Goal: Information Seeking & Learning: Learn about a topic

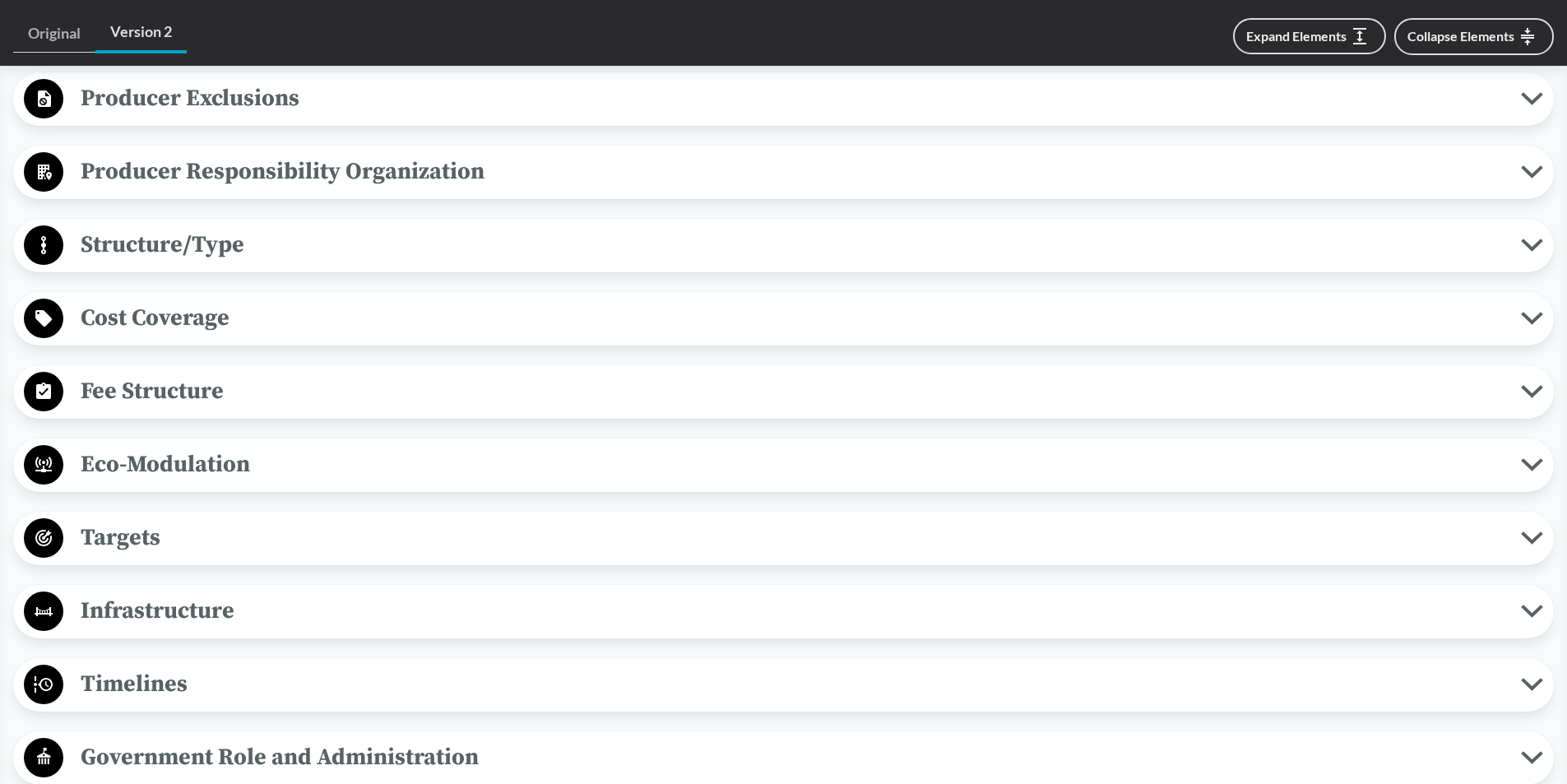
scroll to position [987, 0]
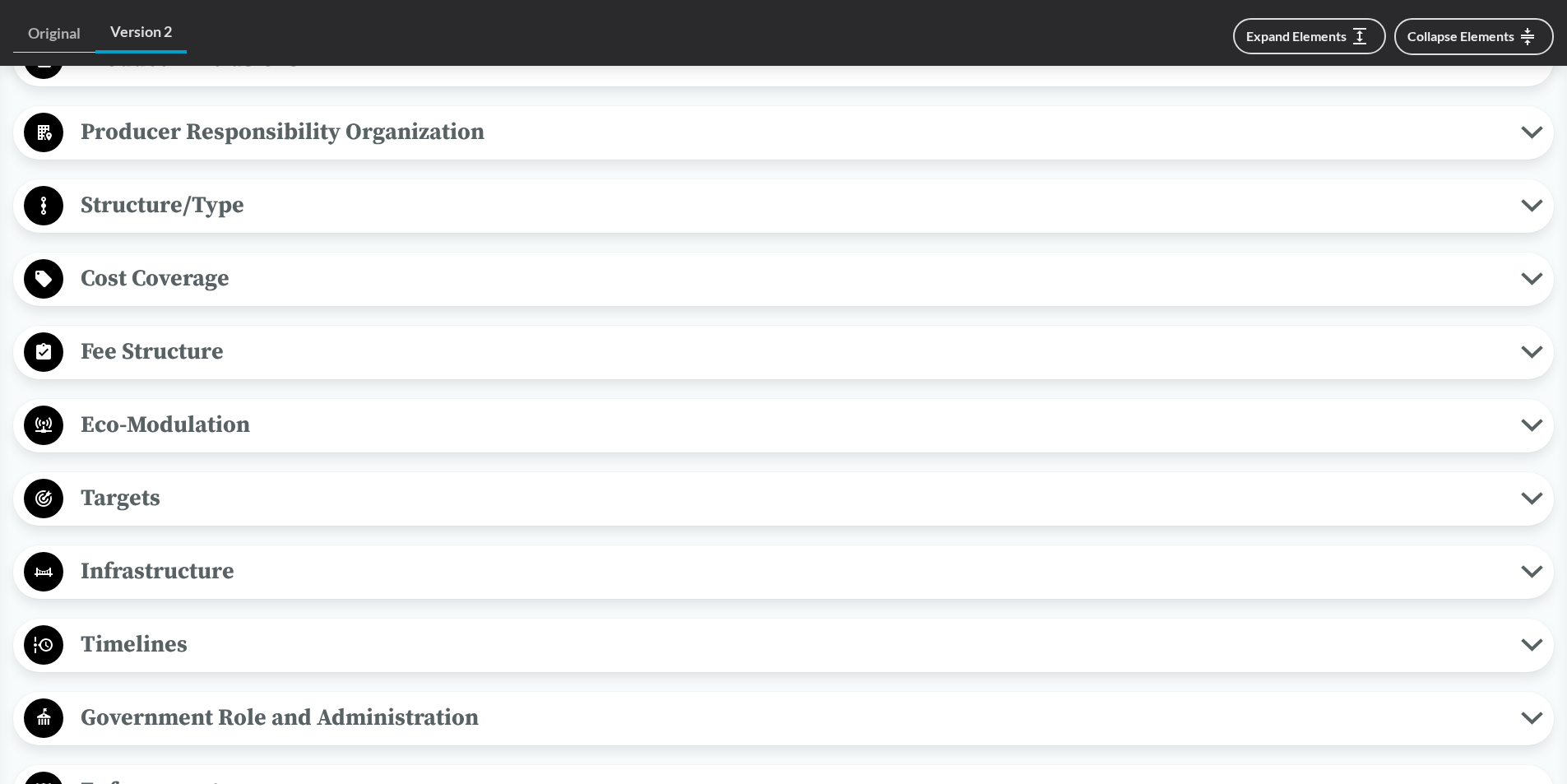
click at [115, 288] on span "Cost Coverage" at bounding box center [793, 278] width 1458 height 37
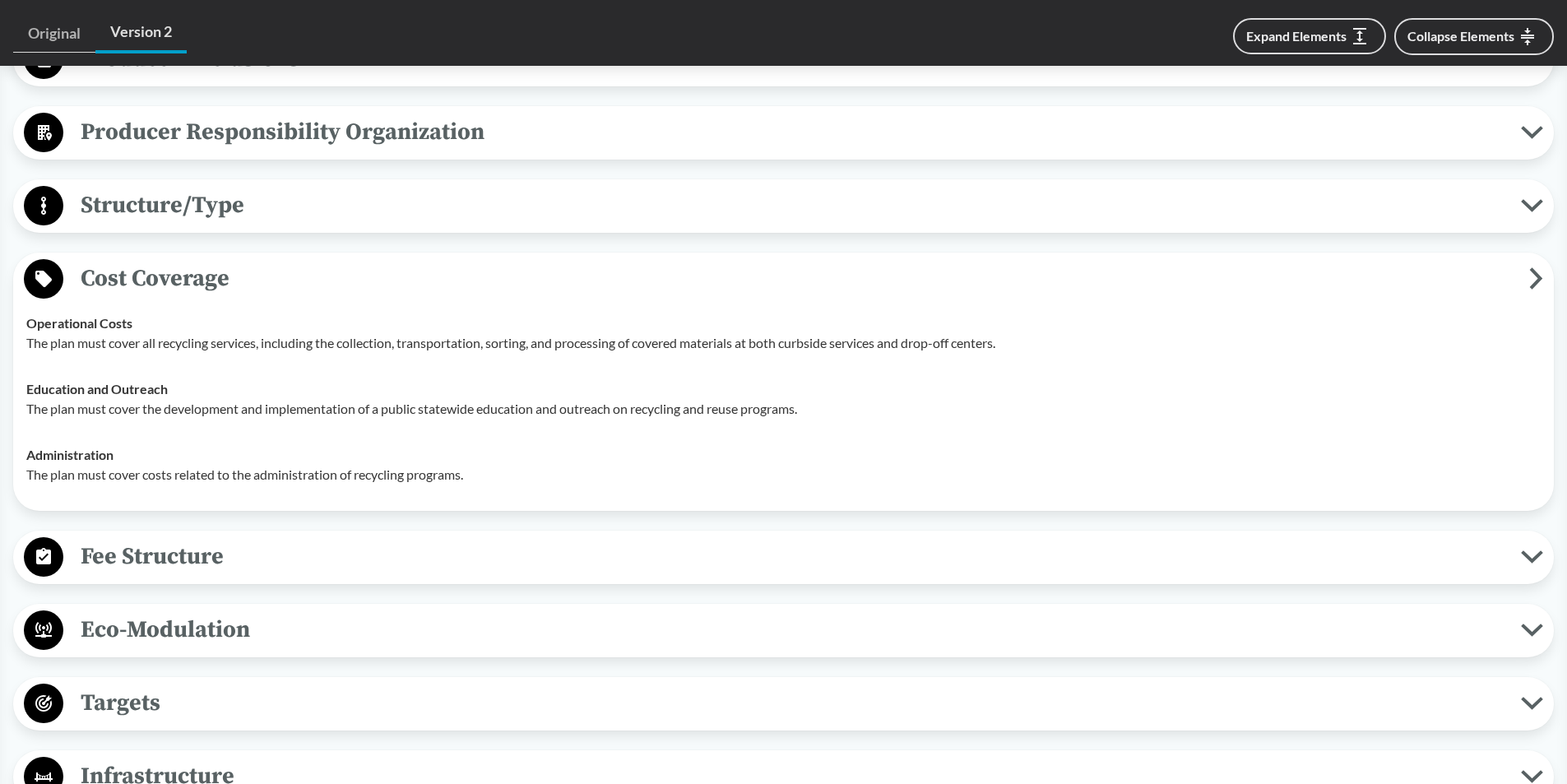
click at [115, 288] on span "Cost Coverage" at bounding box center [797, 278] width 1466 height 37
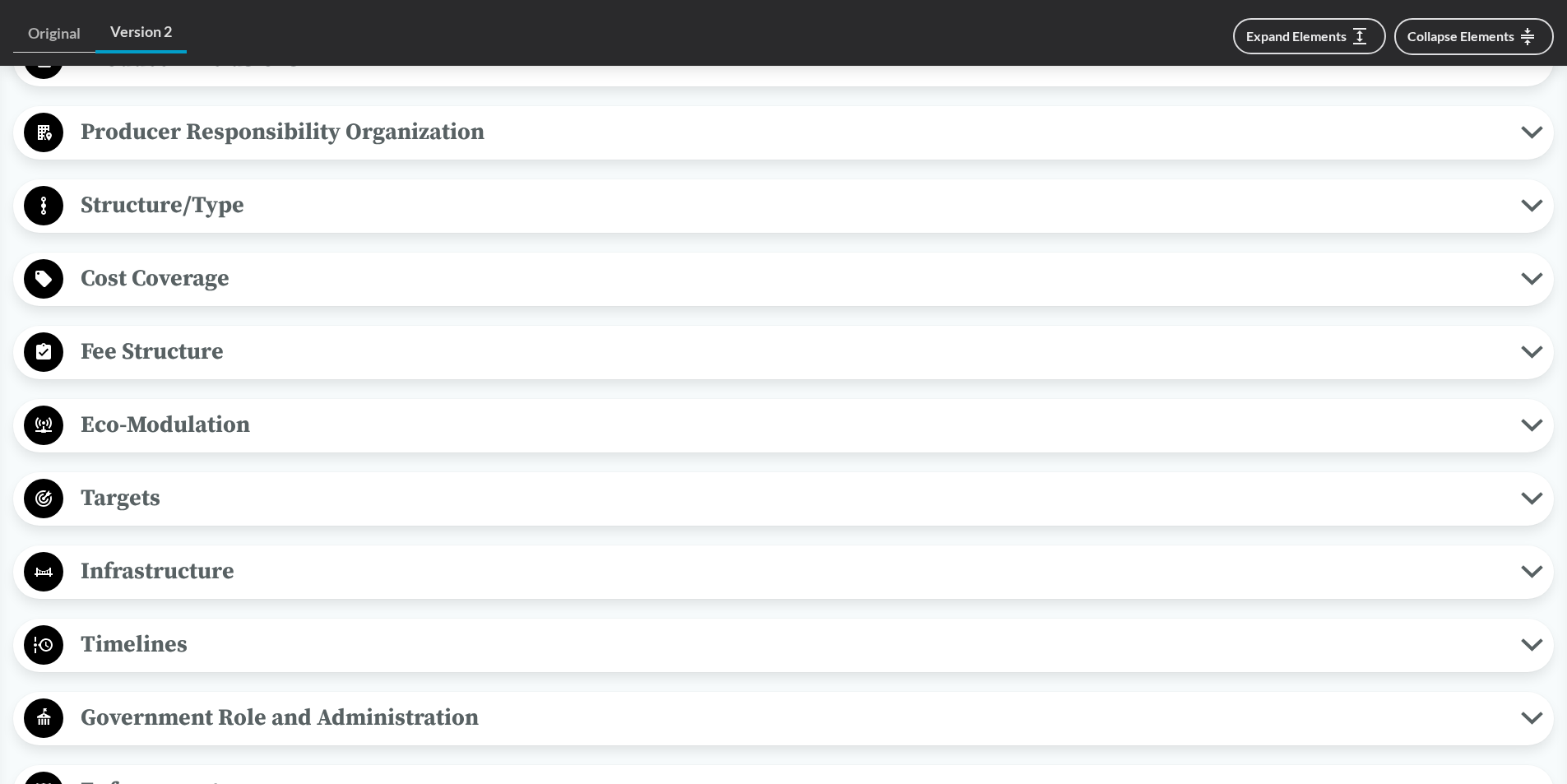
click at [138, 358] on span "Fee Structure" at bounding box center [793, 352] width 1458 height 37
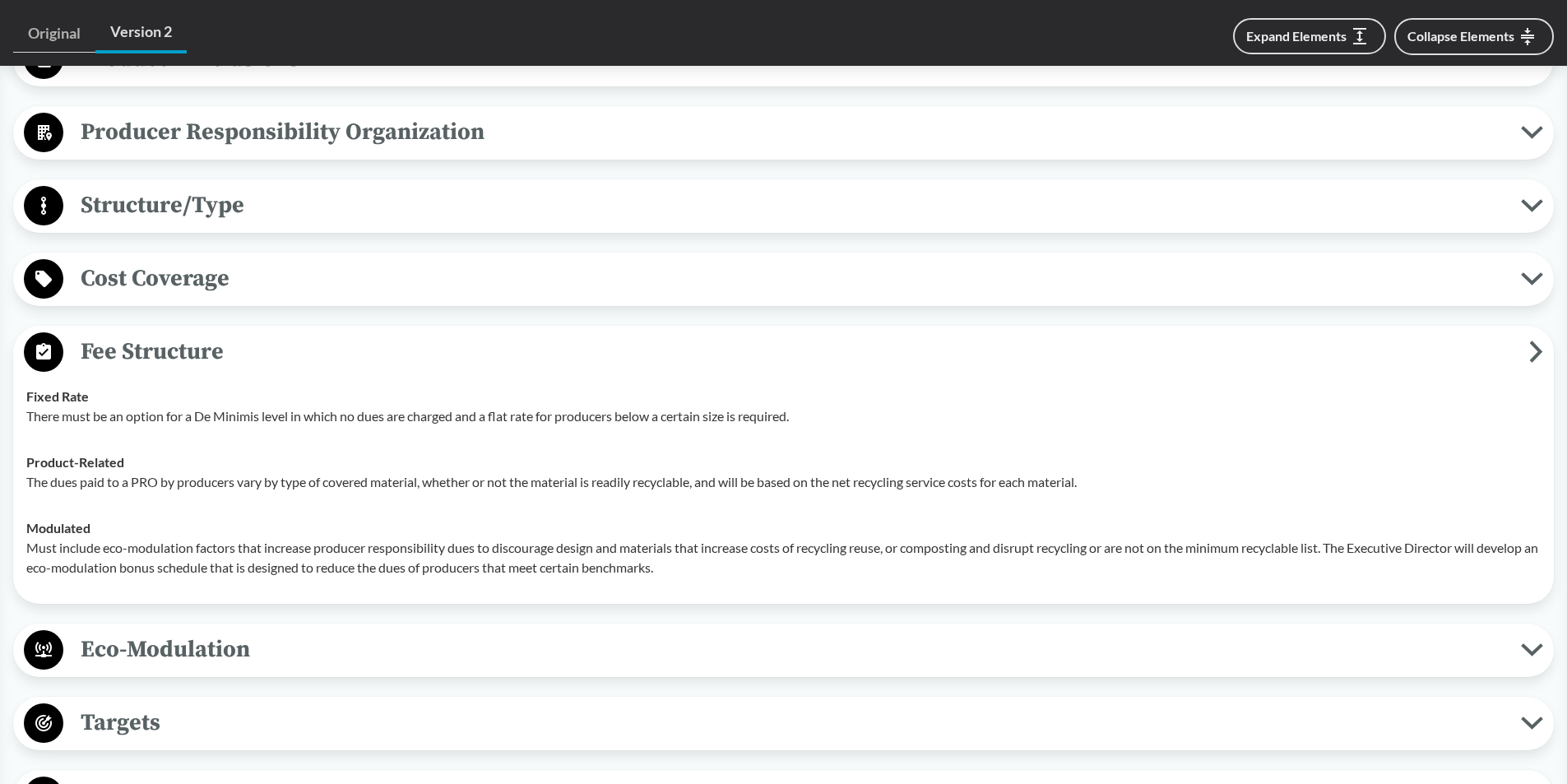
click at [138, 358] on span "Fee Structure" at bounding box center [797, 352] width 1466 height 37
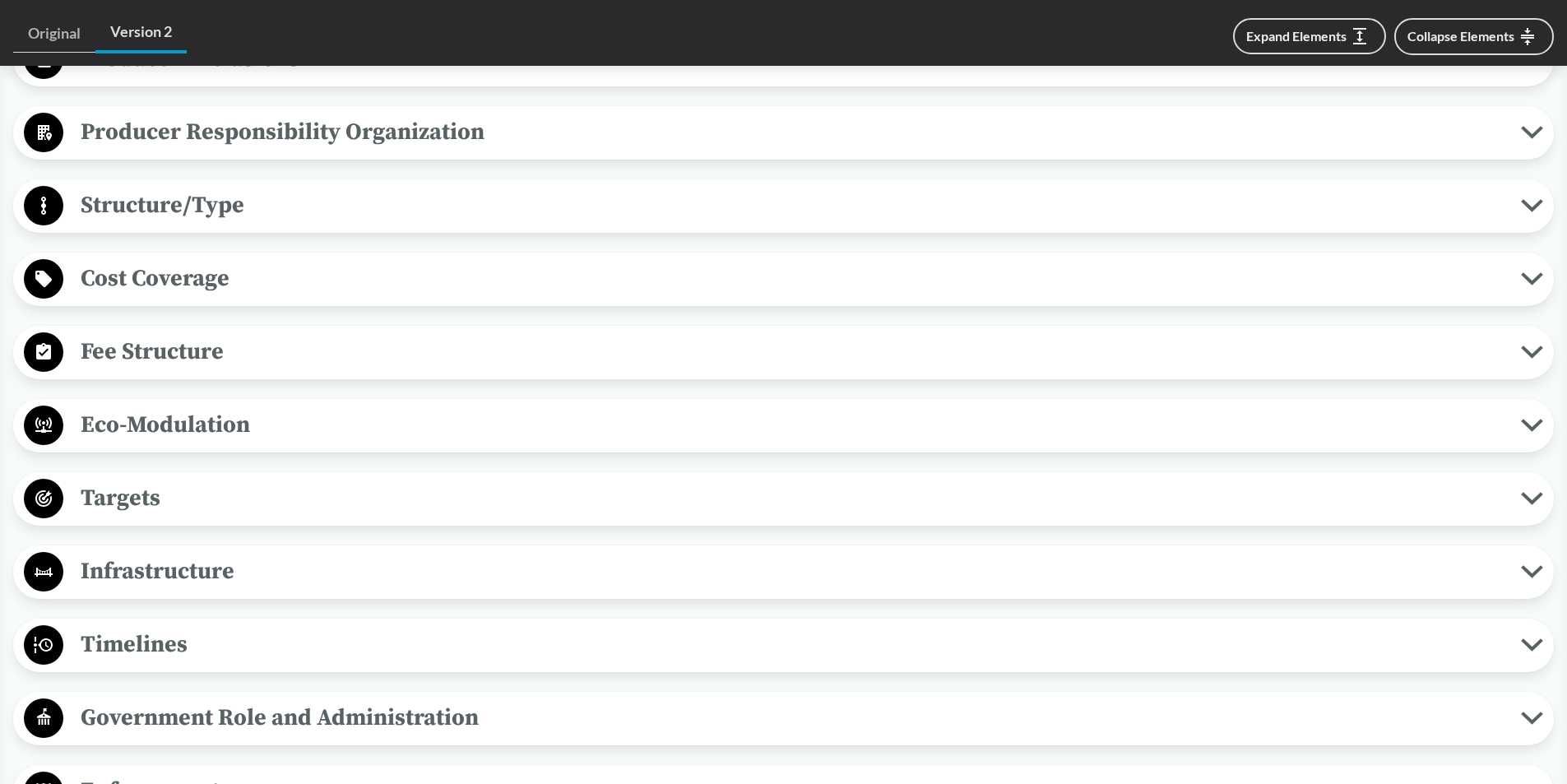
click at [156, 429] on span "Eco-Modulation" at bounding box center [793, 425] width 1458 height 37
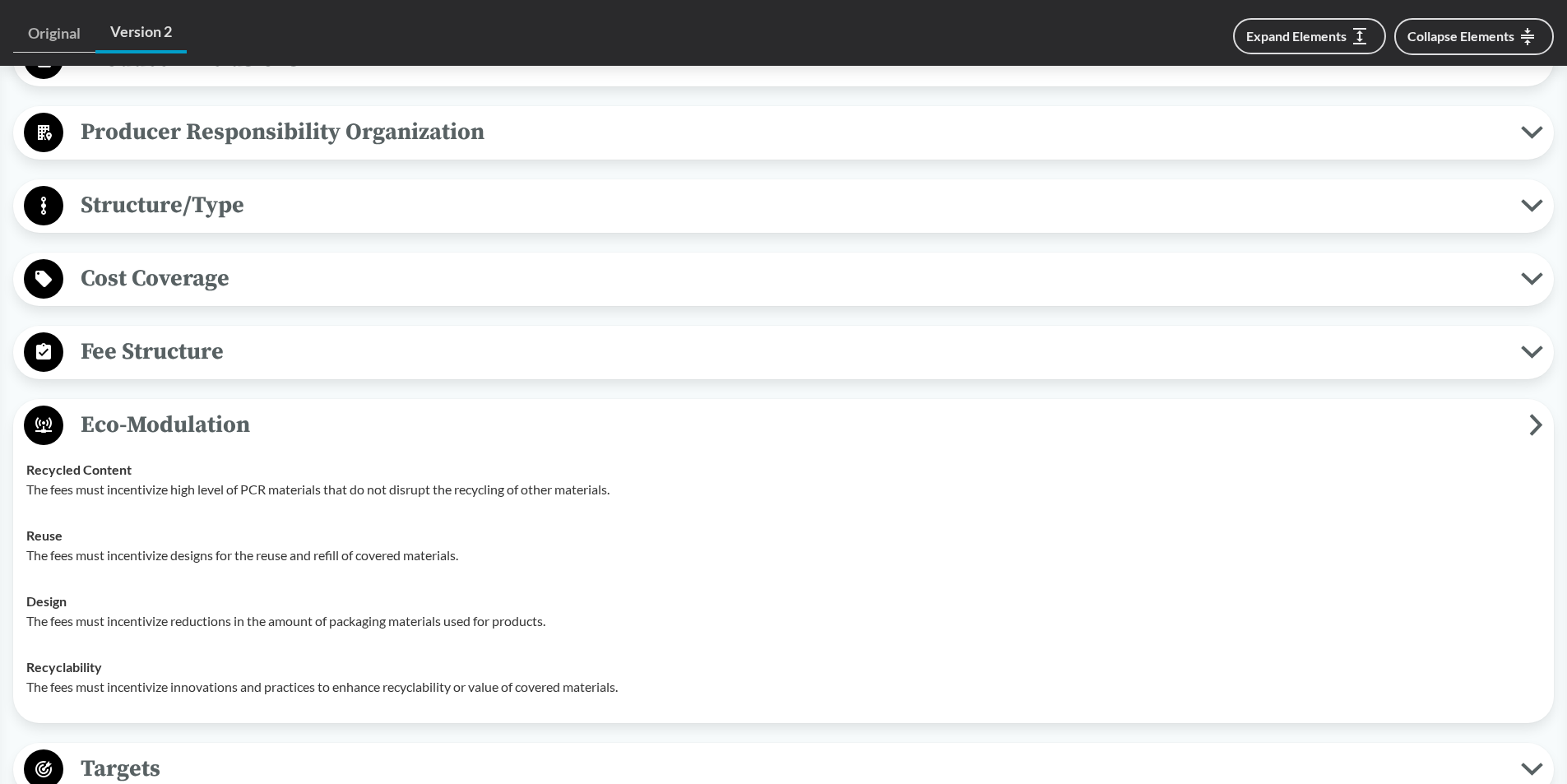
click at [156, 429] on span "Eco-Modulation" at bounding box center [797, 425] width 1466 height 37
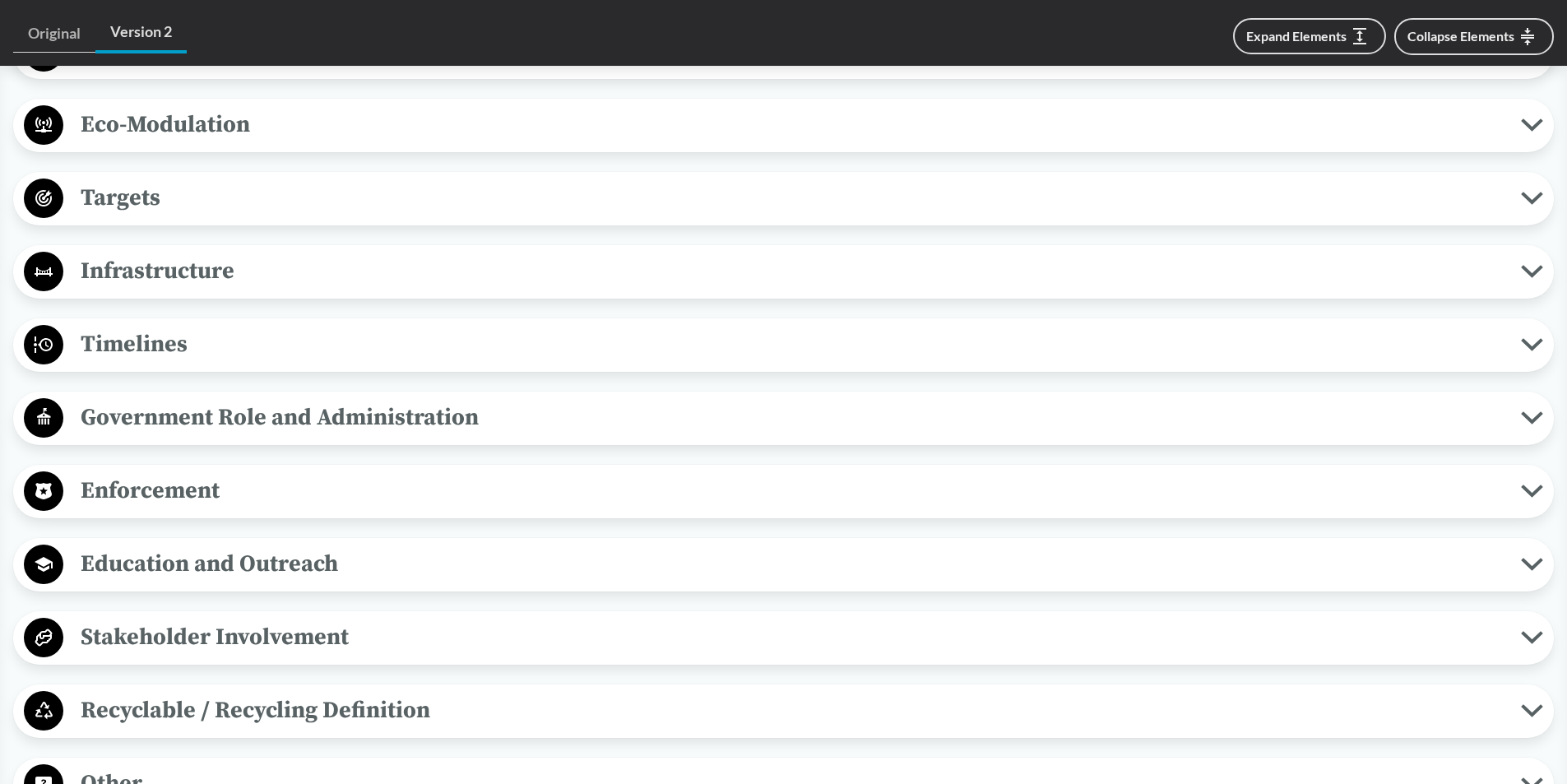
scroll to position [1316, 0]
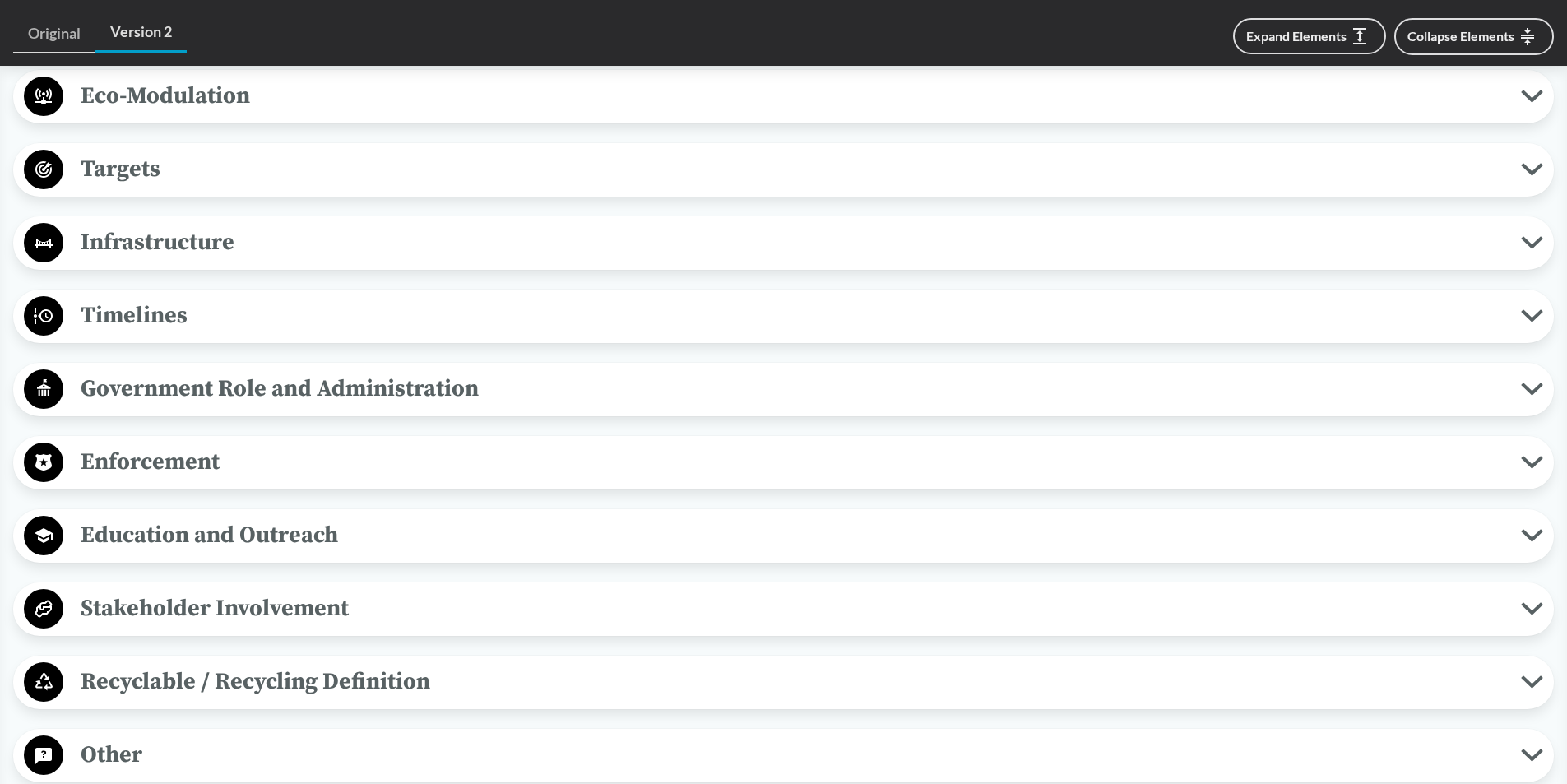
click at [187, 466] on span "Enforcement" at bounding box center [793, 462] width 1458 height 37
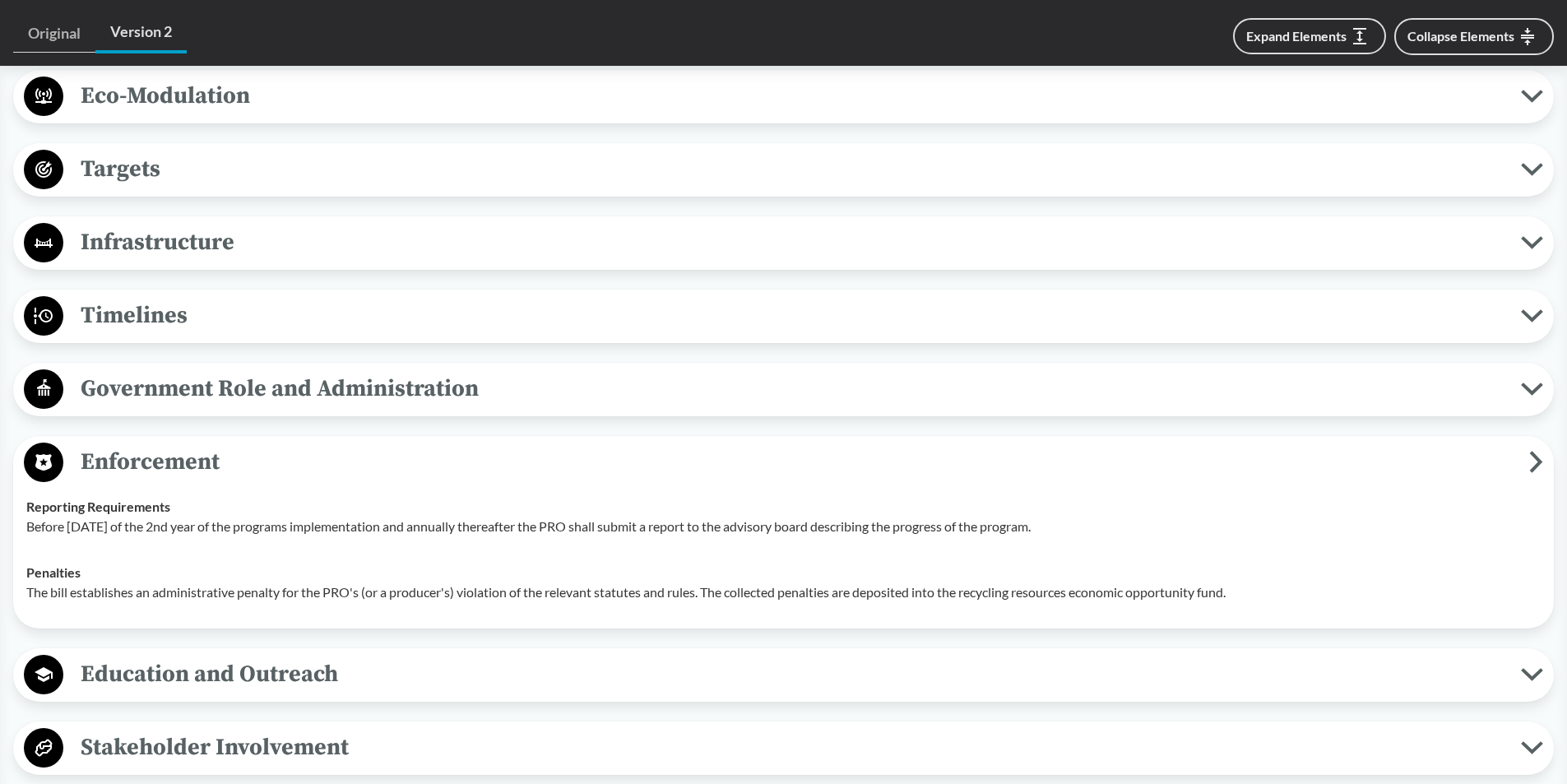
click at [184, 460] on span "Enforcement" at bounding box center [797, 462] width 1466 height 37
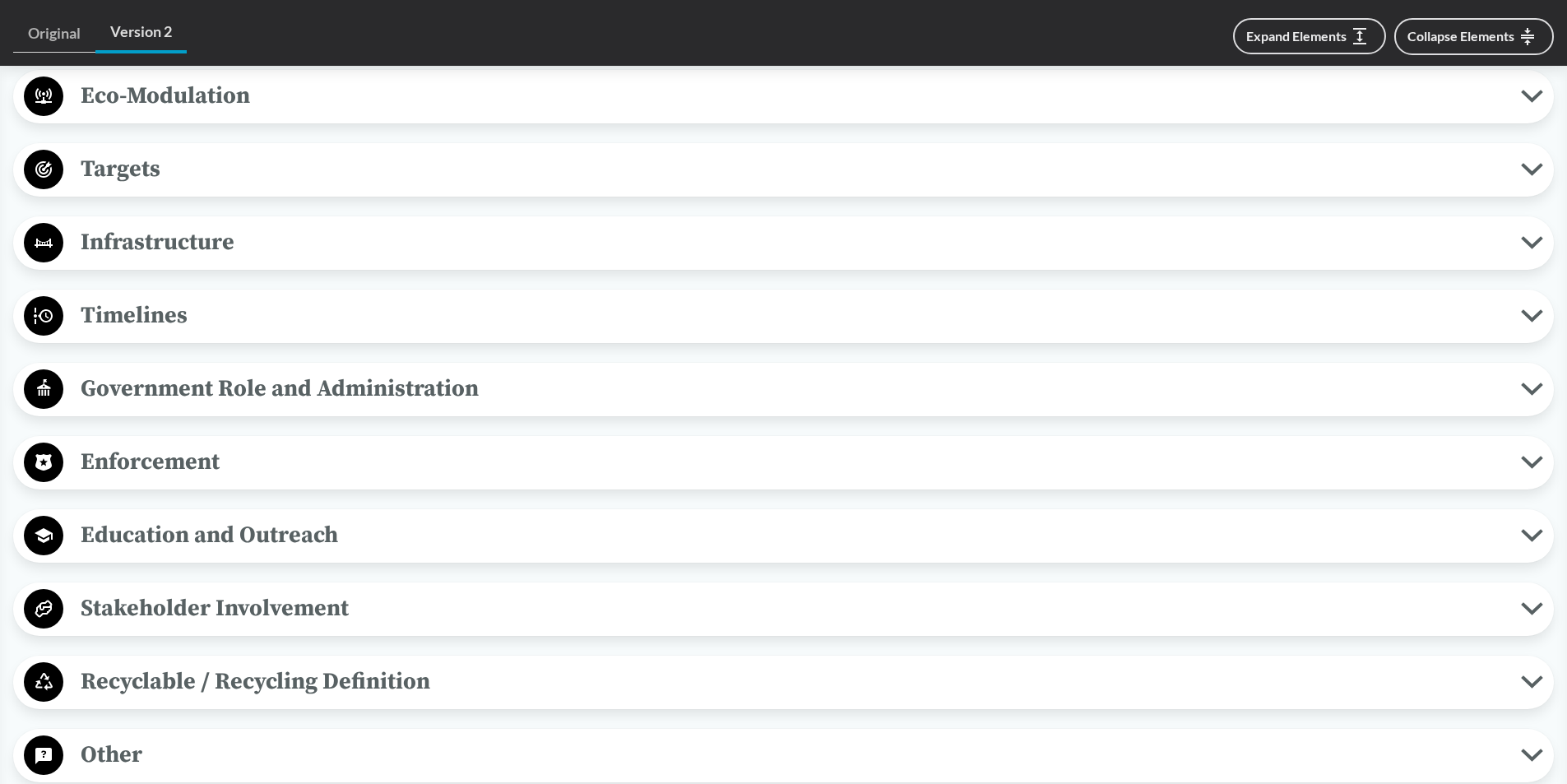
click at [206, 524] on span "Education and Outreach" at bounding box center [793, 535] width 1458 height 37
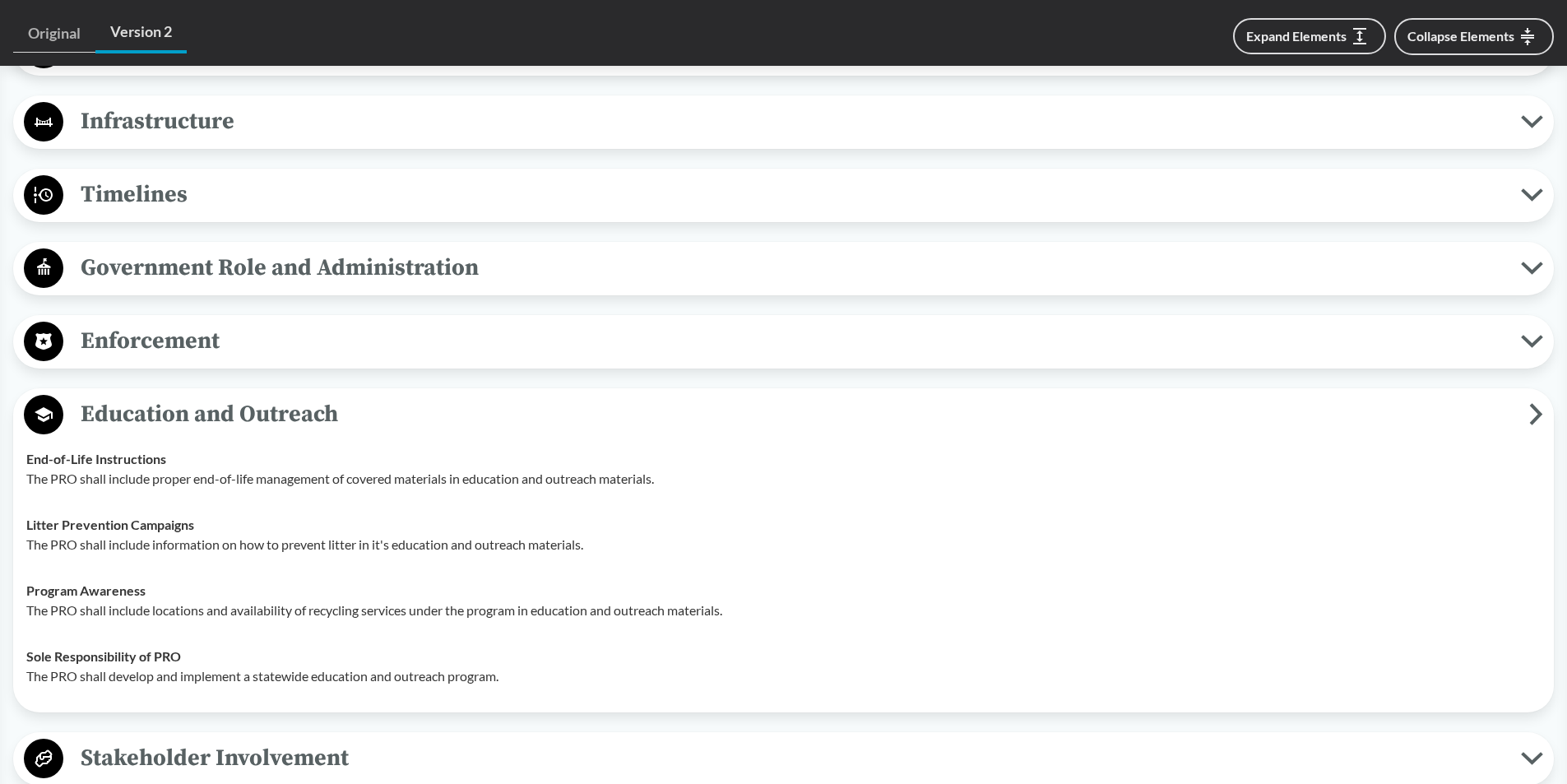
scroll to position [1480, 0]
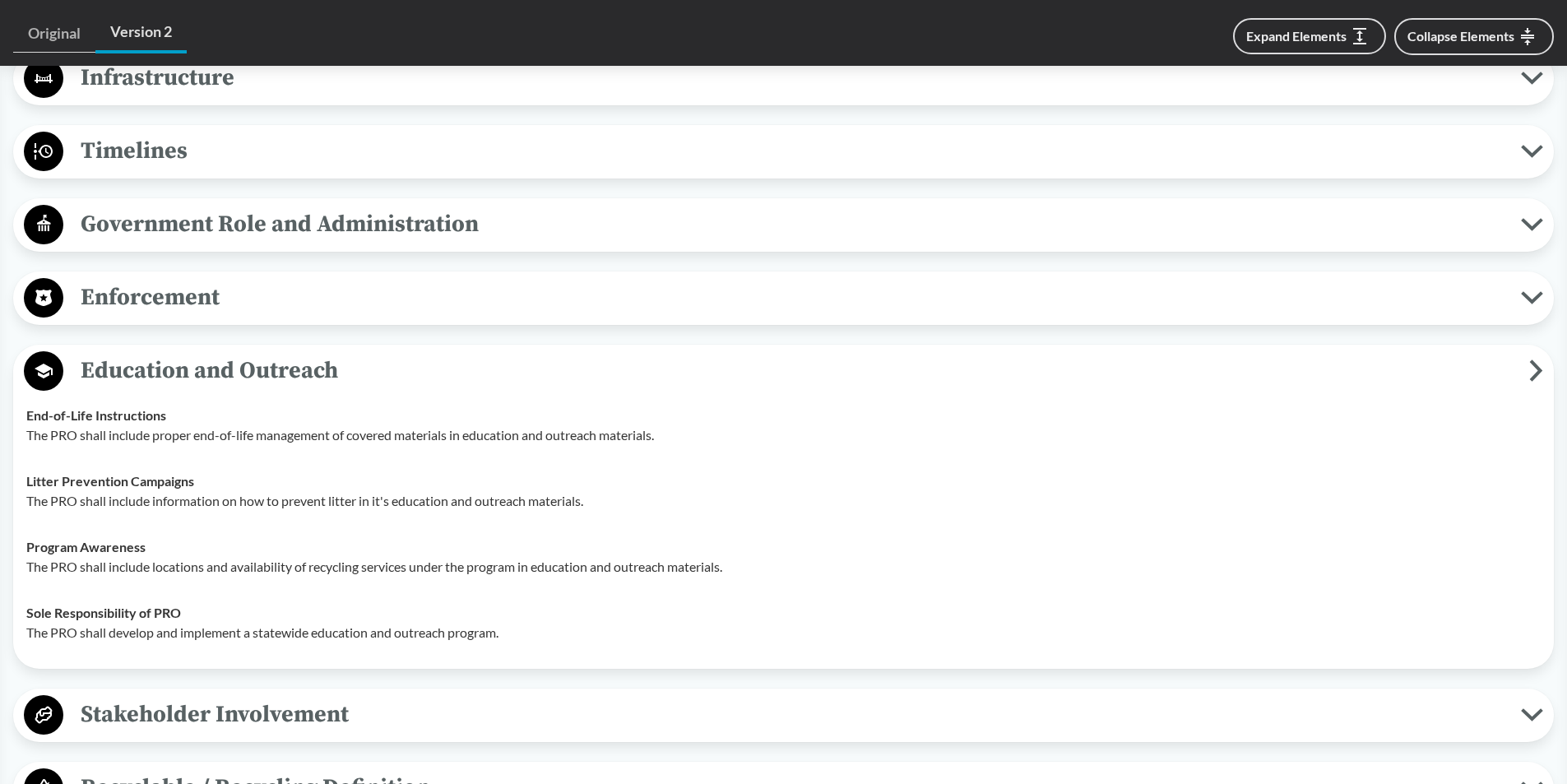
click at [184, 372] on span "Education and Outreach" at bounding box center [797, 370] width 1466 height 37
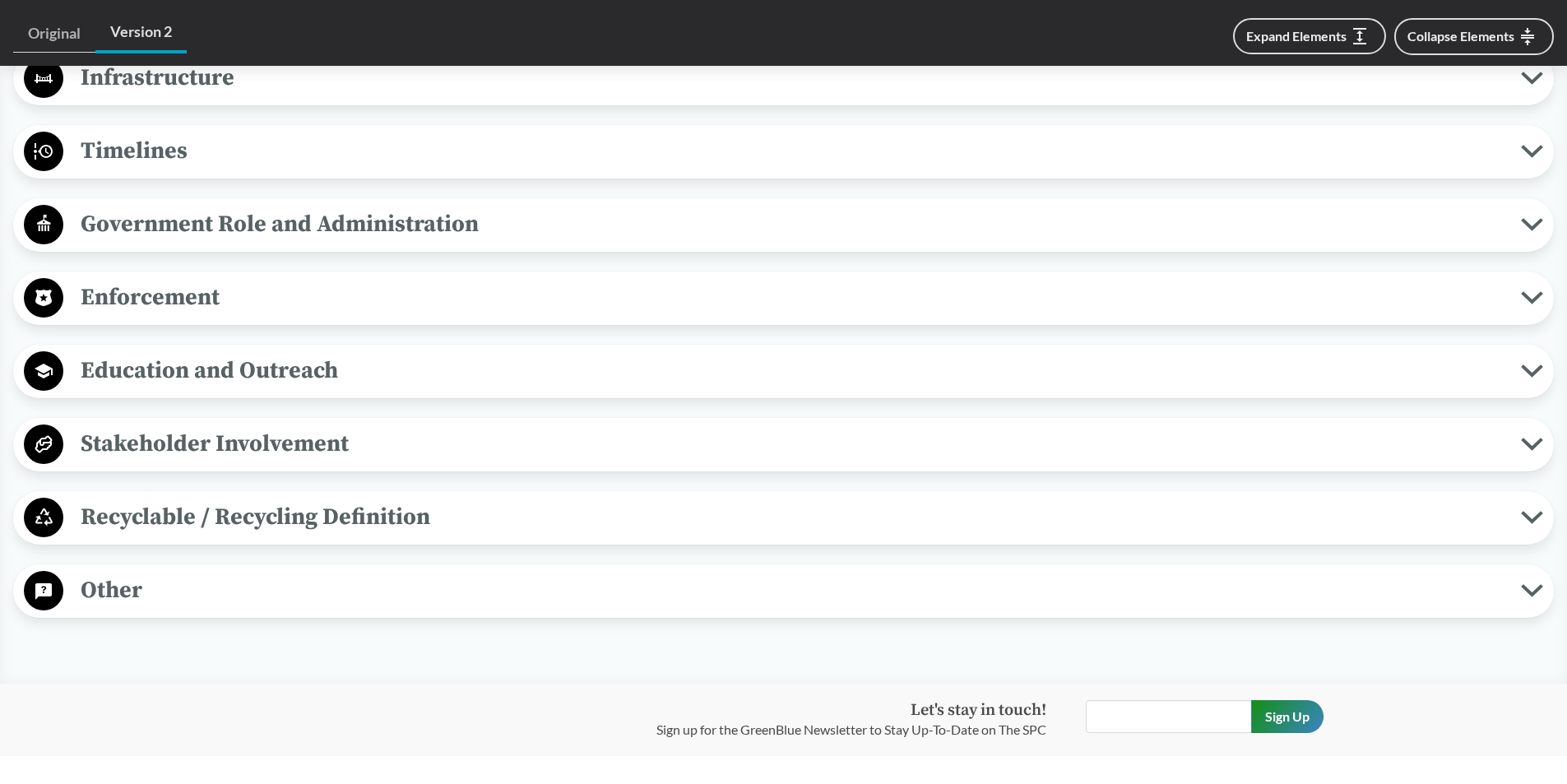
scroll to position [1562, 0]
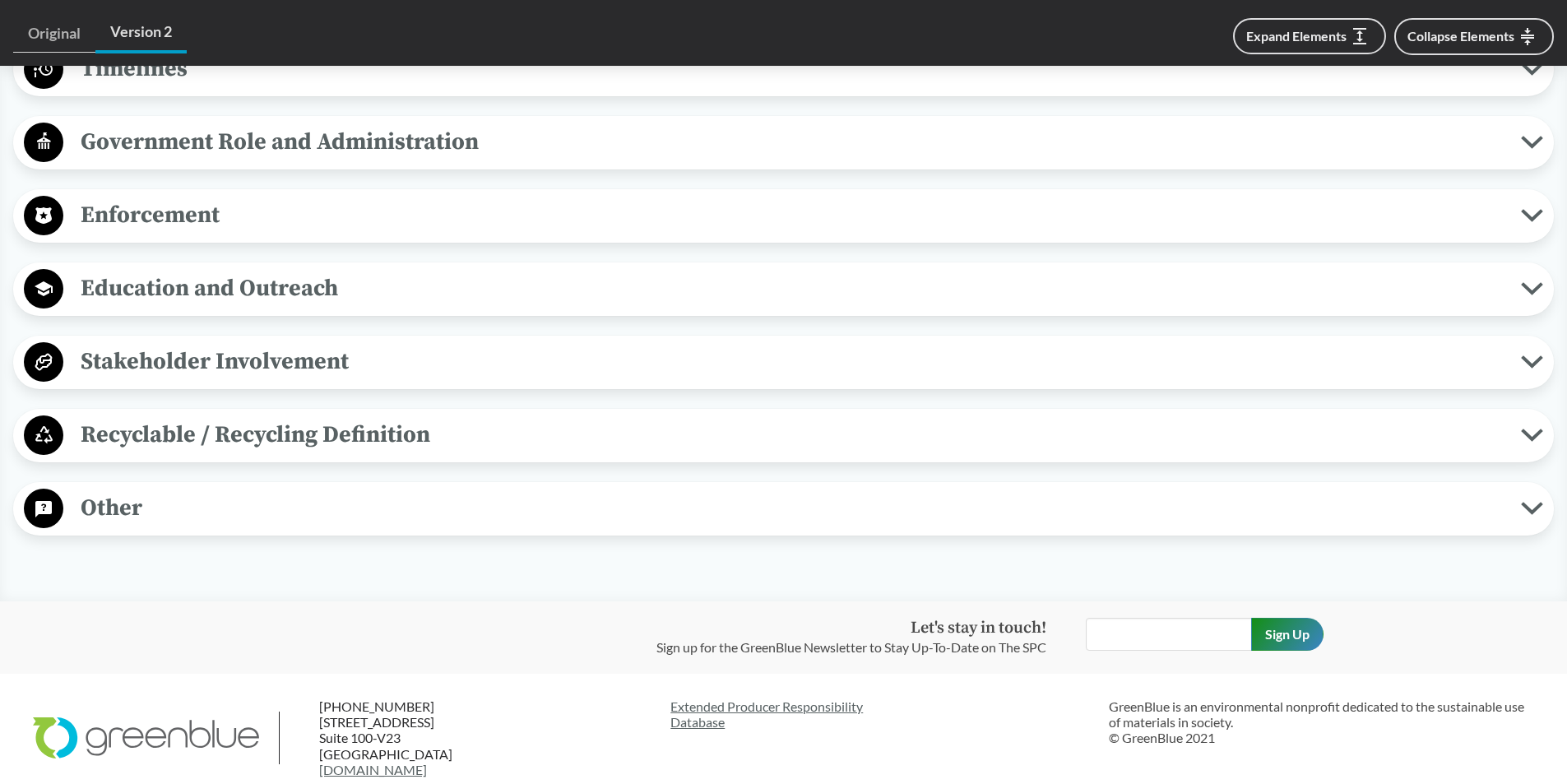
click at [176, 358] on span "Stakeholder Involvement" at bounding box center [793, 361] width 1458 height 37
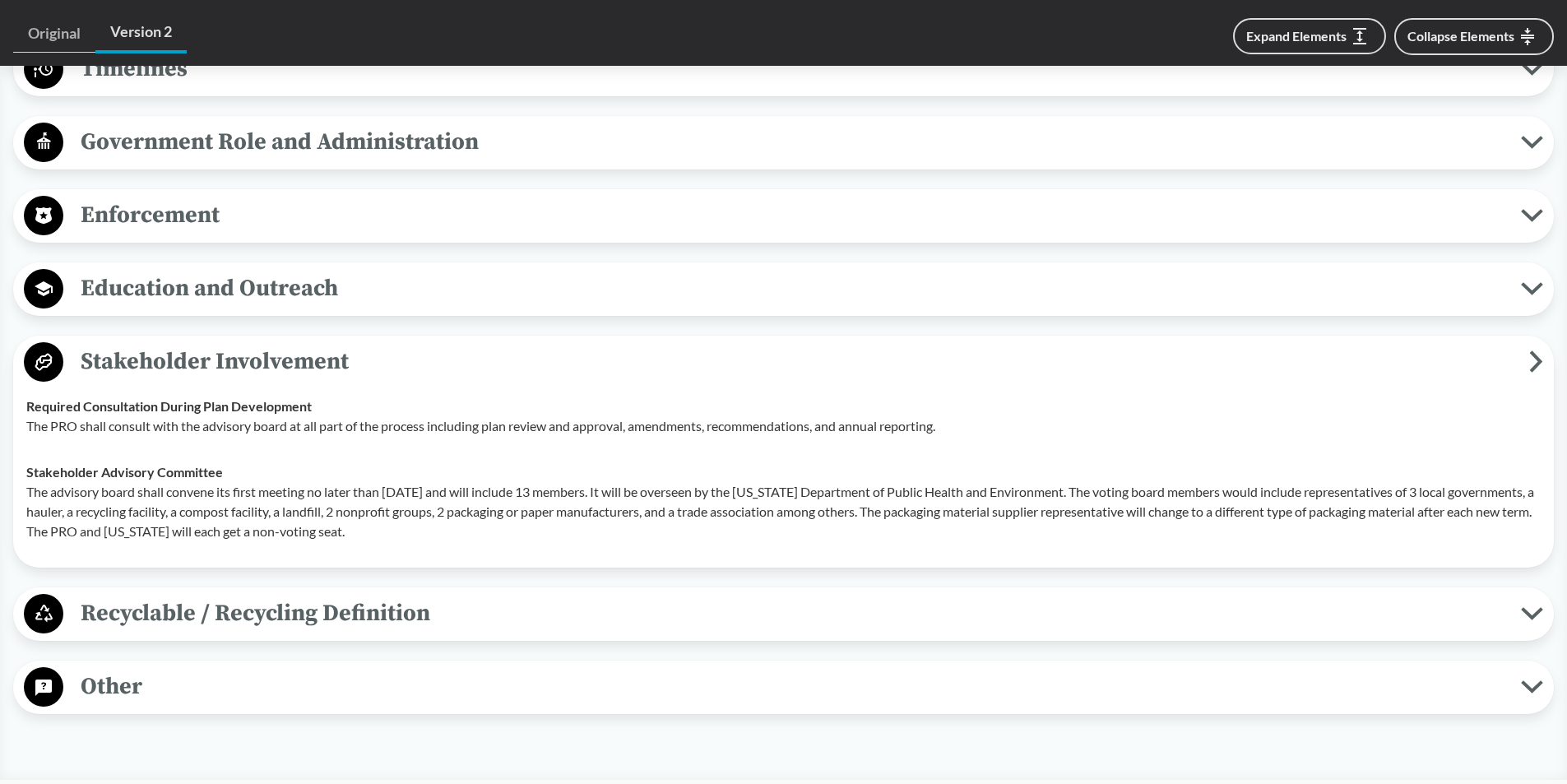
click at [176, 358] on span "Stakeholder Involvement" at bounding box center [797, 361] width 1466 height 37
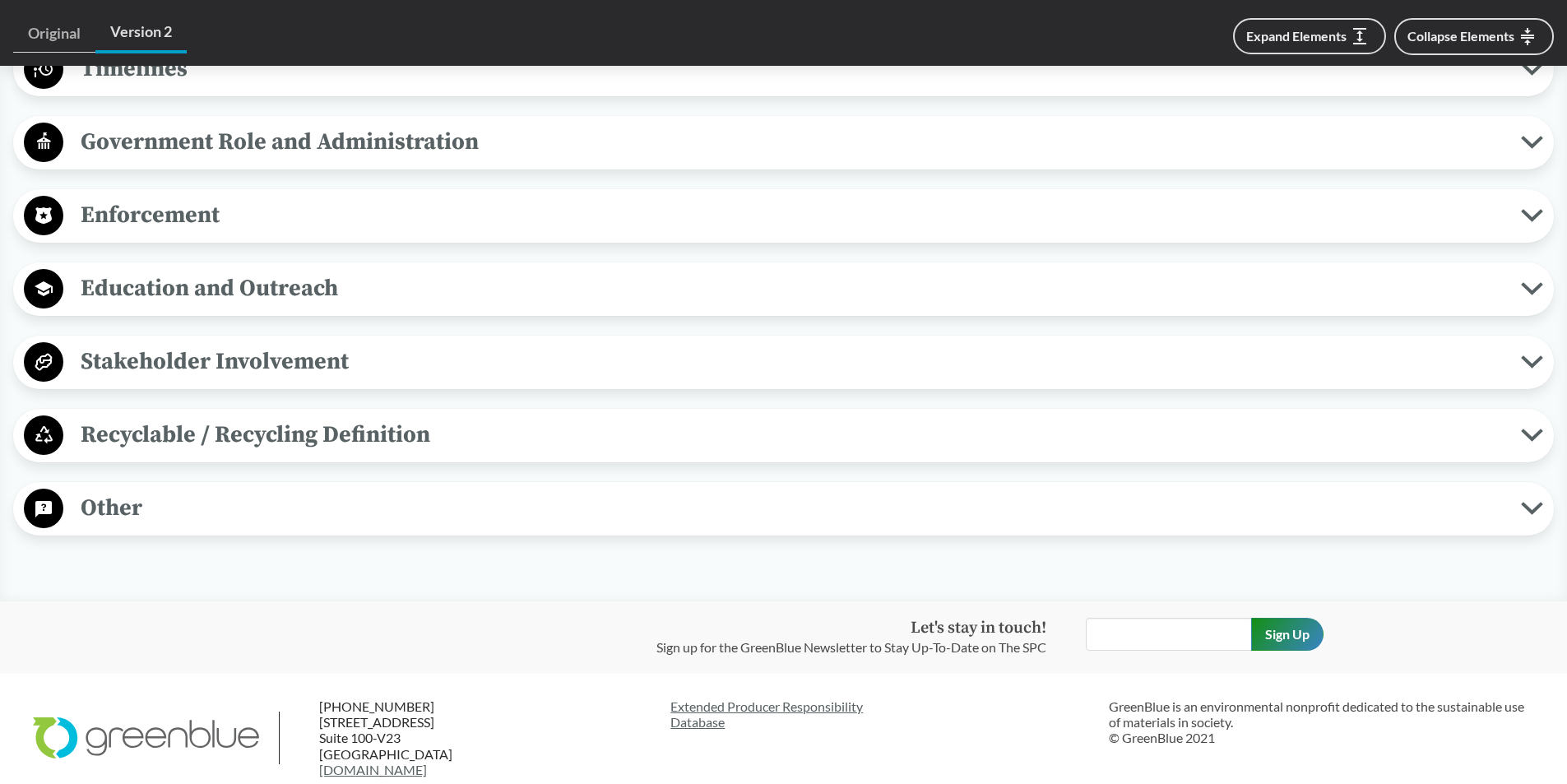
click at [117, 498] on span "Other" at bounding box center [793, 508] width 1458 height 37
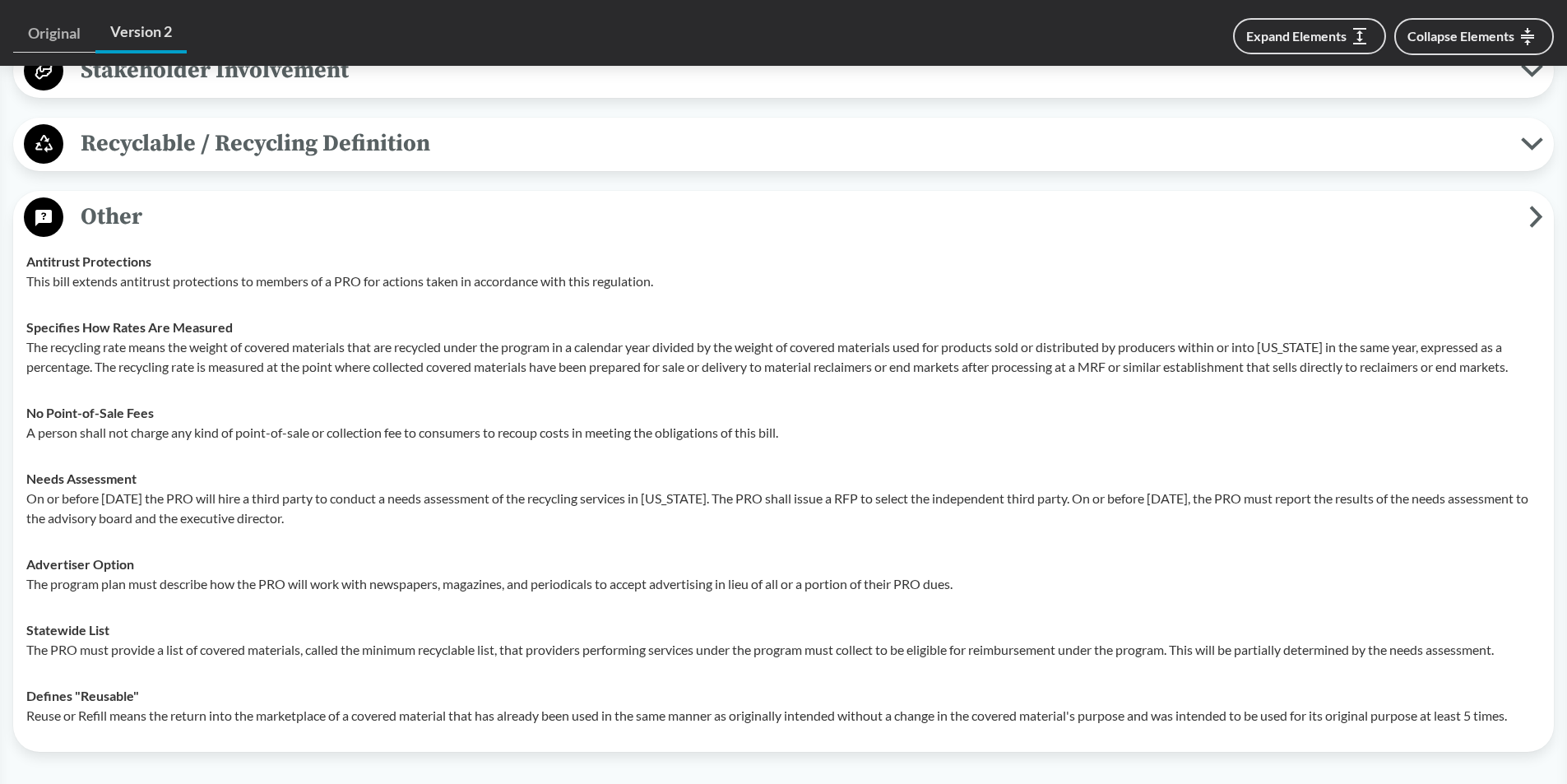
scroll to position [1891, 0]
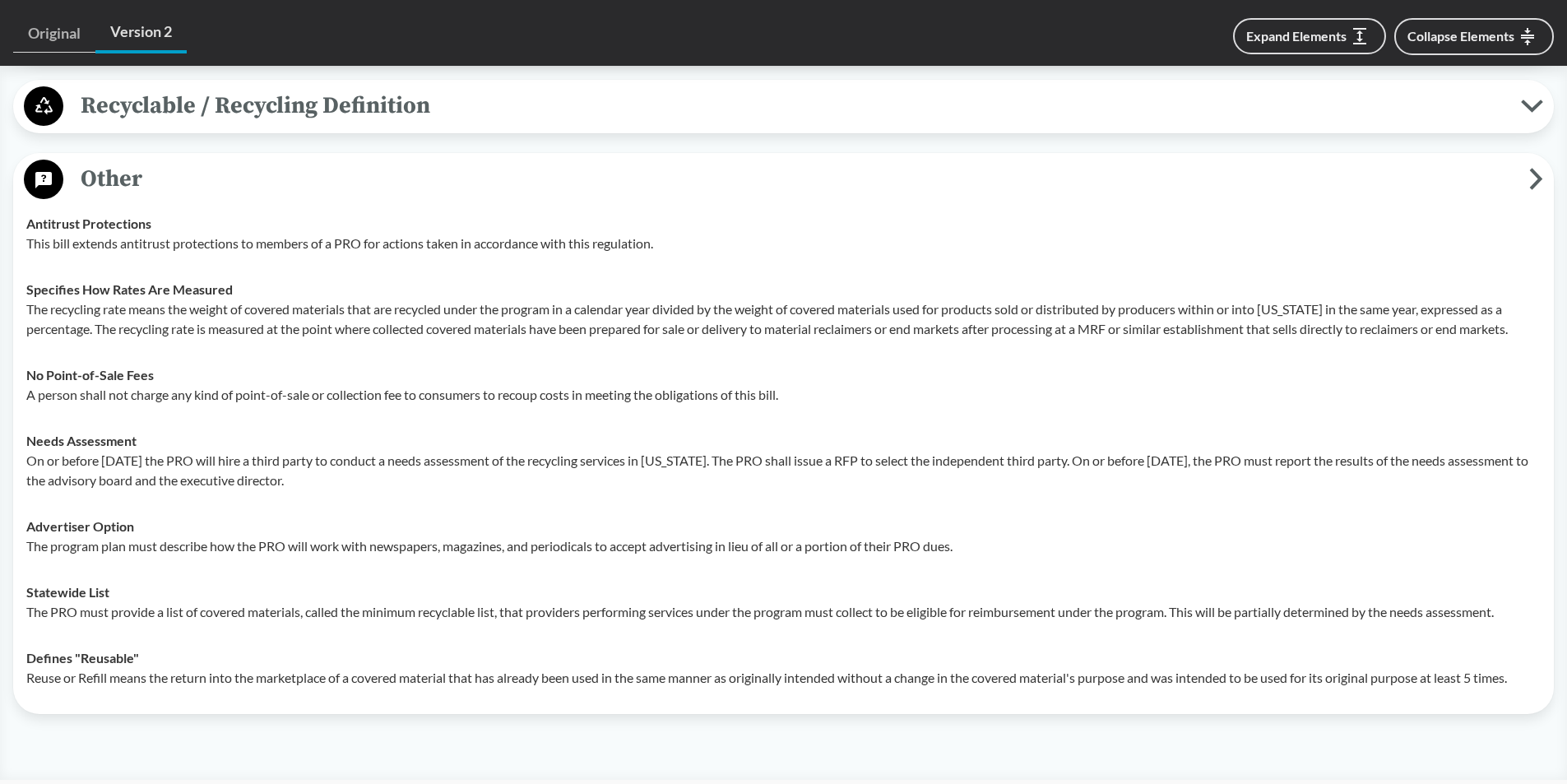
click at [36, 181] on icon at bounding box center [44, 180] width 17 height 17
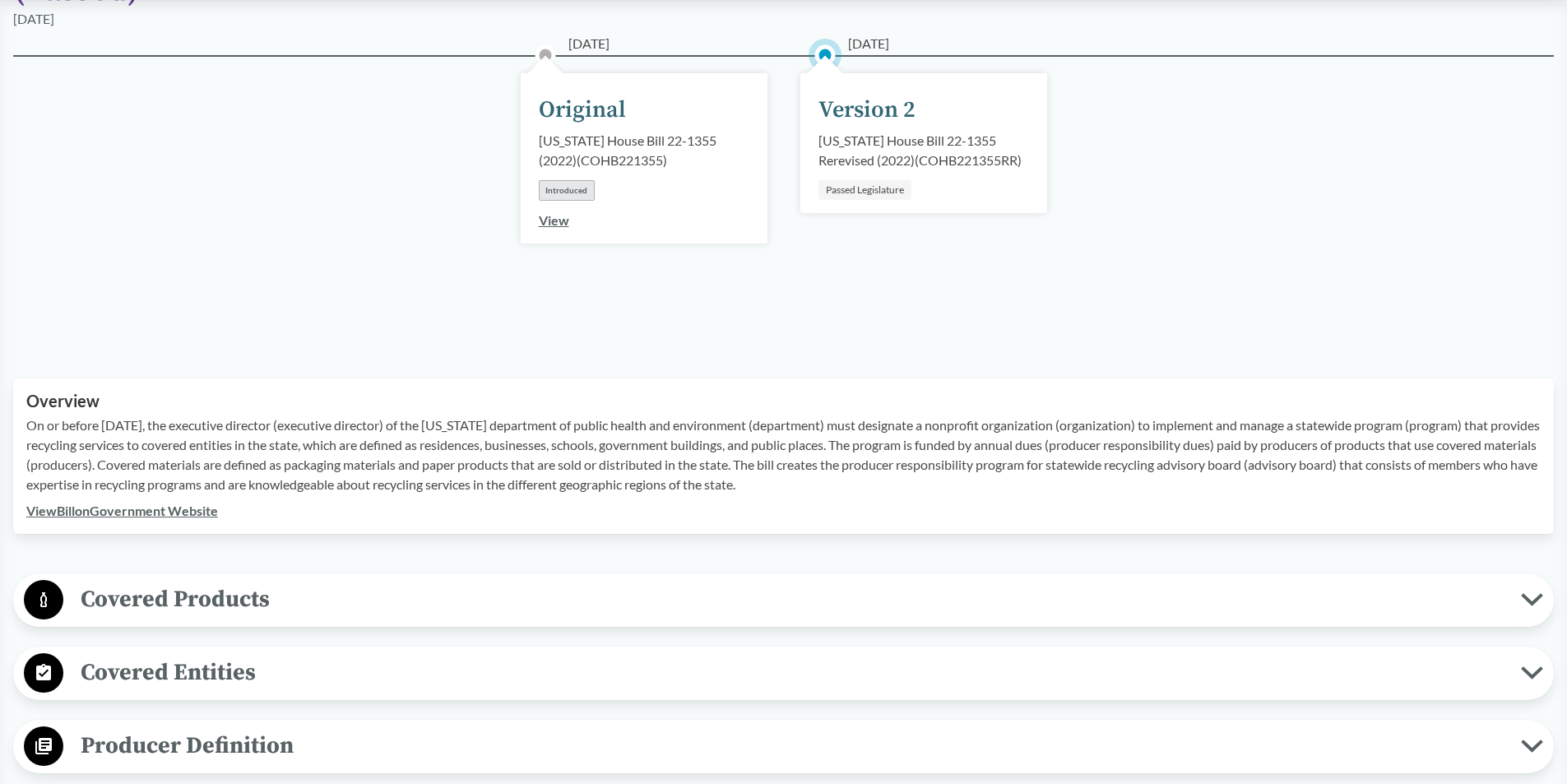
scroll to position [187, 0]
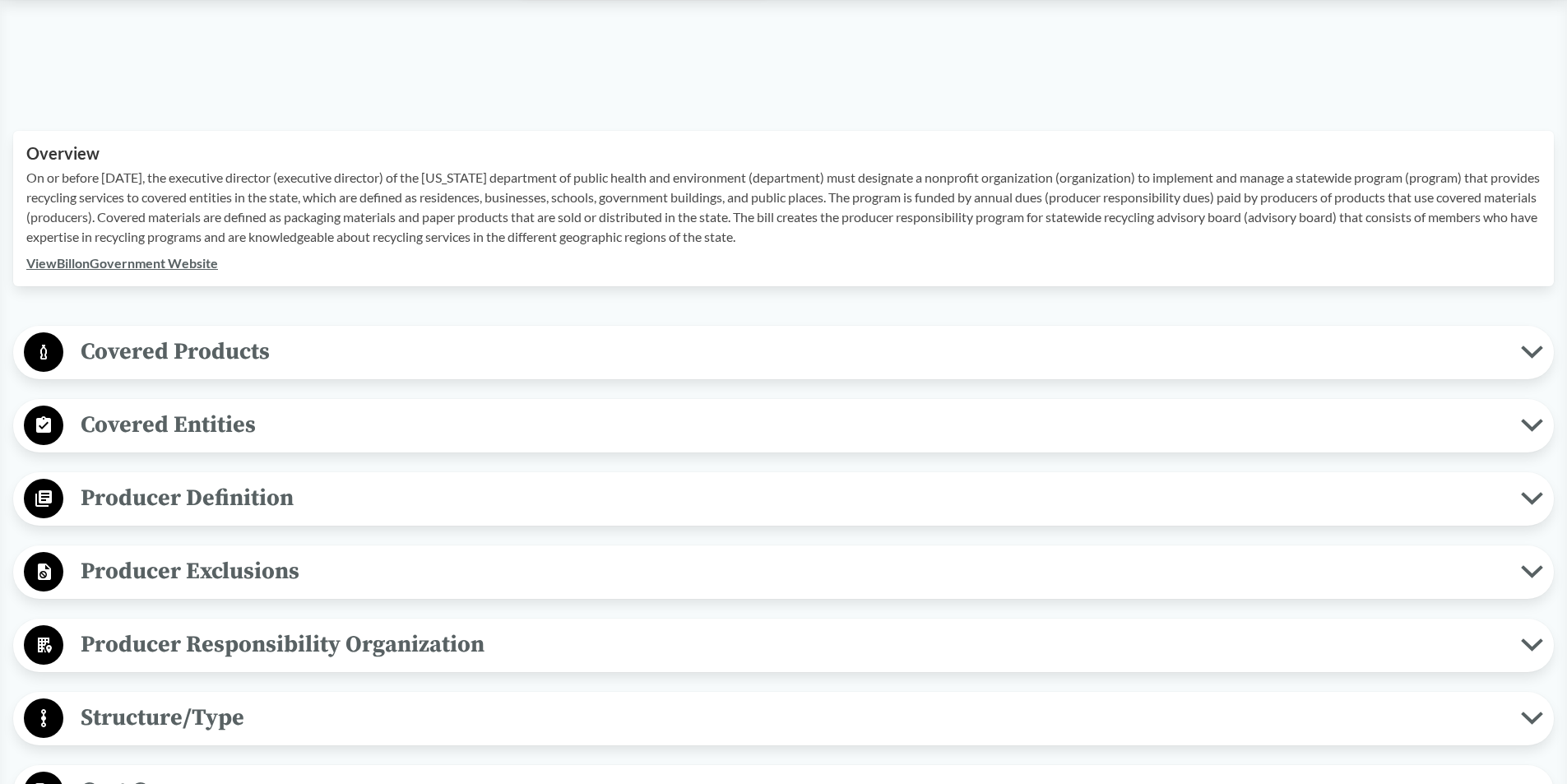
scroll to position [493, 0]
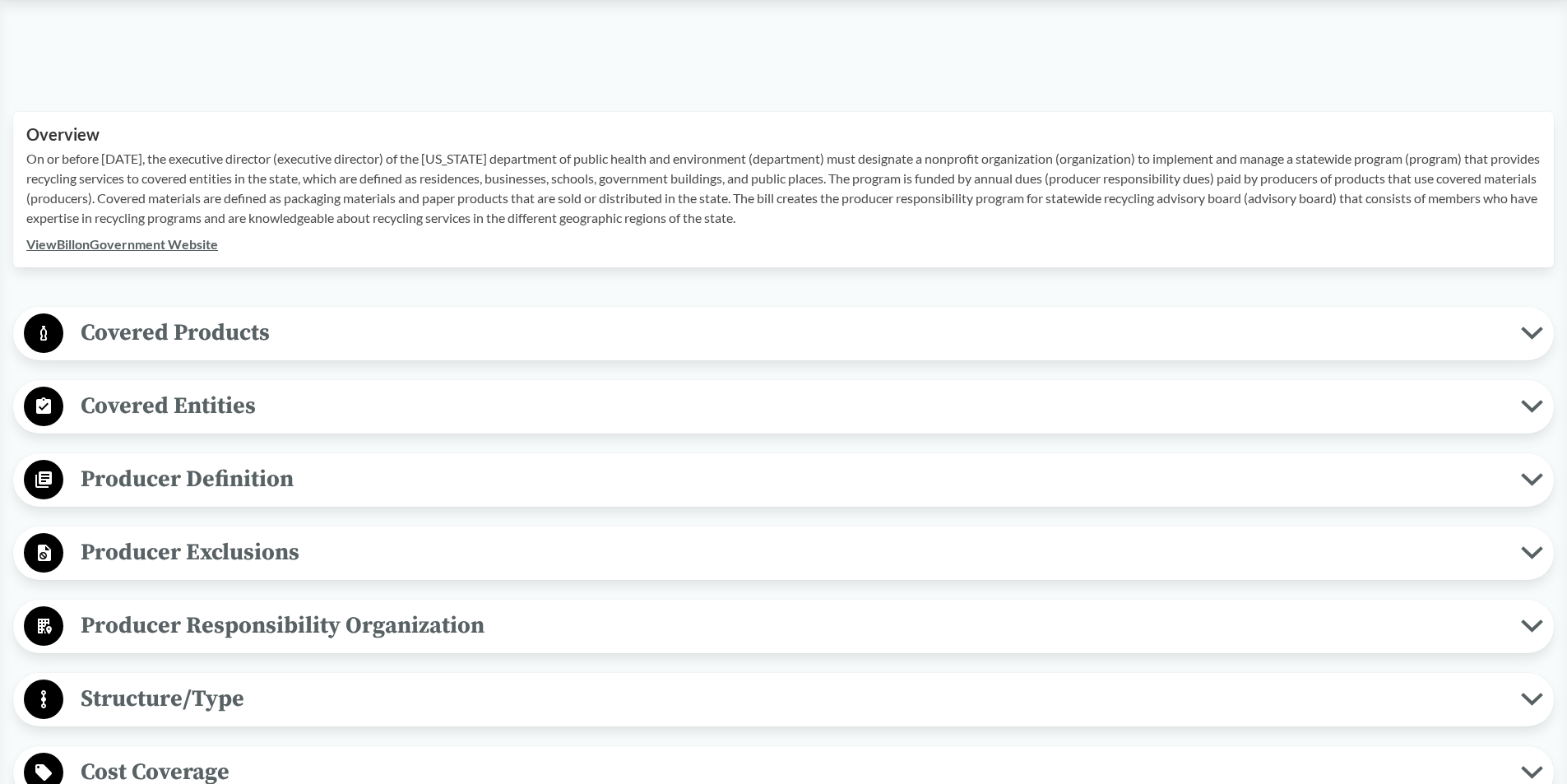
click at [126, 346] on span "Covered Products" at bounding box center [793, 333] width 1458 height 37
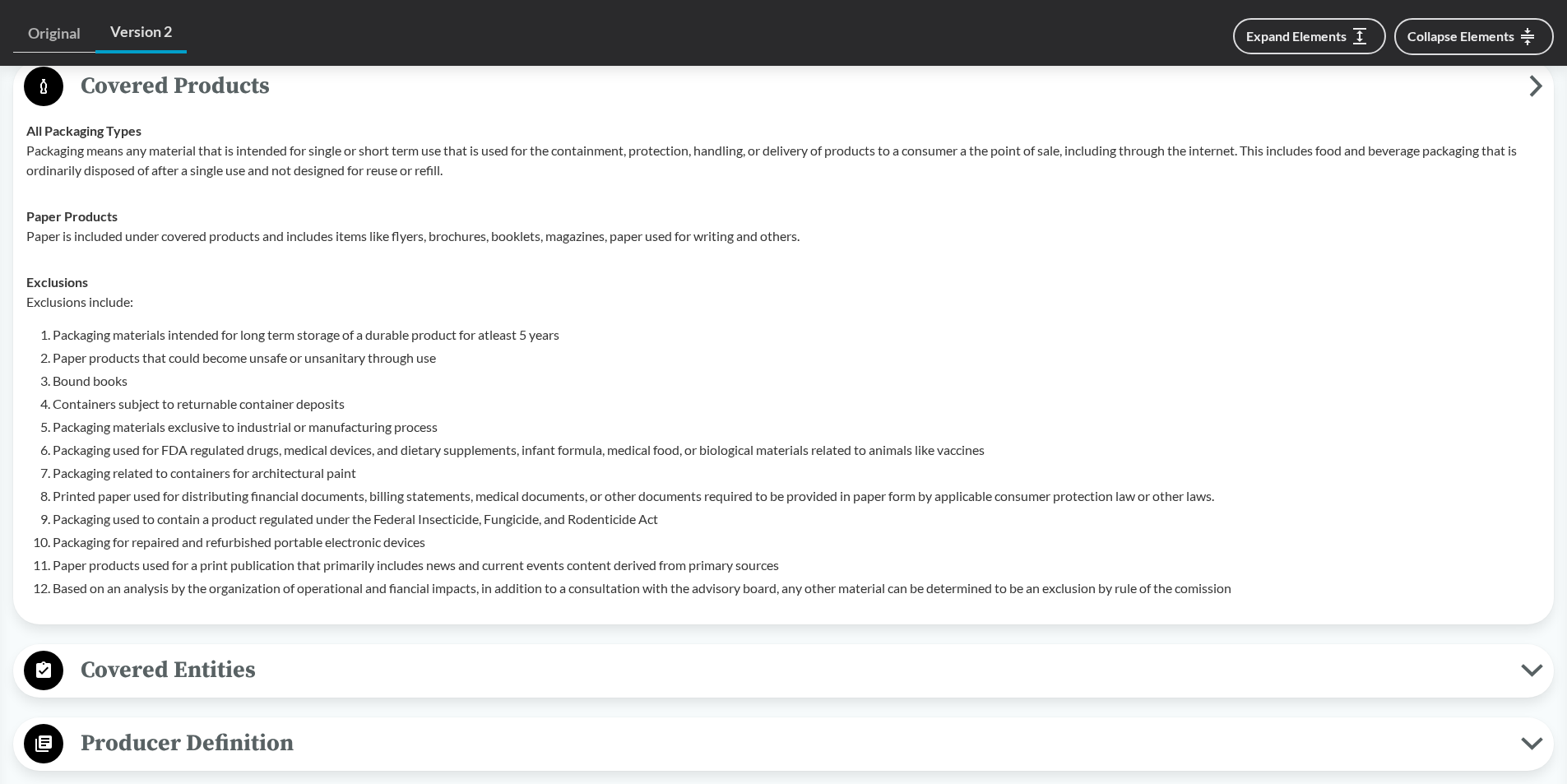
scroll to position [658, 0]
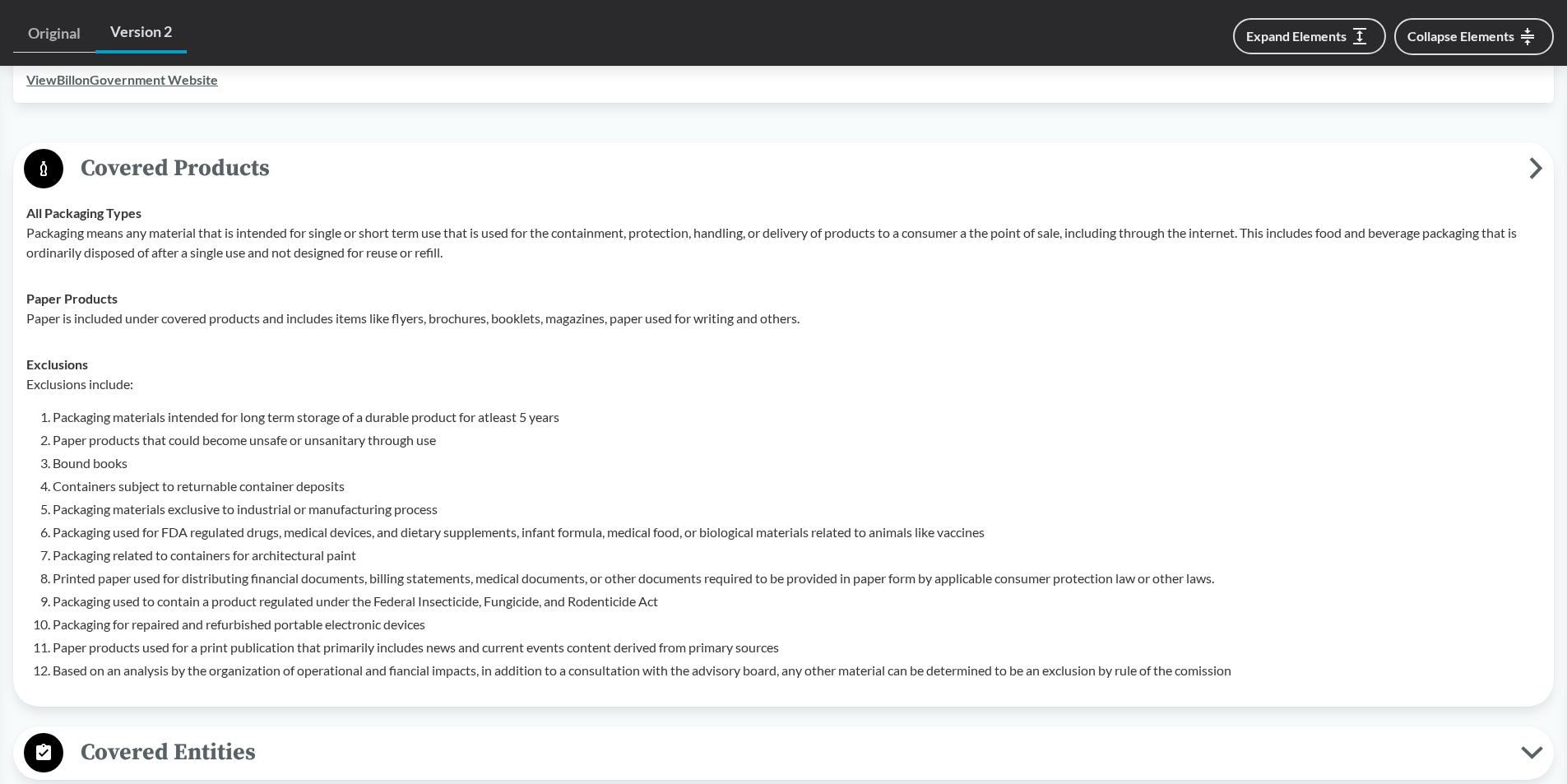
click at [1533, 174] on icon at bounding box center [1537, 168] width 8 height 18
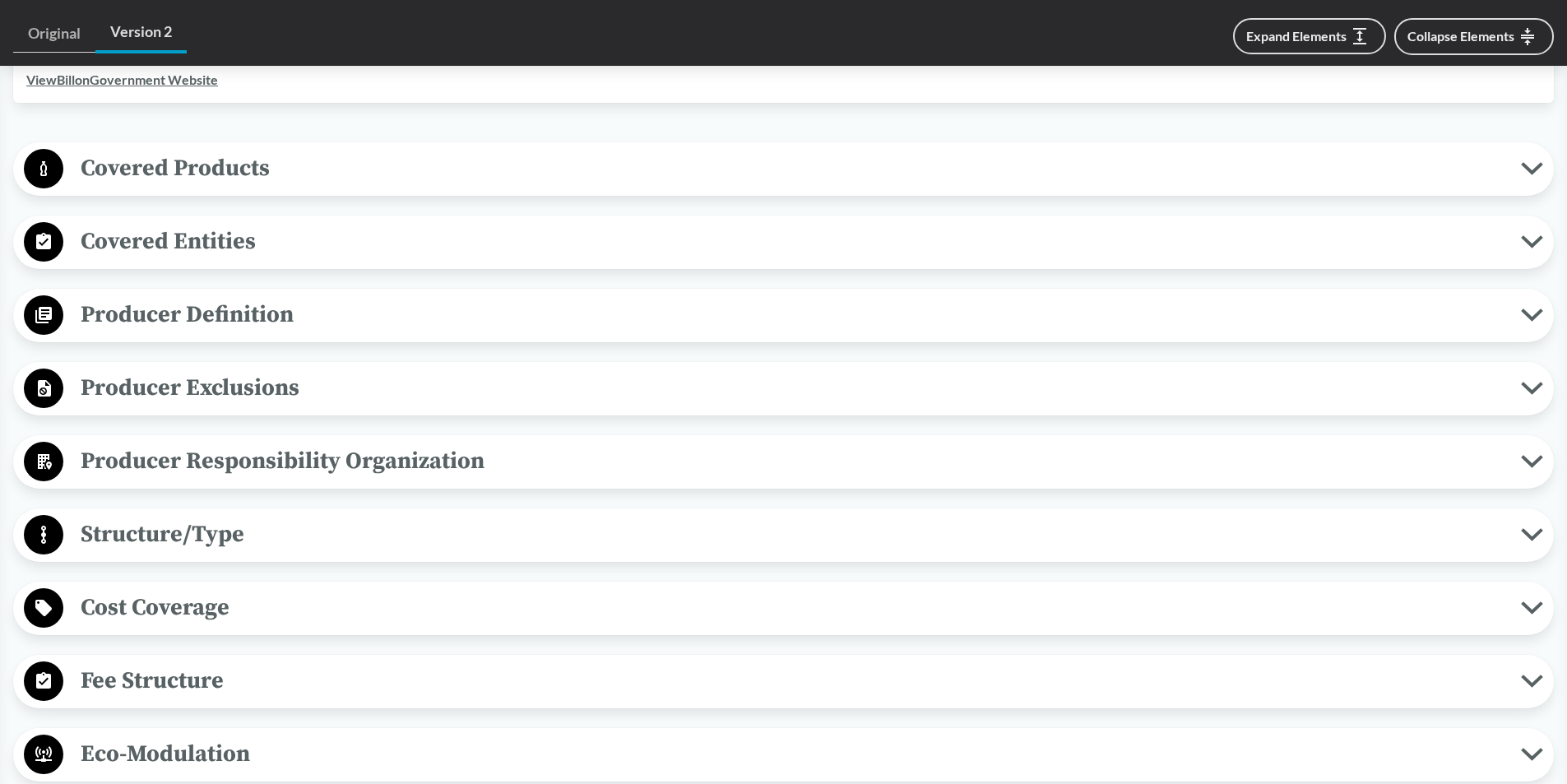
click at [441, 249] on span "Covered Entities" at bounding box center [793, 241] width 1458 height 37
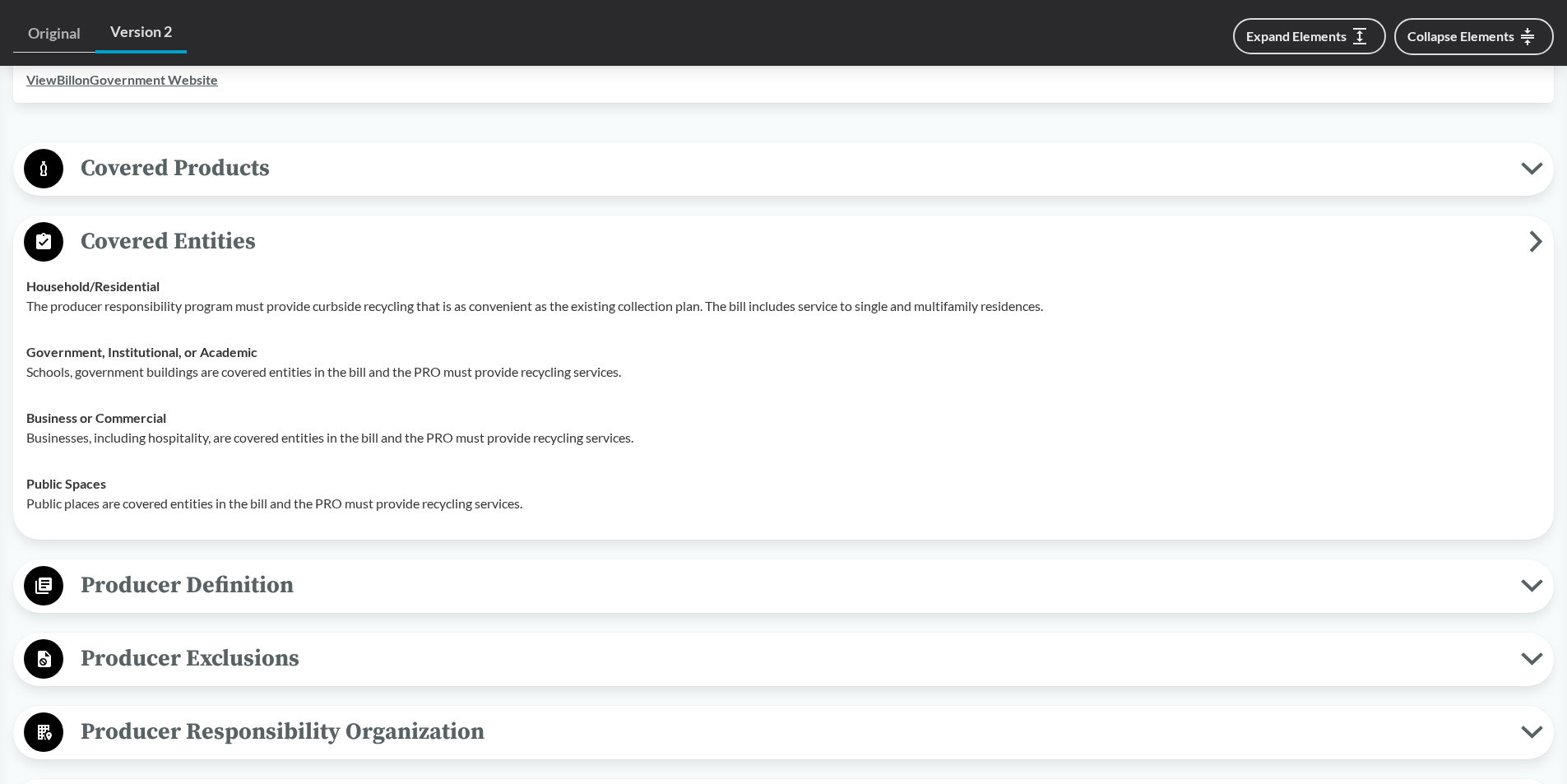
click at [1535, 243] on icon at bounding box center [1536, 241] width 14 height 23
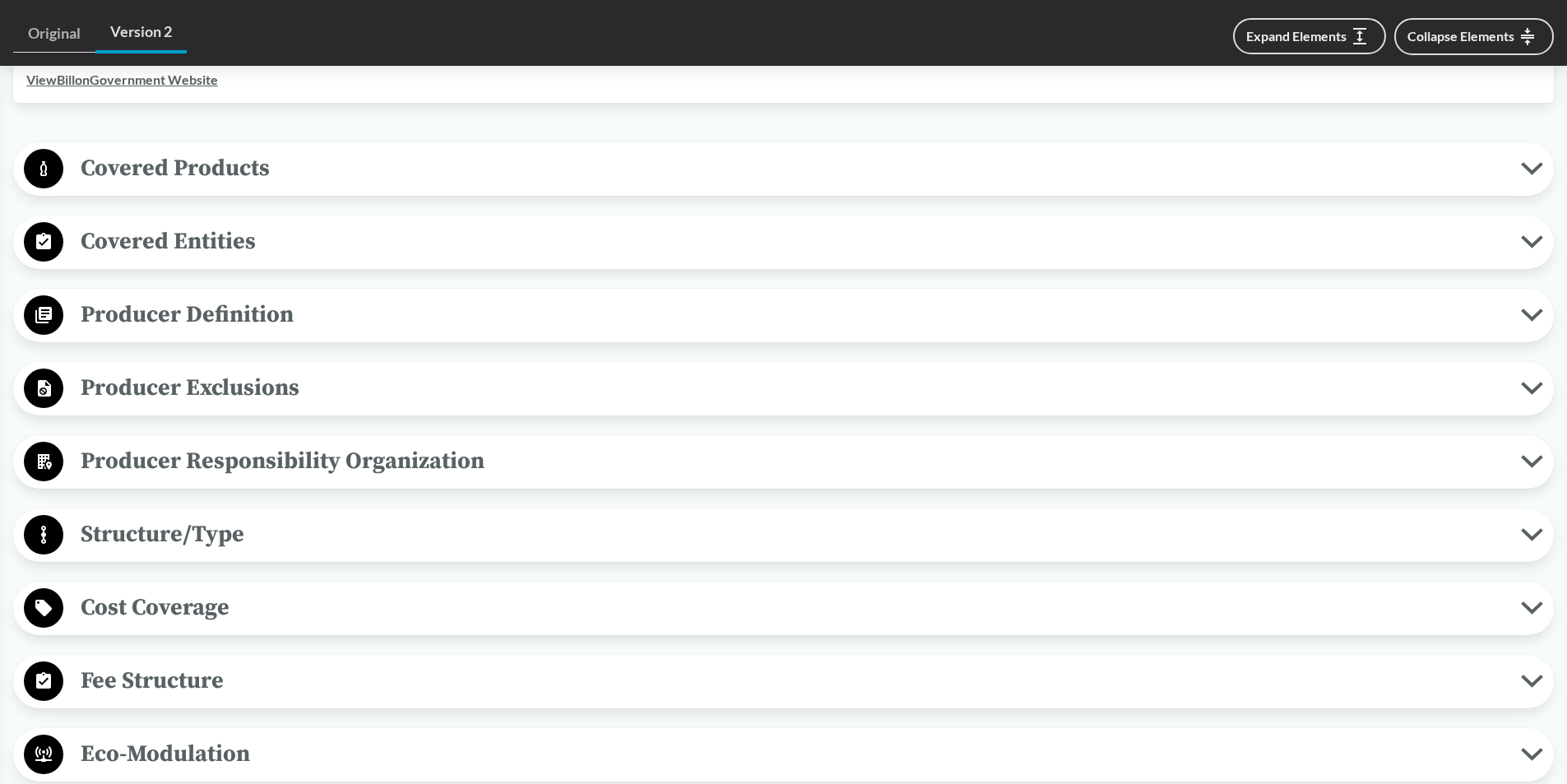
click at [1519, 308] on span "Producer Definition" at bounding box center [793, 314] width 1458 height 37
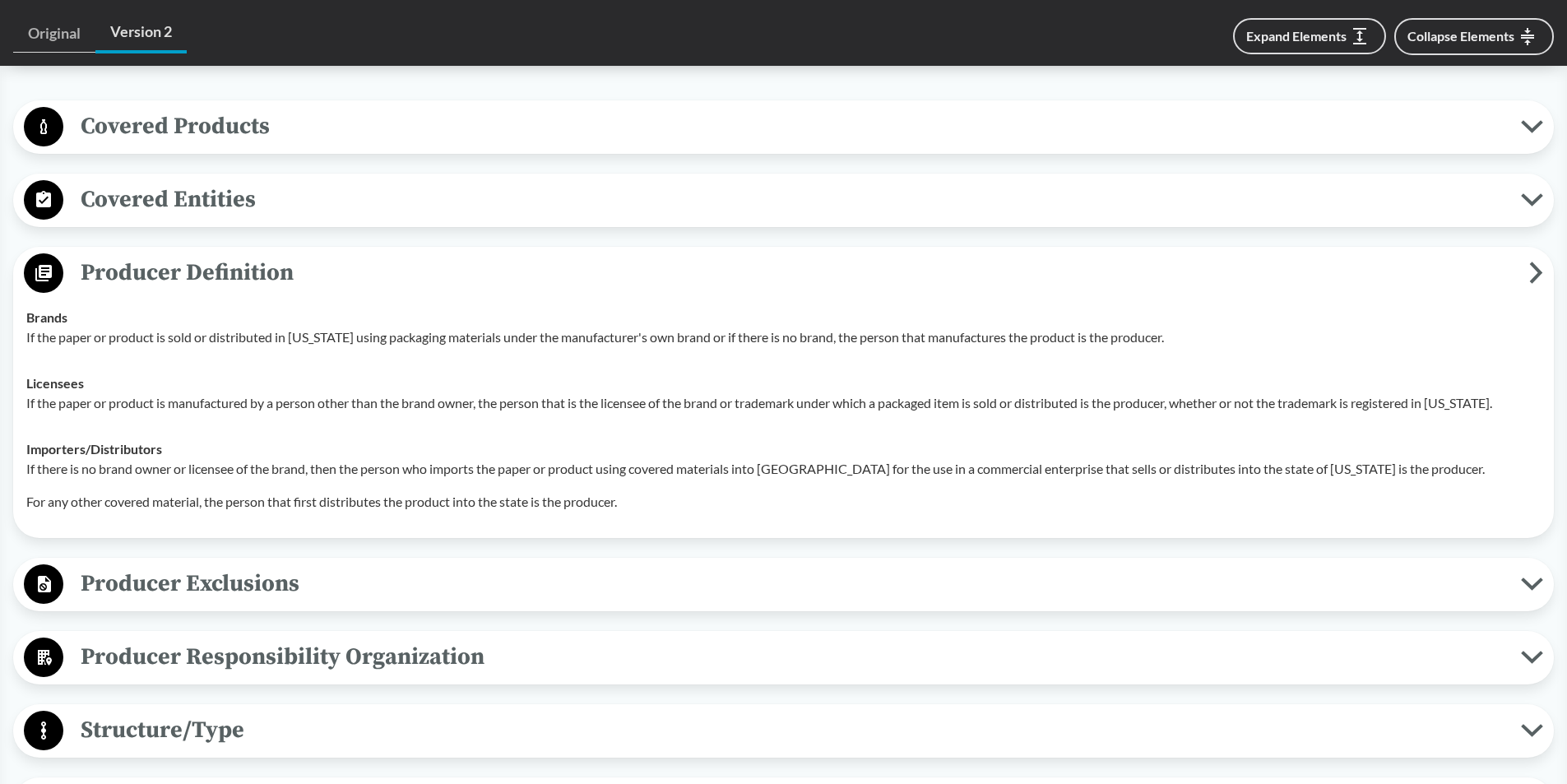
scroll to position [740, 0]
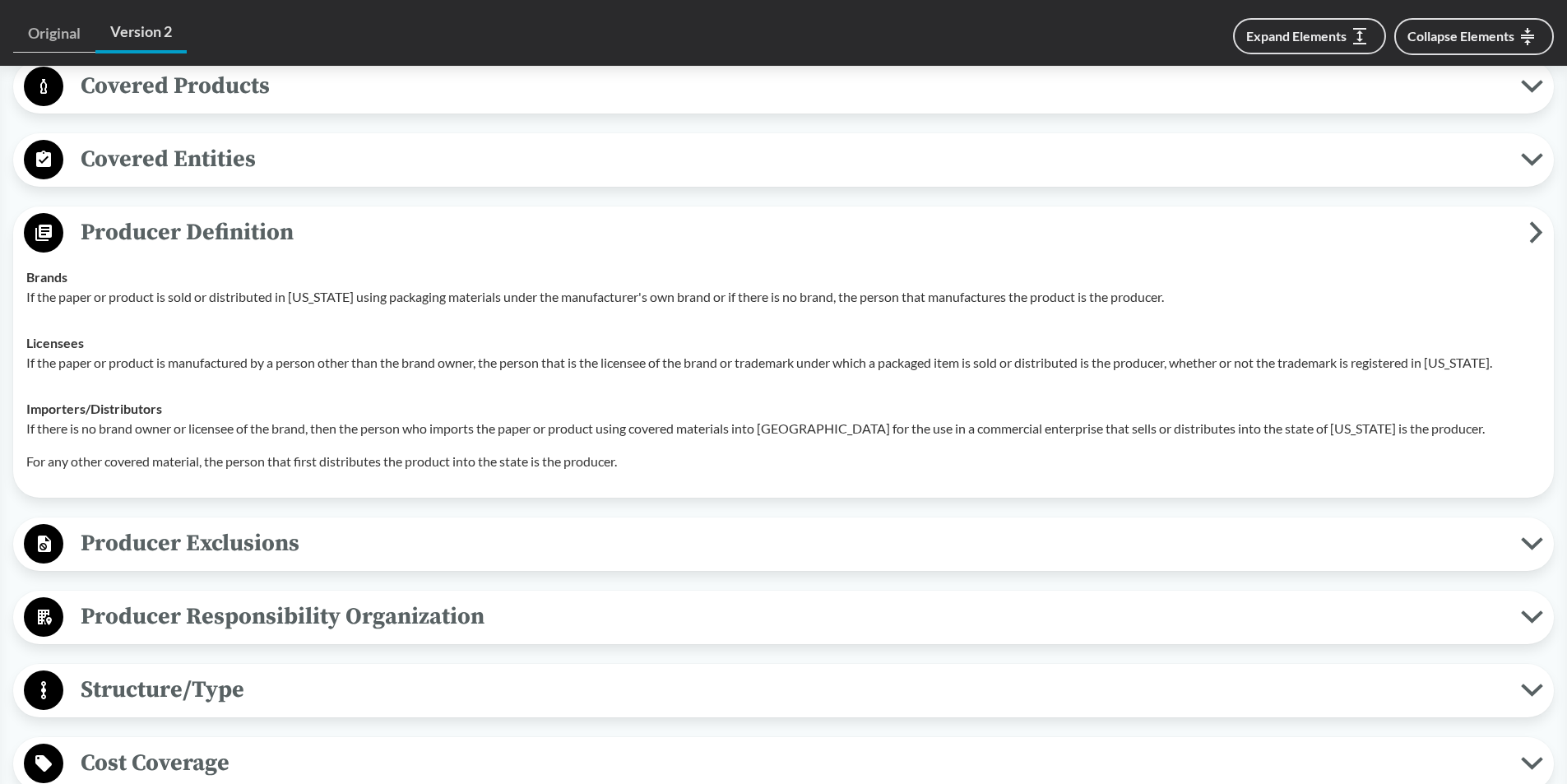
click at [1528, 232] on span "Producer Definition" at bounding box center [797, 232] width 1466 height 37
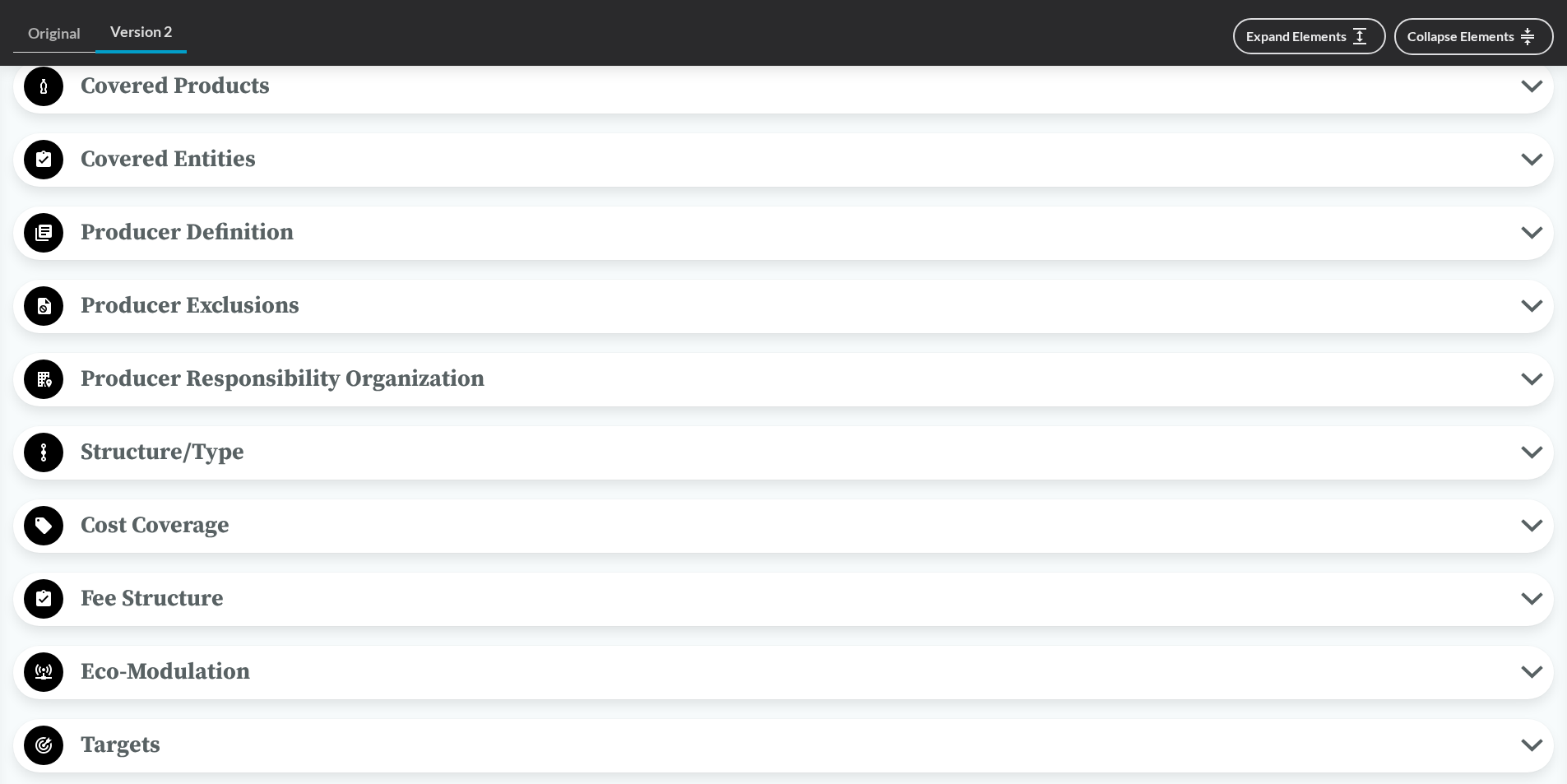
click at [1100, 314] on span "Producer Exclusions" at bounding box center [793, 306] width 1458 height 37
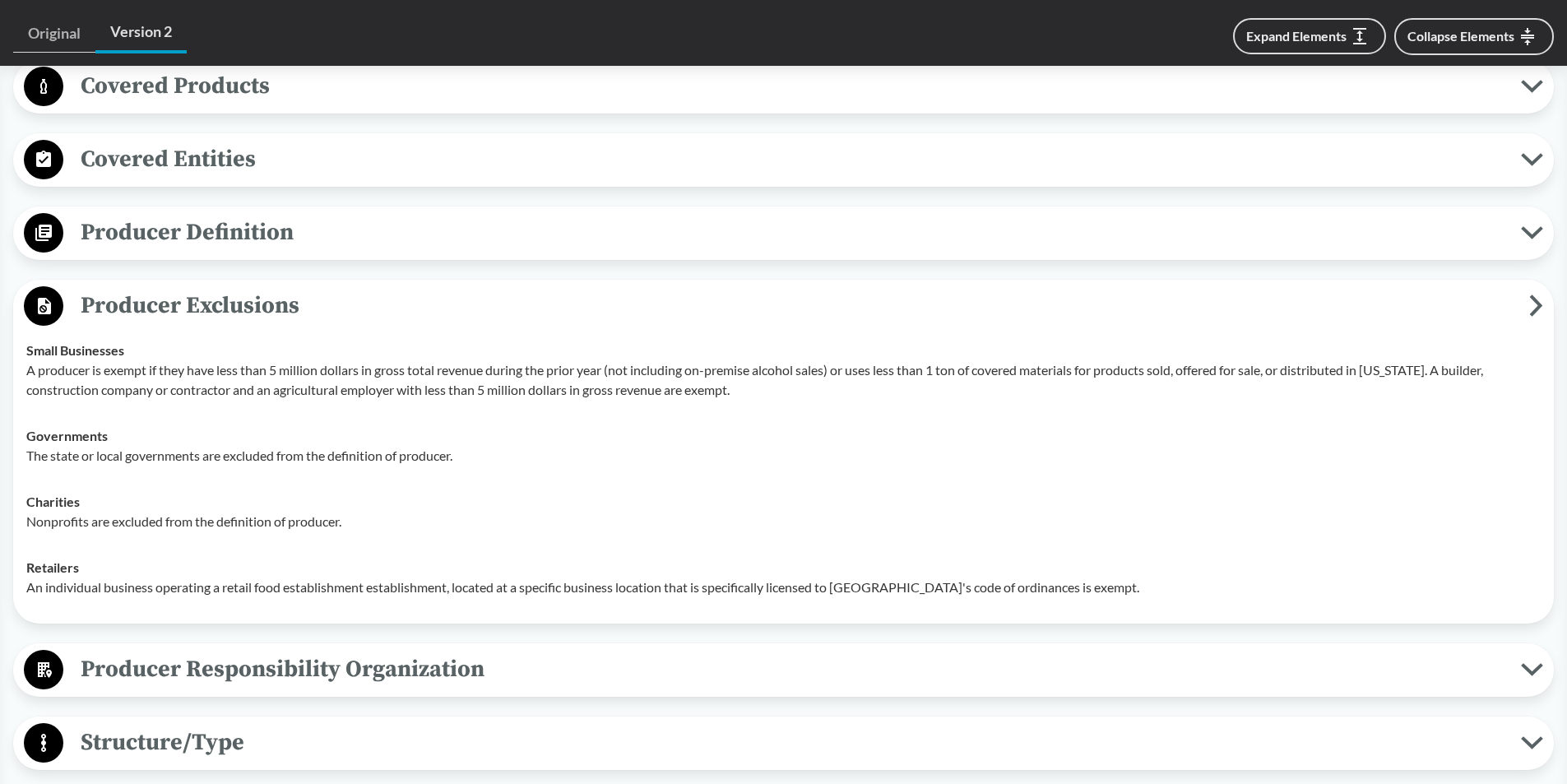
click at [1539, 307] on icon at bounding box center [1537, 305] width 8 height 18
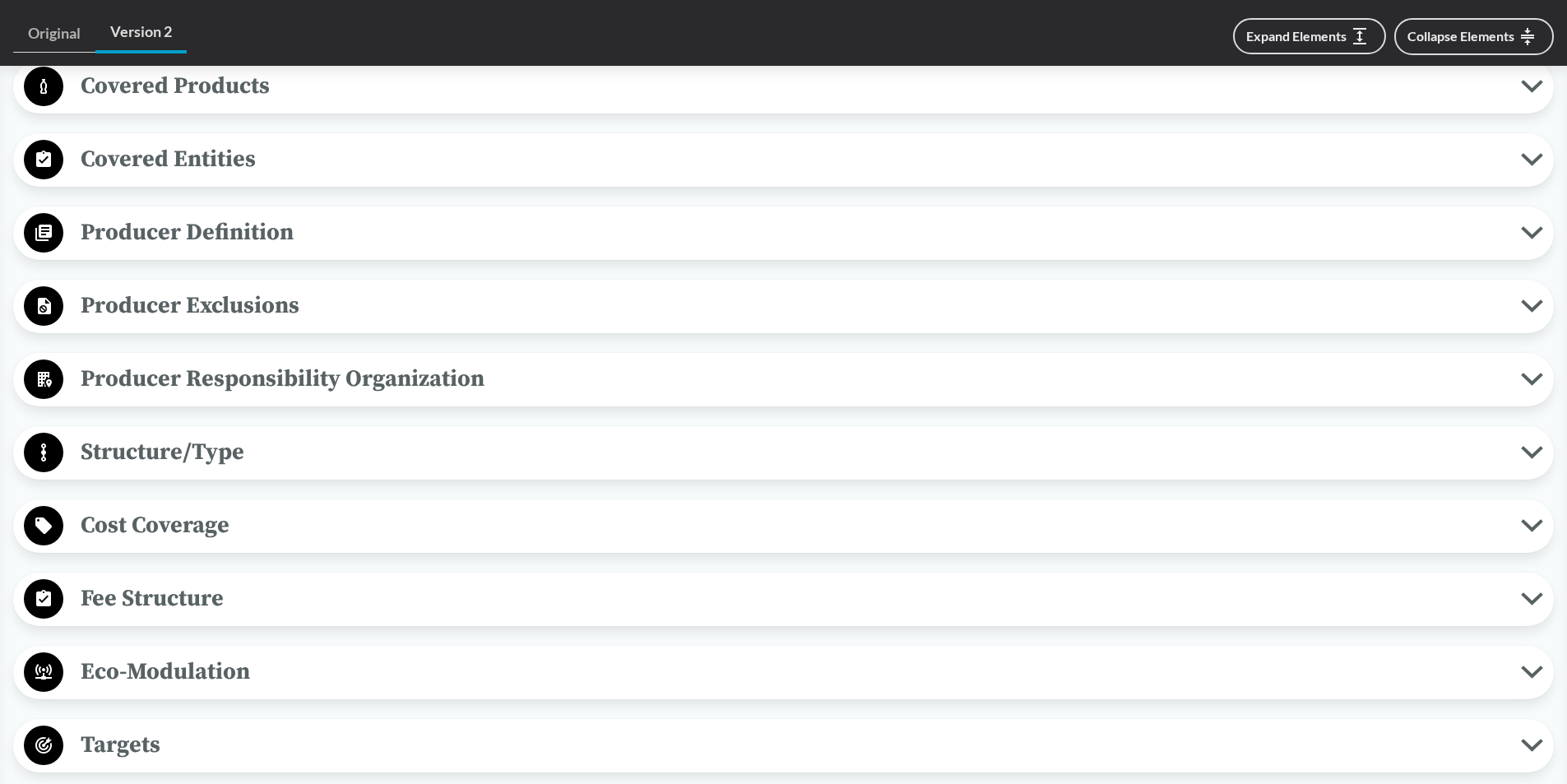
click at [1431, 379] on span "Producer Responsibility Organization" at bounding box center [793, 379] width 1458 height 37
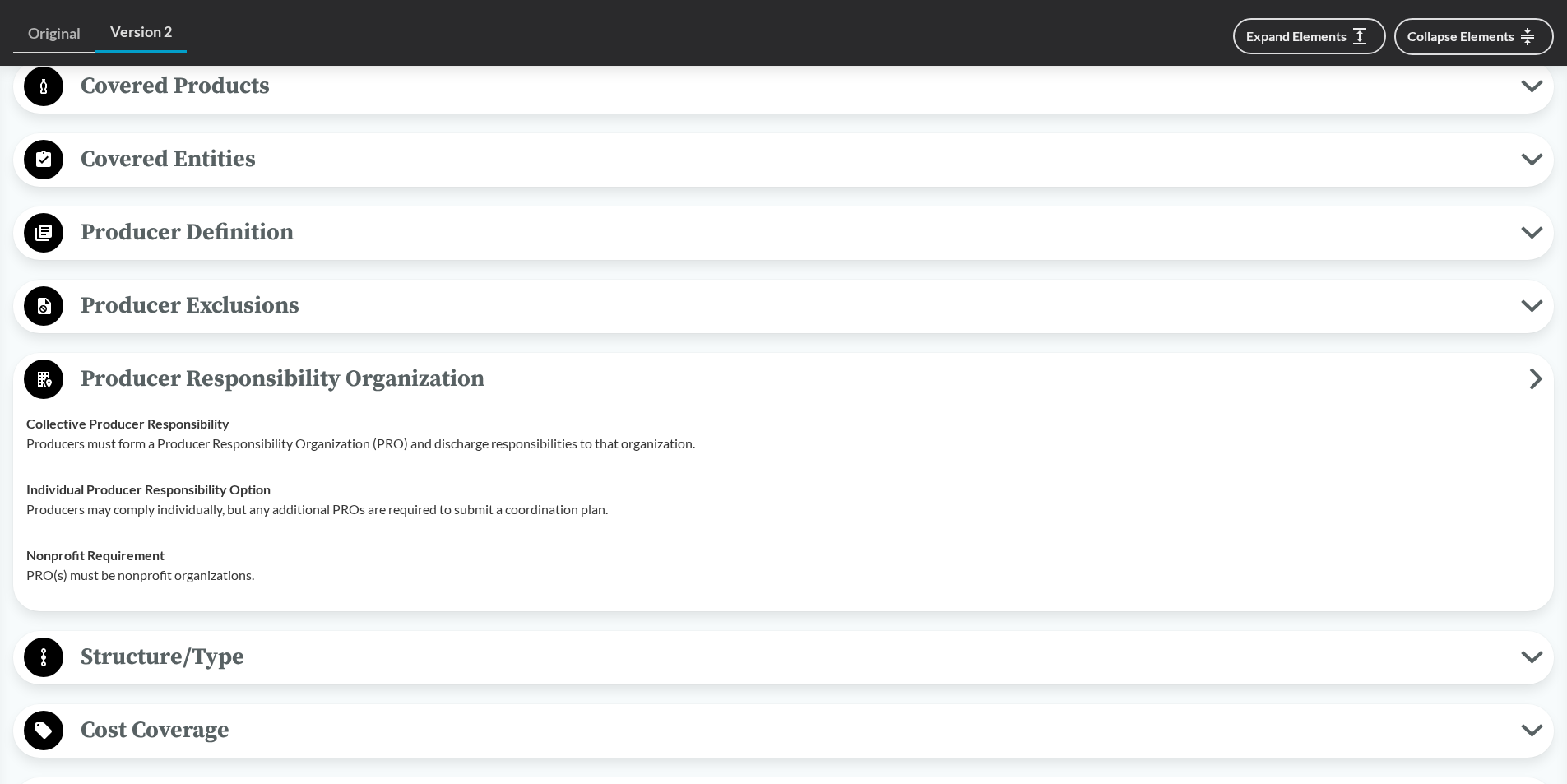
click at [1534, 376] on icon at bounding box center [1536, 379] width 14 height 23
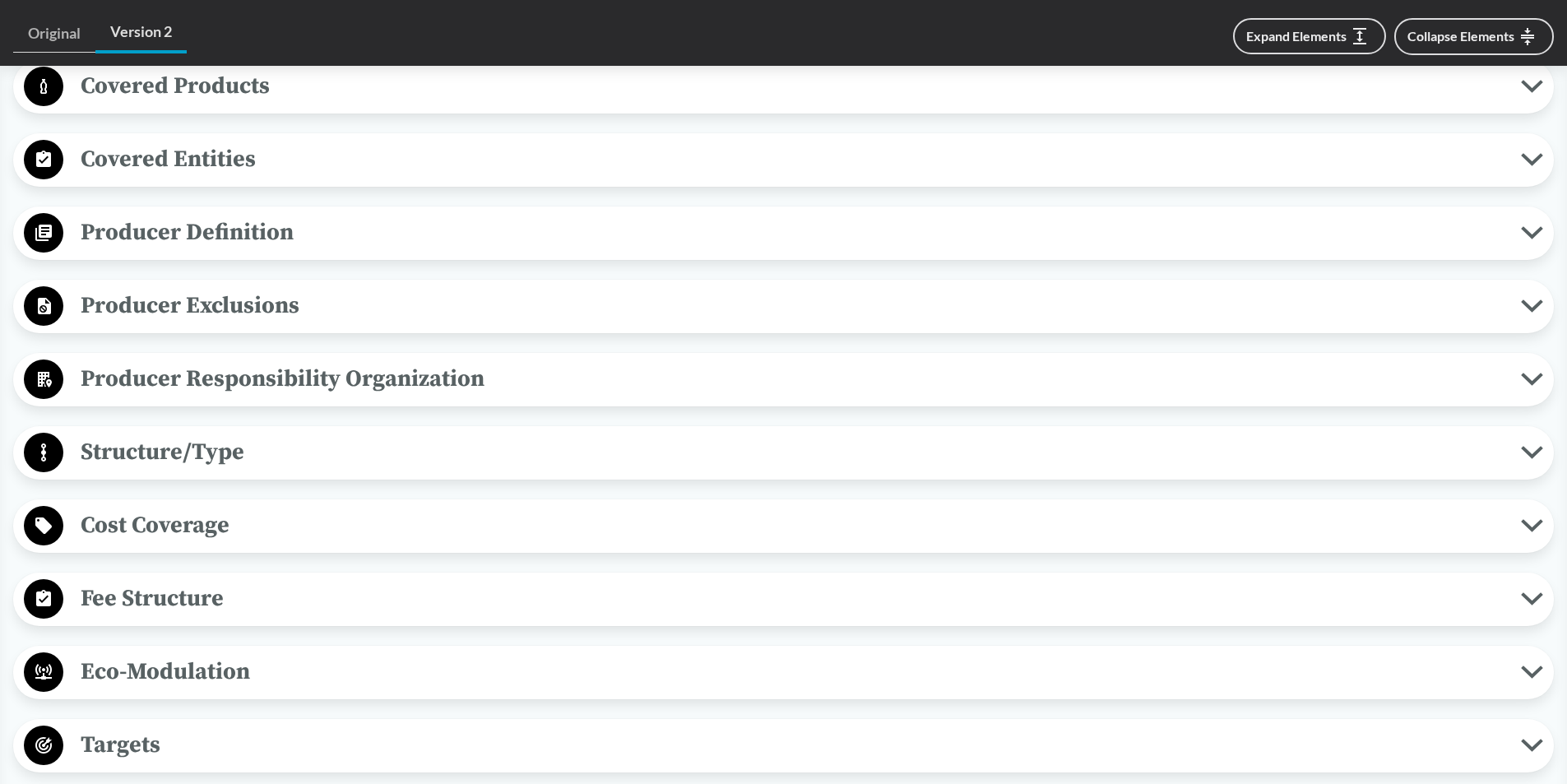
click at [1518, 449] on span "Structure/Type" at bounding box center [793, 451] width 1458 height 37
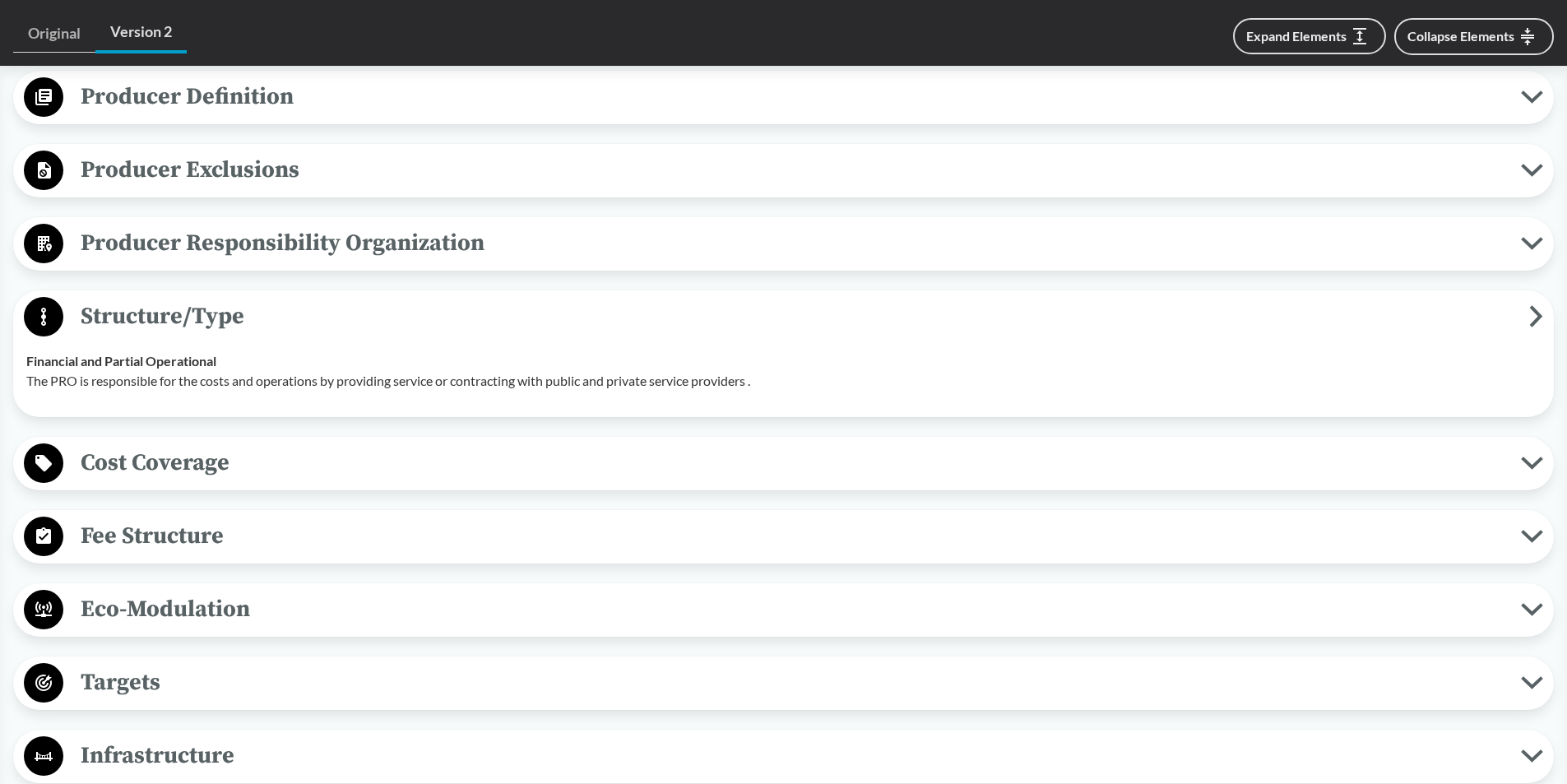
scroll to position [905, 0]
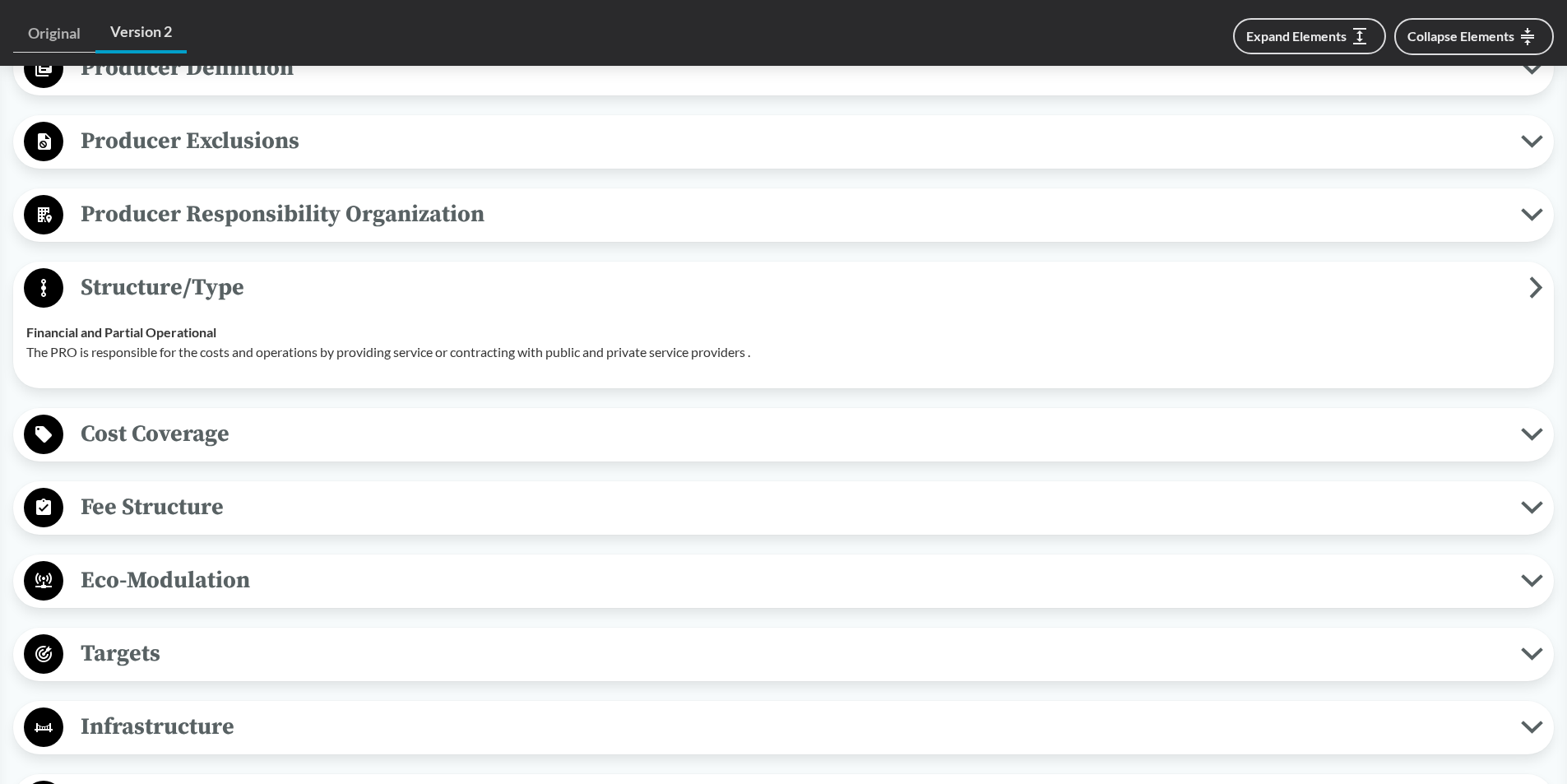
click at [1538, 295] on icon at bounding box center [1536, 287] width 14 height 23
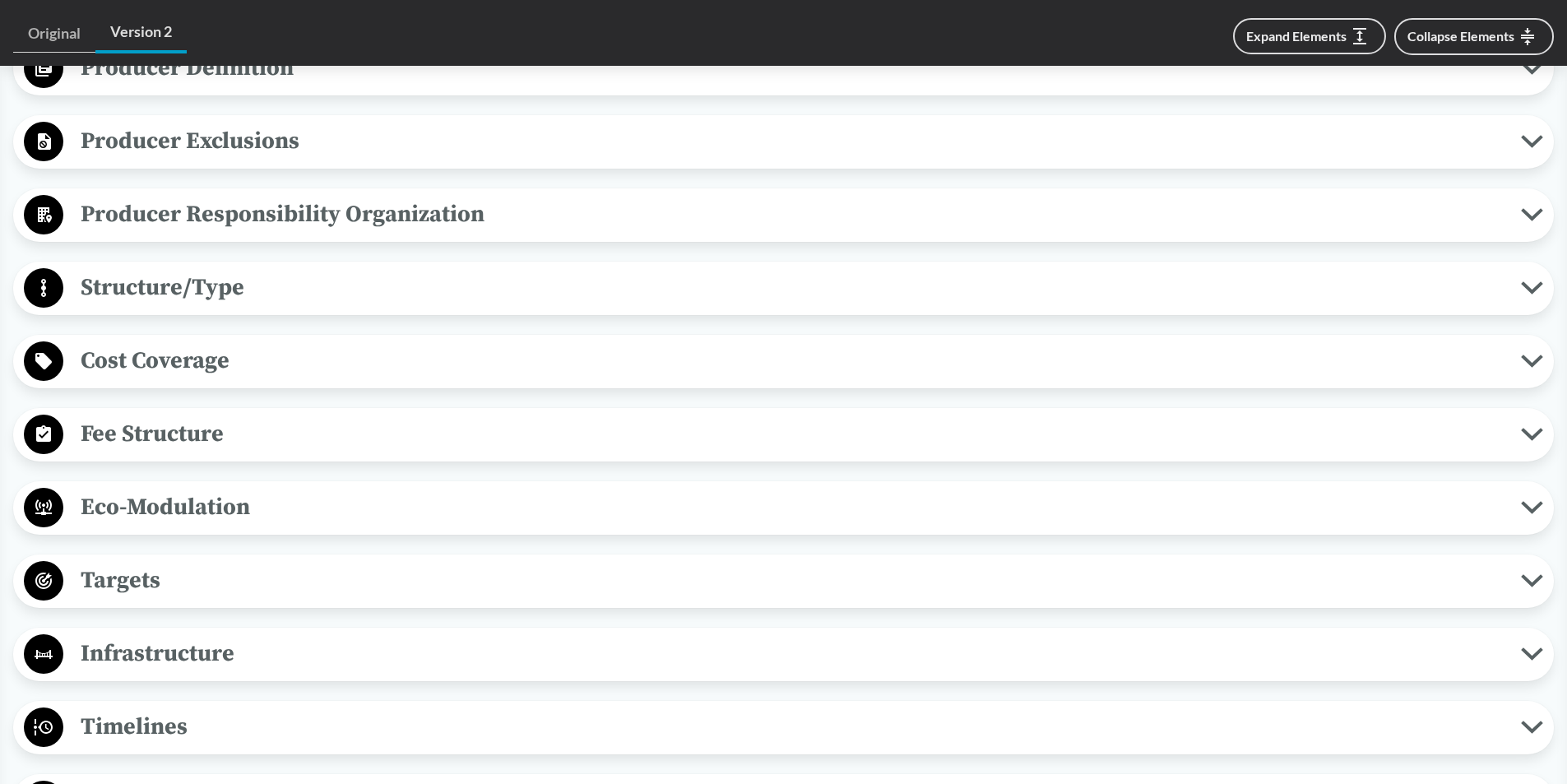
click at [1523, 360] on icon at bounding box center [1532, 361] width 23 height 13
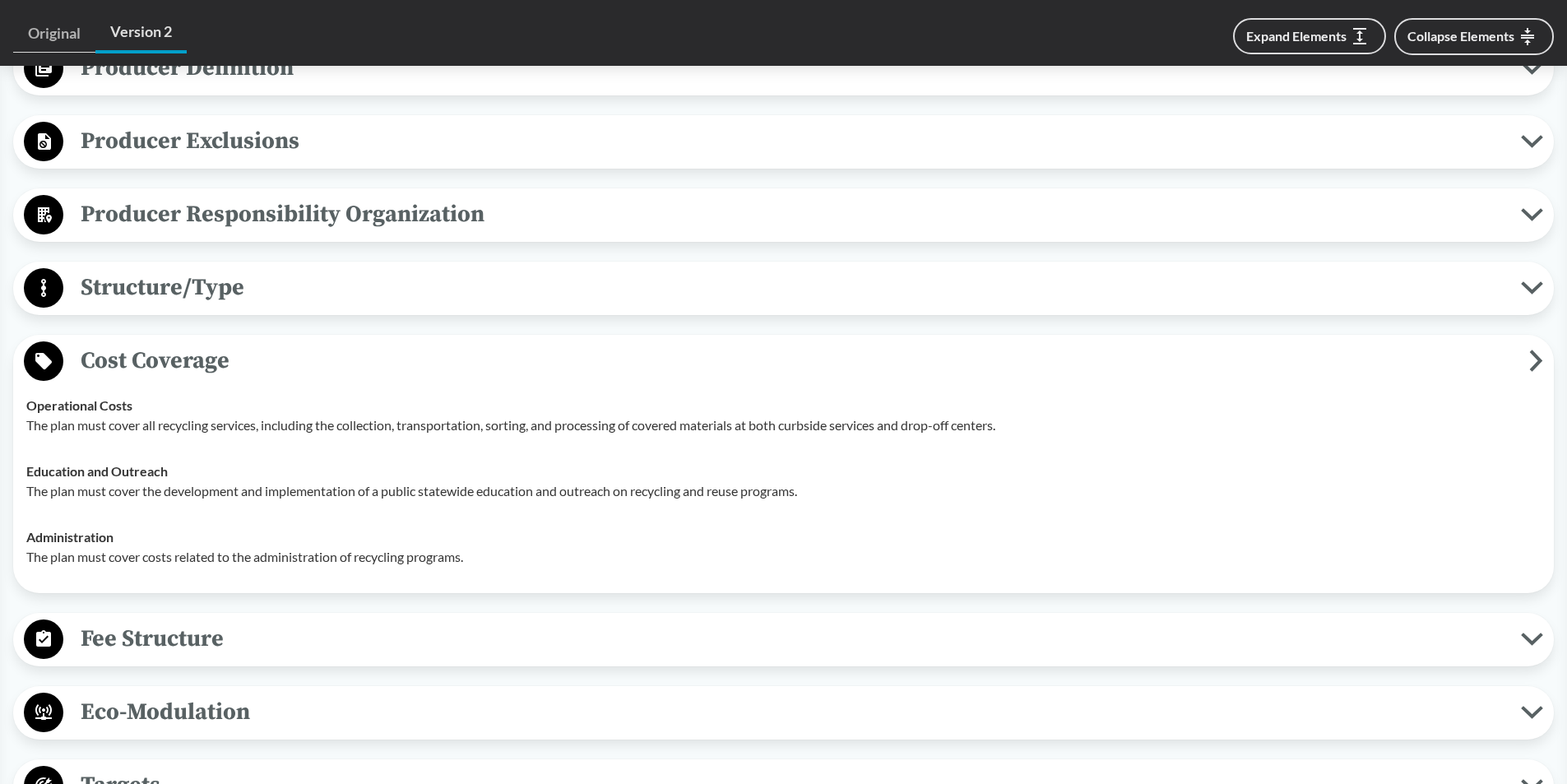
click at [1538, 351] on icon at bounding box center [1536, 360] width 14 height 23
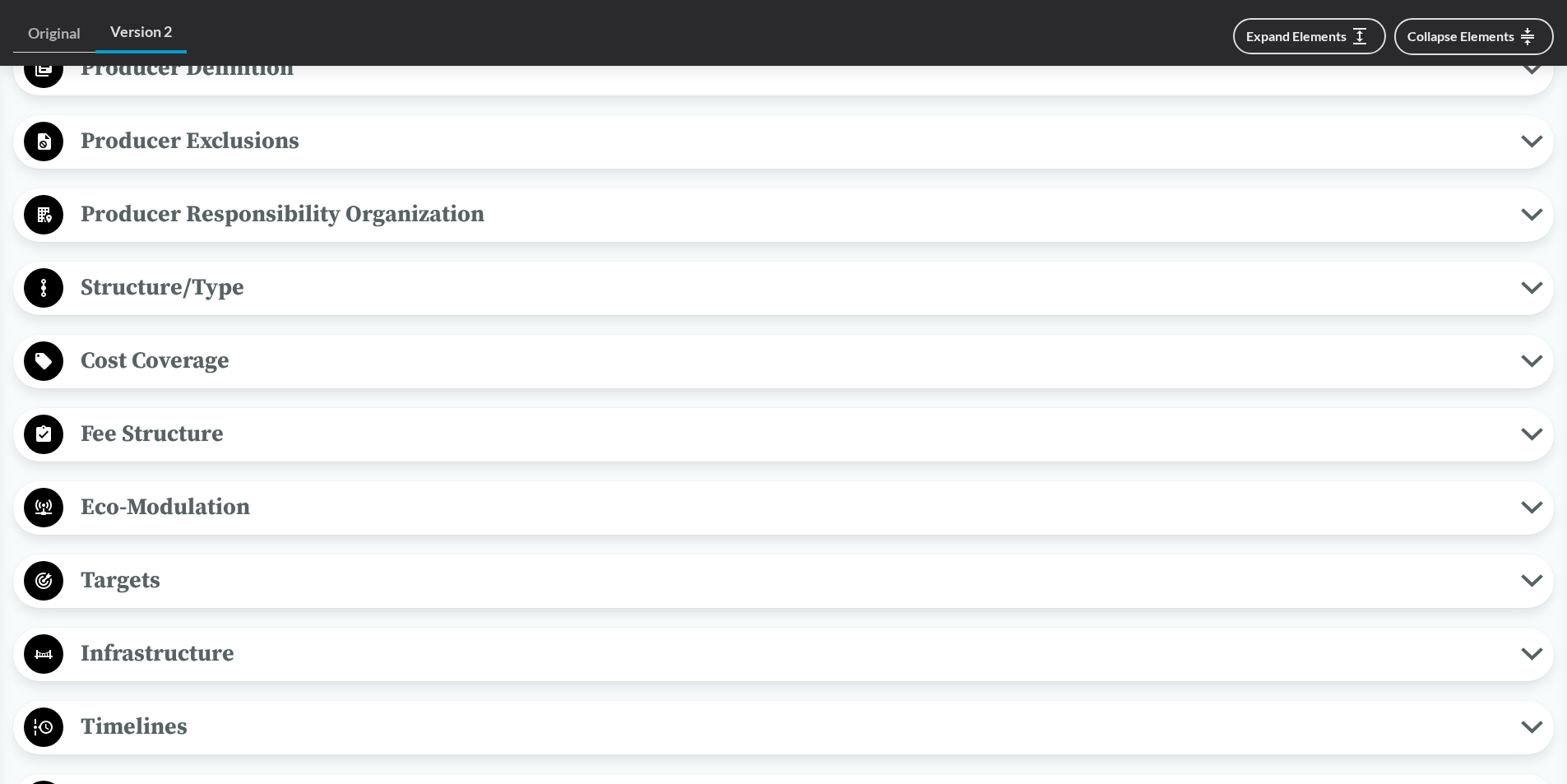
click at [1530, 436] on icon at bounding box center [1532, 434] width 18 height 8
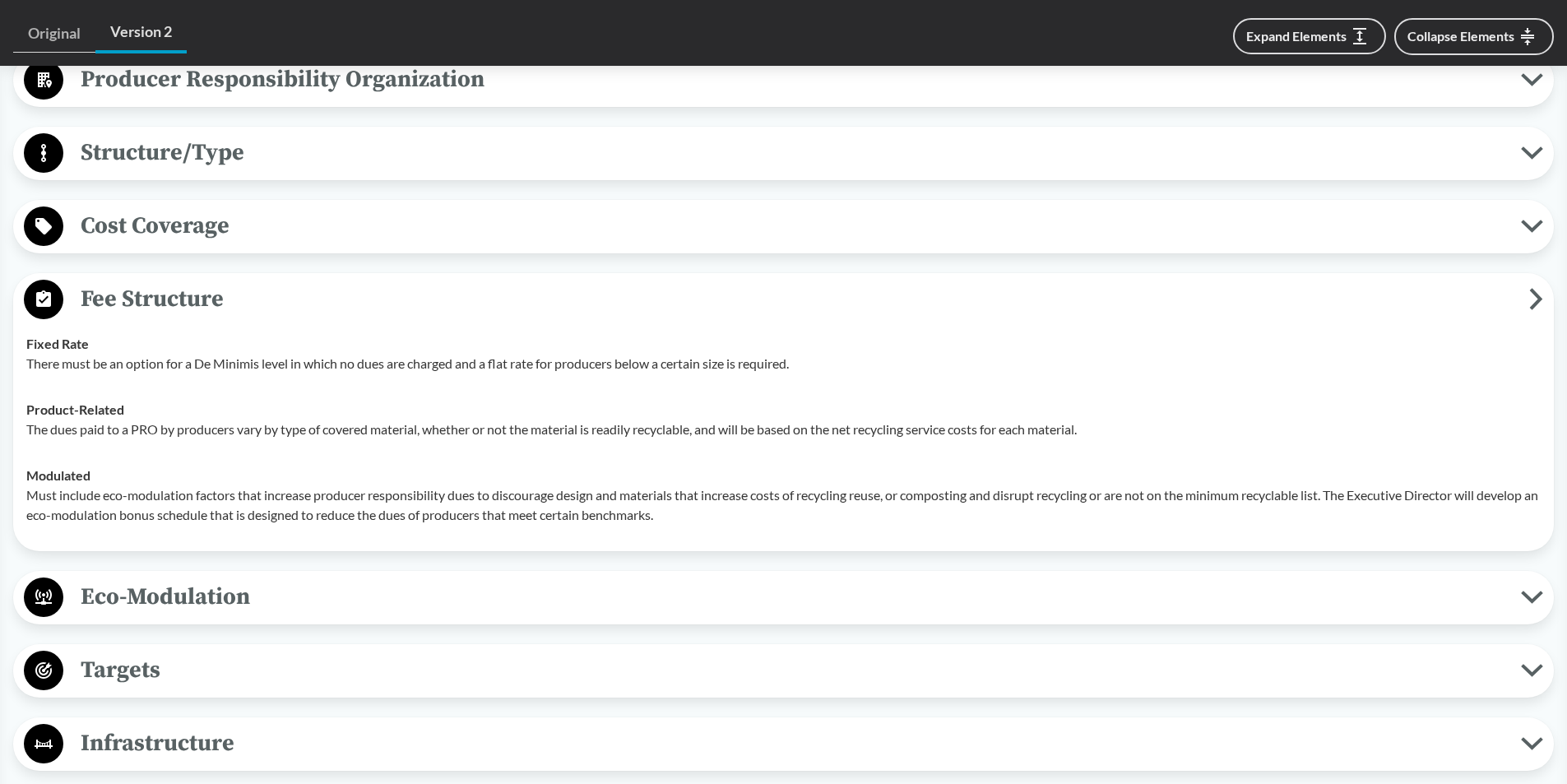
scroll to position [1069, 0]
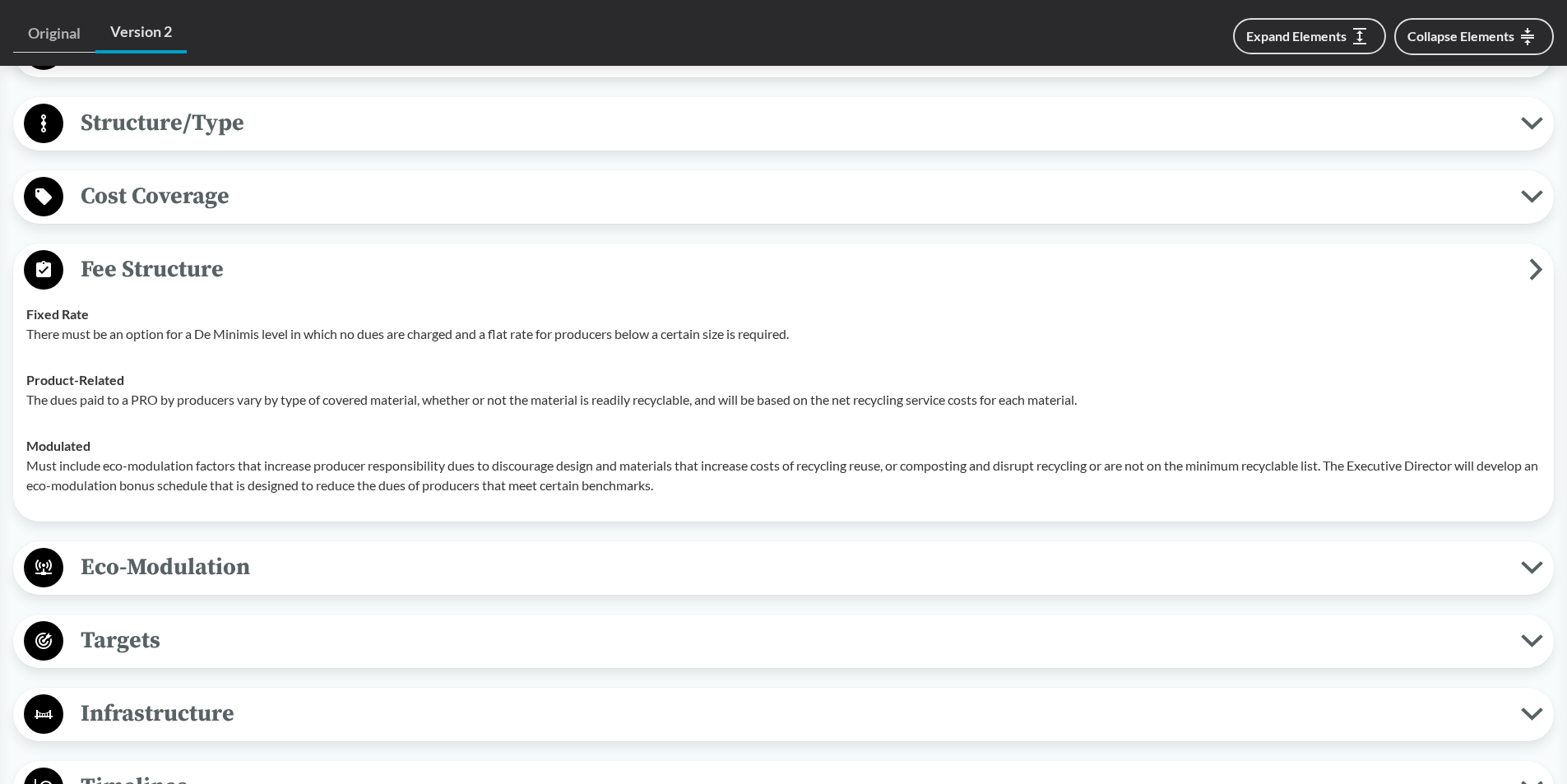
click at [1521, 278] on span "Fee Structure" at bounding box center [797, 269] width 1466 height 37
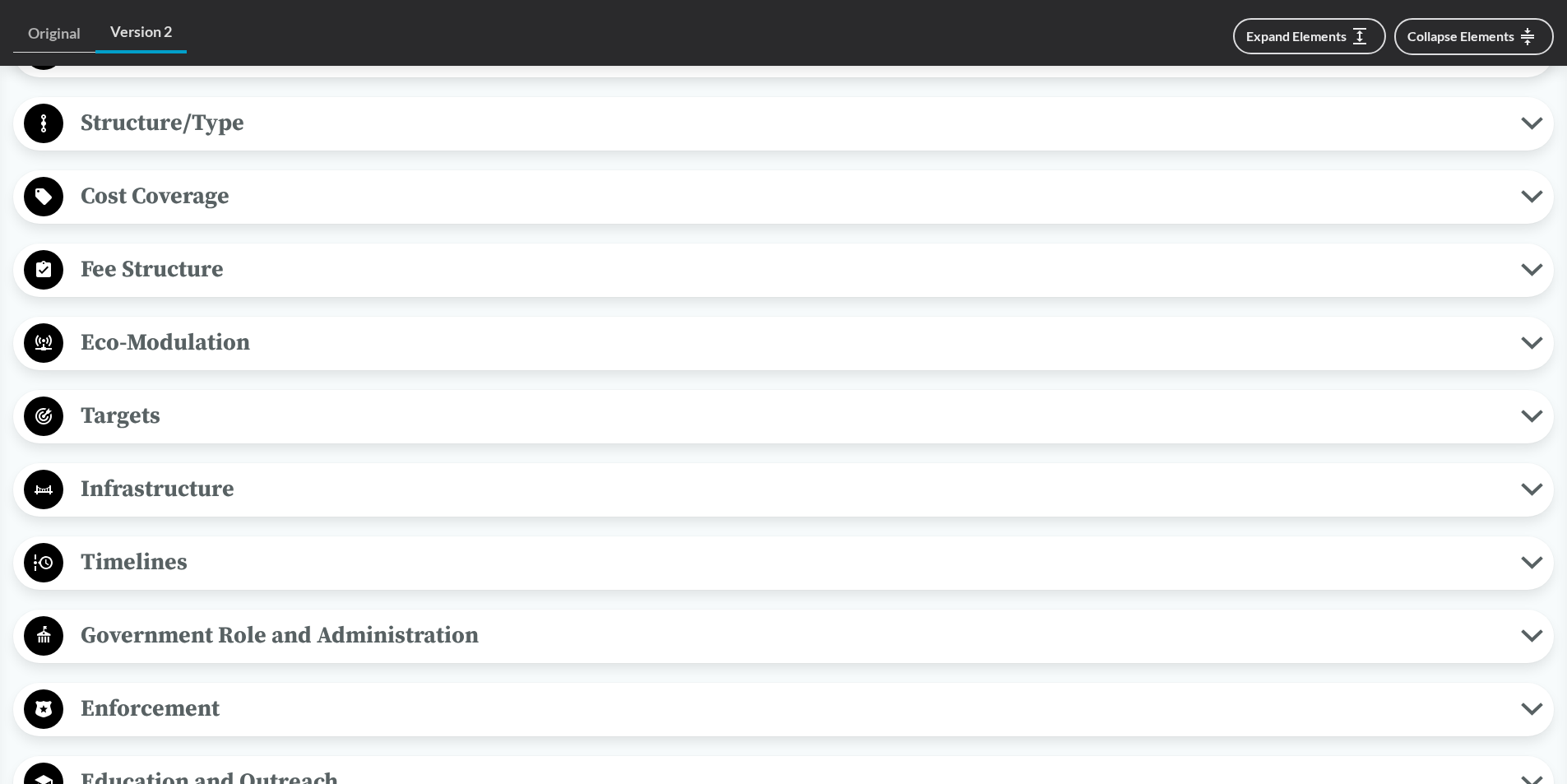
click at [1523, 346] on icon at bounding box center [1532, 343] width 23 height 13
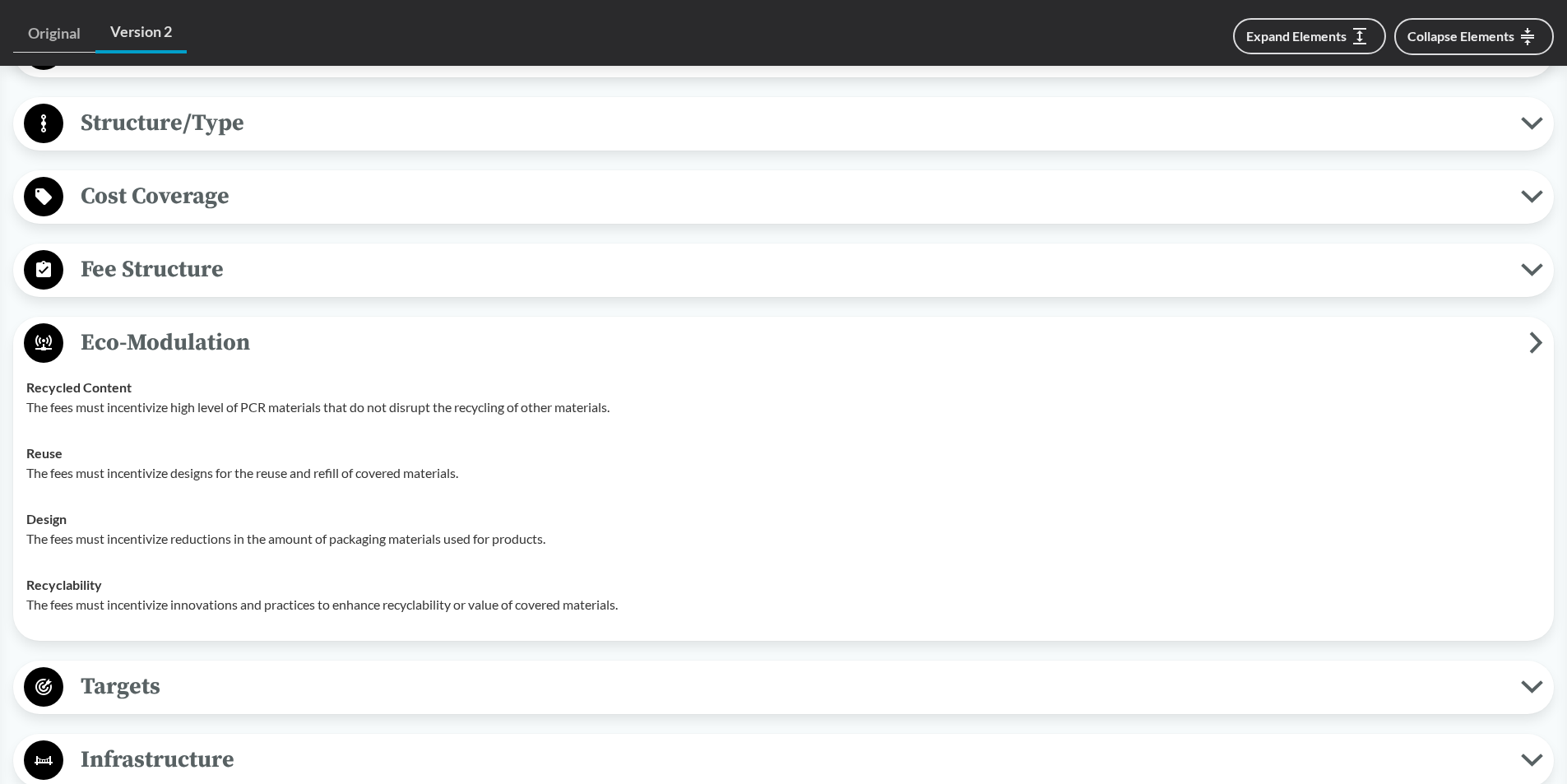
click at [1523, 338] on span "Eco-Modulation" at bounding box center [797, 343] width 1466 height 37
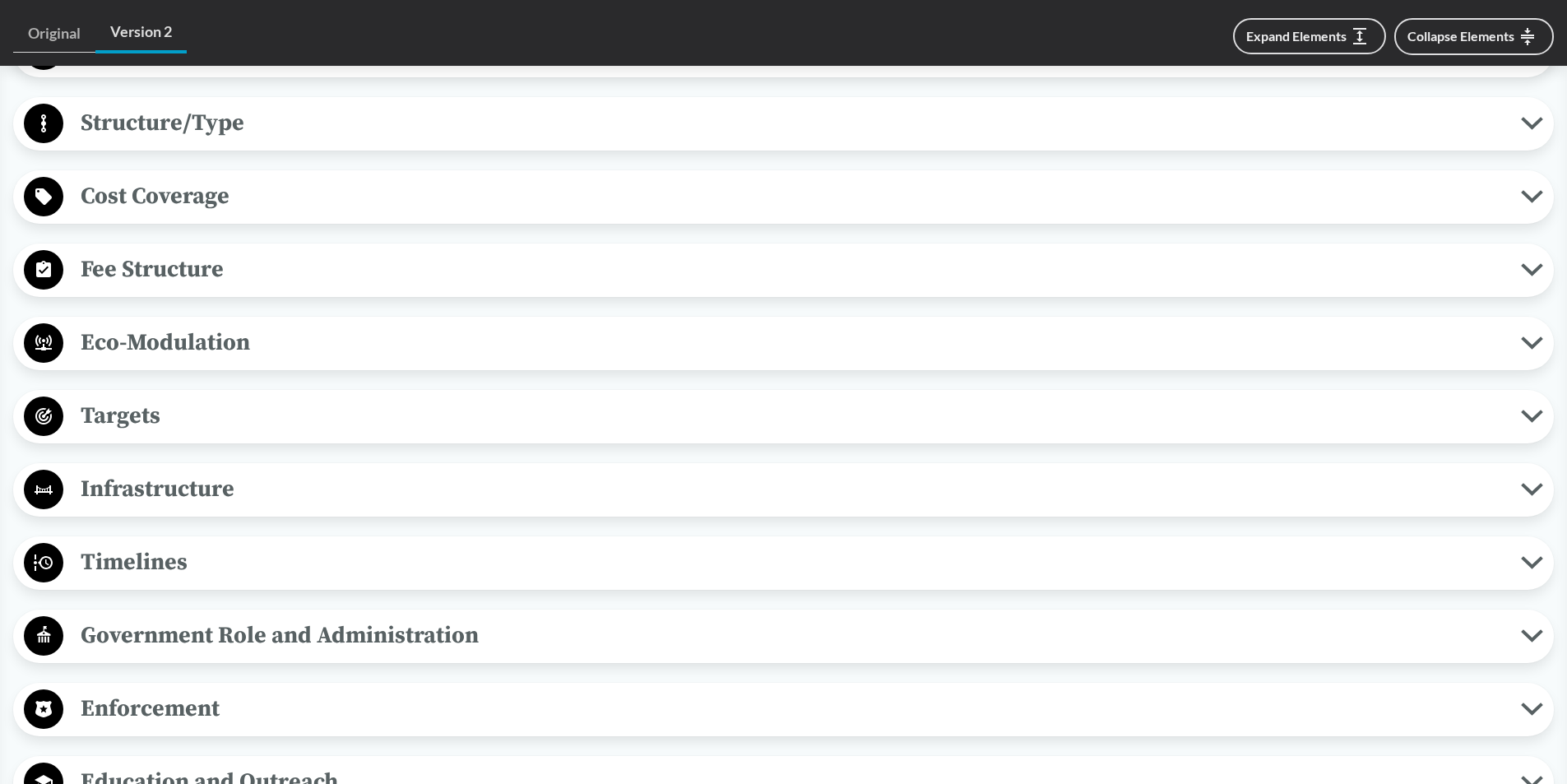
click at [1514, 424] on span "Targets" at bounding box center [793, 415] width 1458 height 37
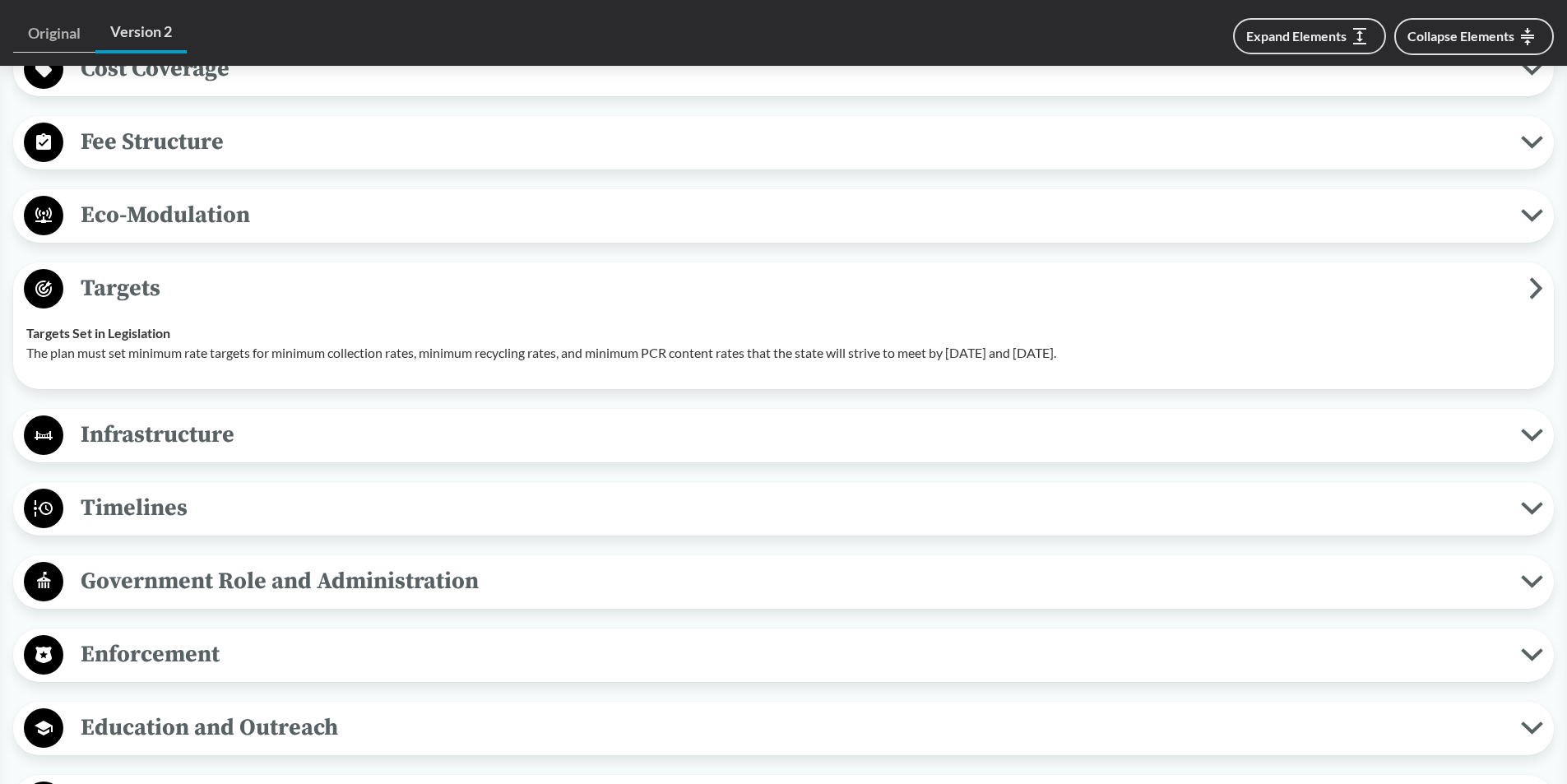
scroll to position [1234, 0]
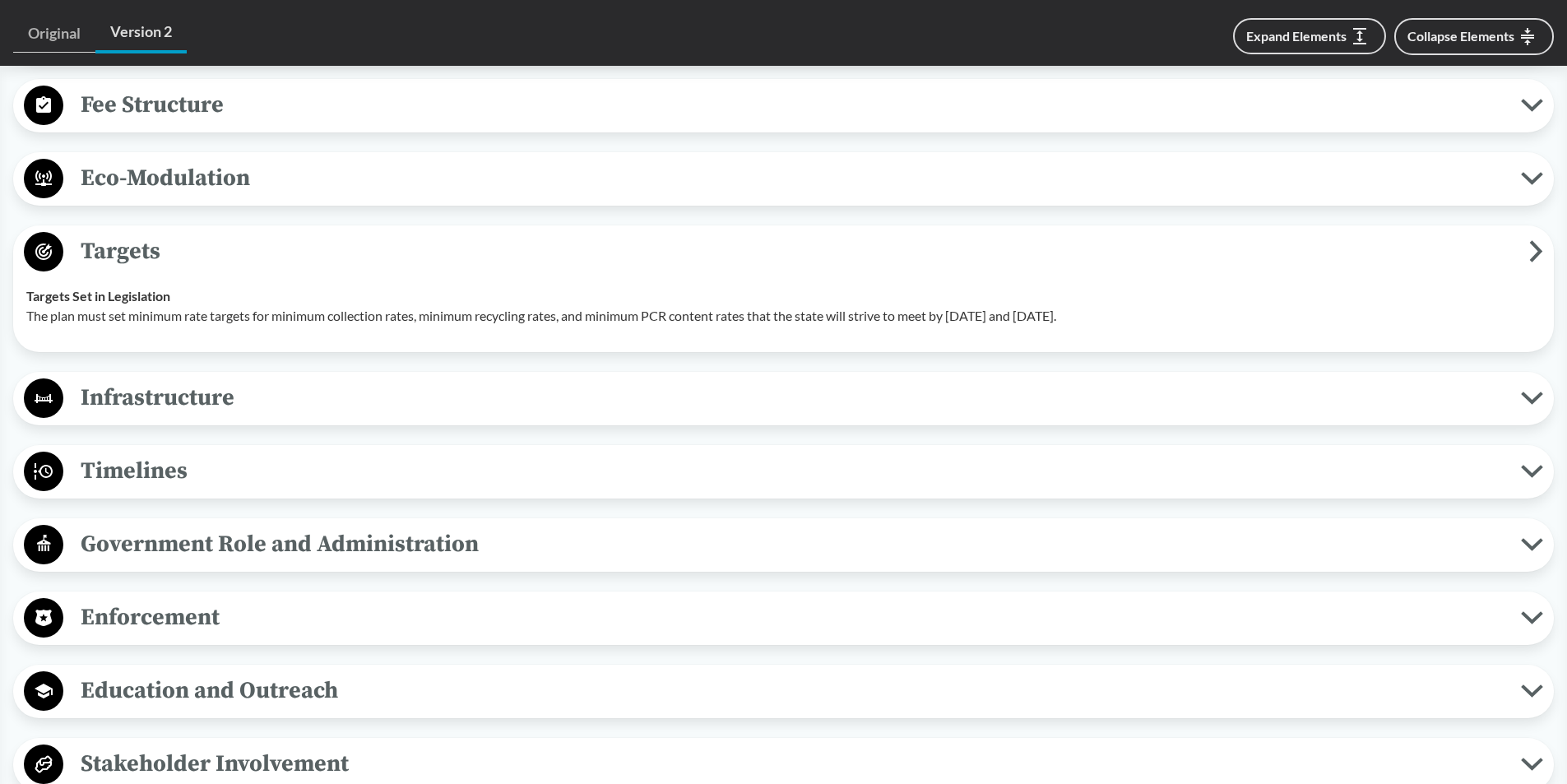
click at [1535, 257] on icon at bounding box center [1537, 251] width 8 height 18
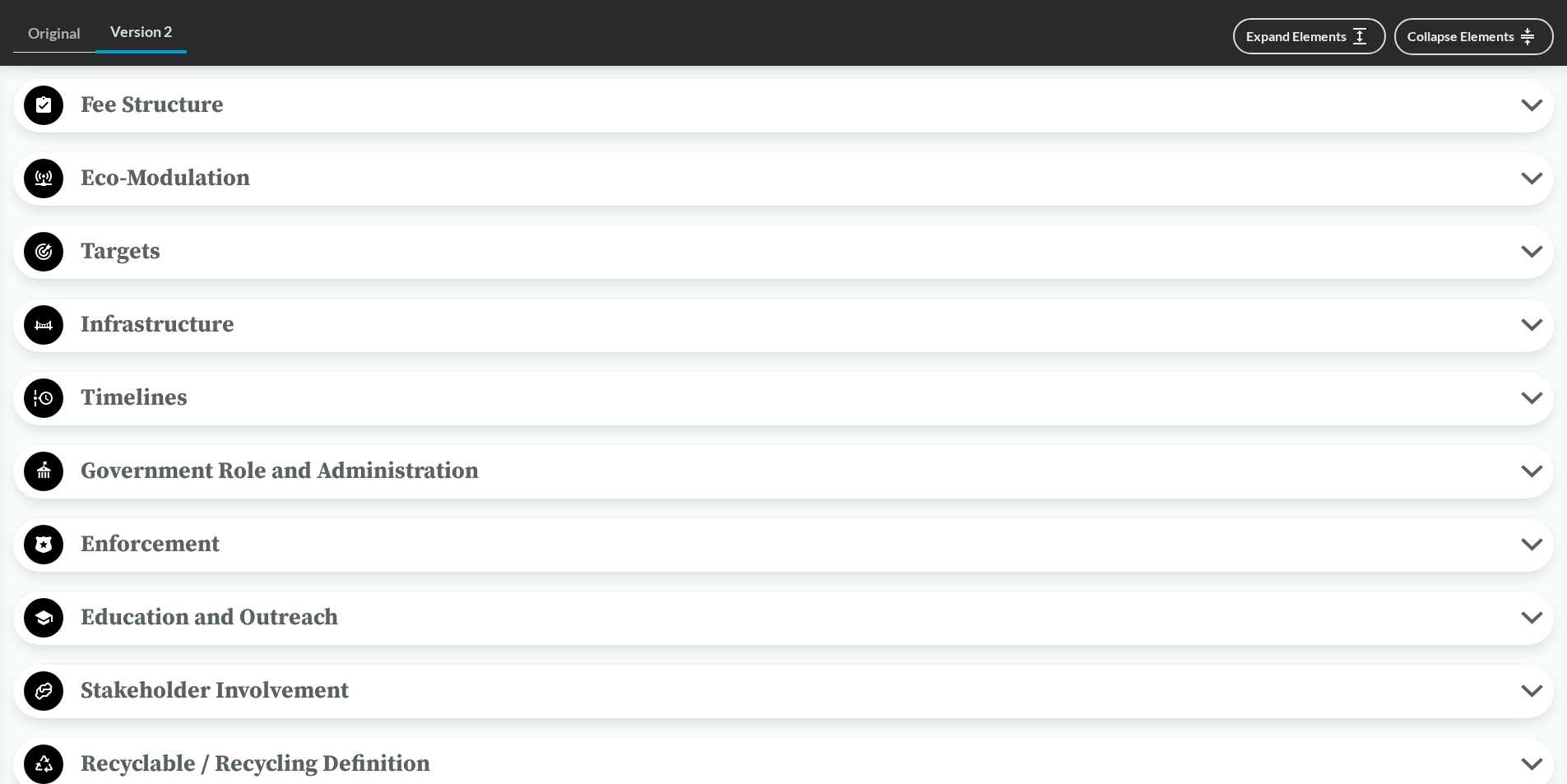
click at [1524, 324] on icon at bounding box center [1532, 325] width 23 height 13
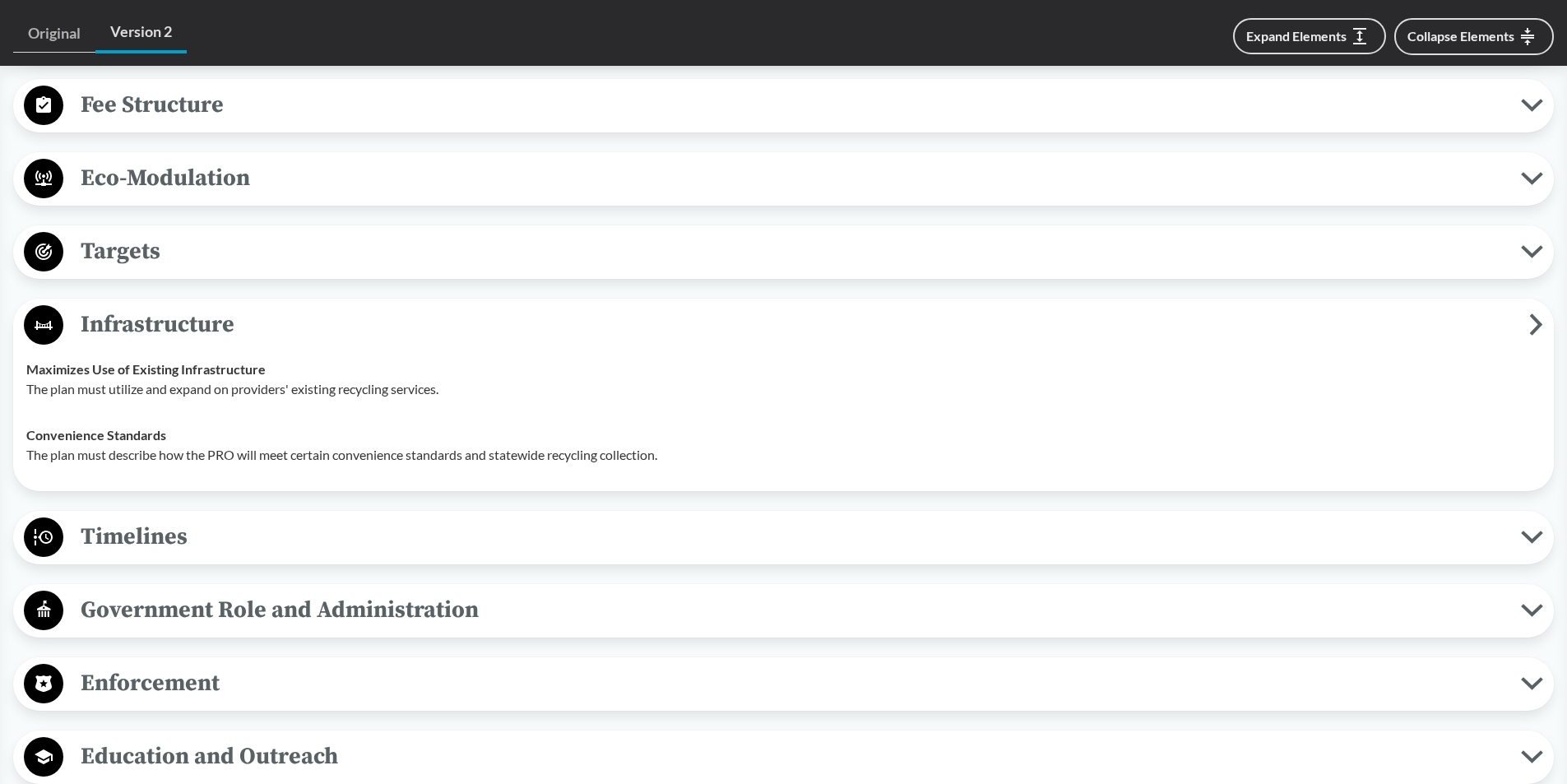
click at [1521, 323] on span "Infrastructure" at bounding box center [797, 324] width 1466 height 37
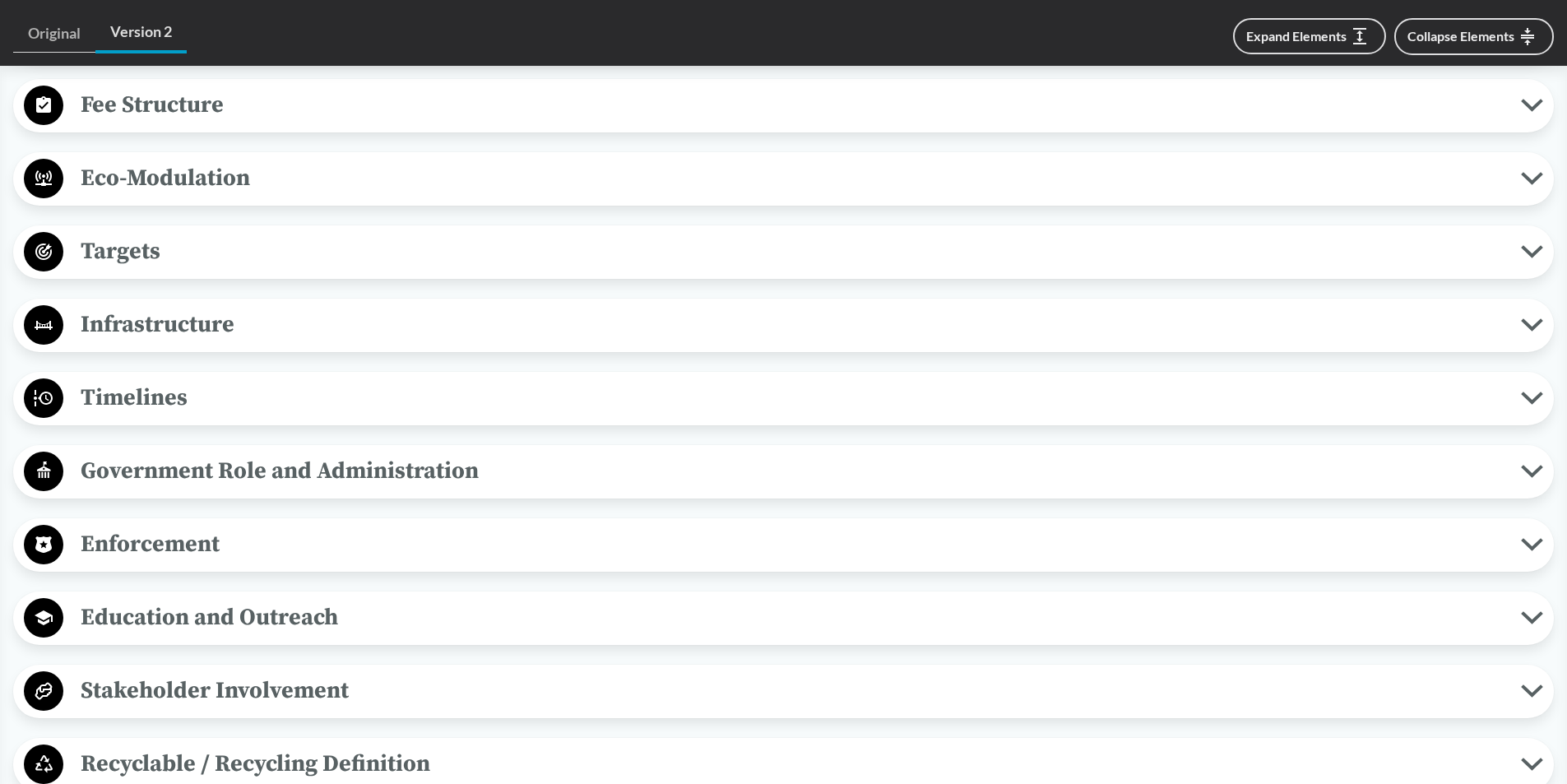
click at [1513, 404] on span "Timelines" at bounding box center [793, 398] width 1458 height 37
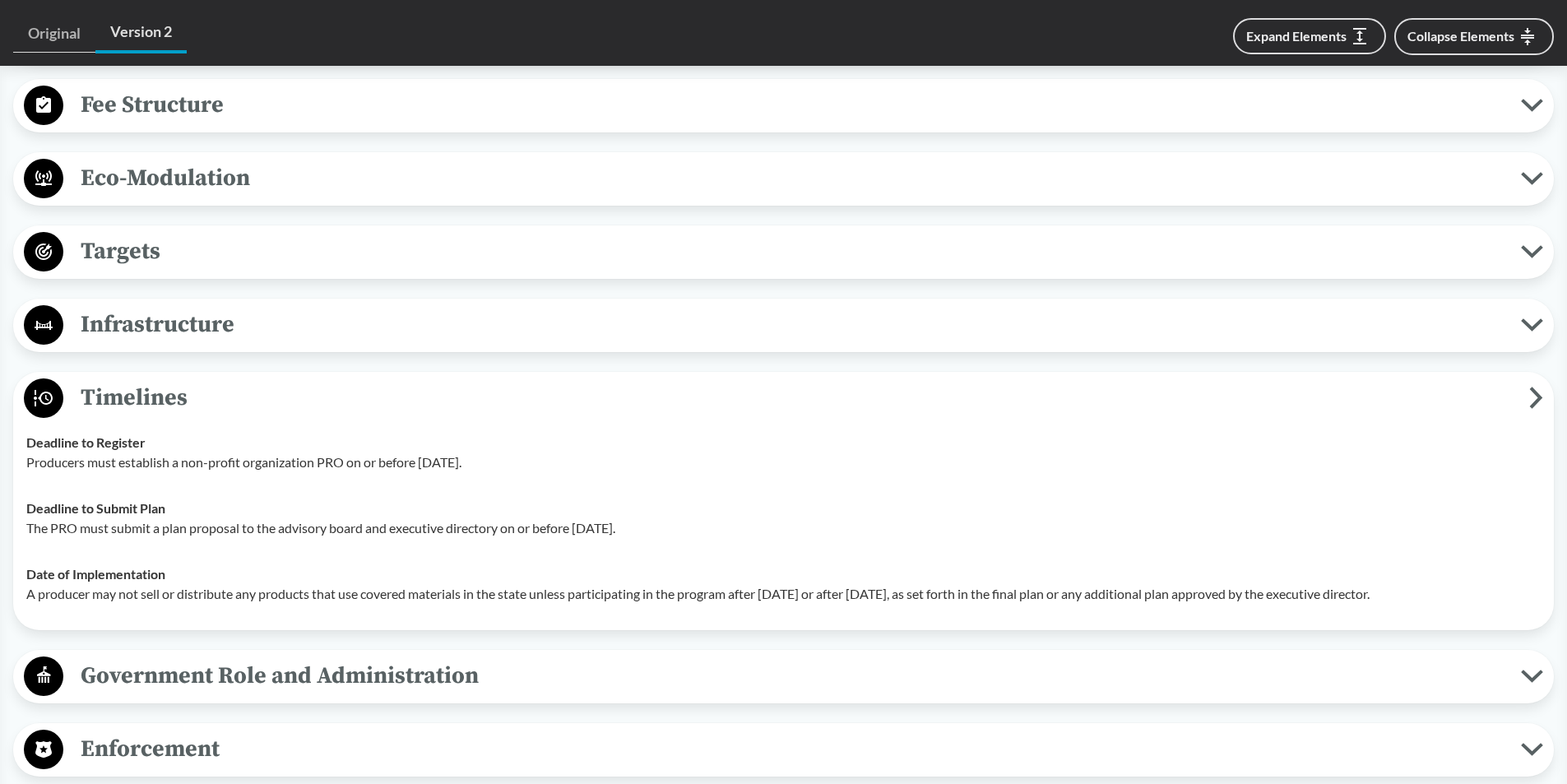
click at [1513, 402] on span "Timelines" at bounding box center [797, 398] width 1466 height 37
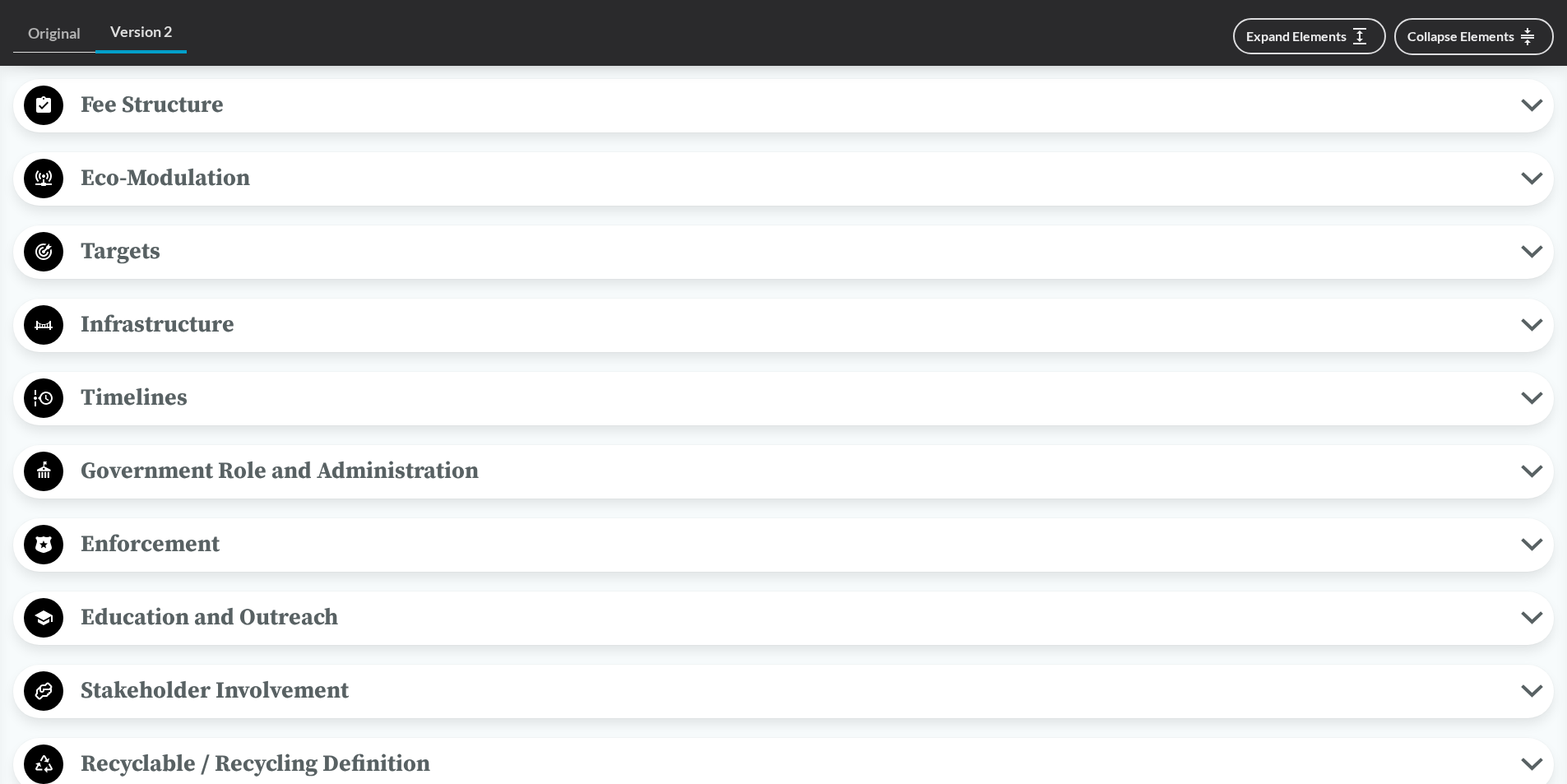
scroll to position [1316, 0]
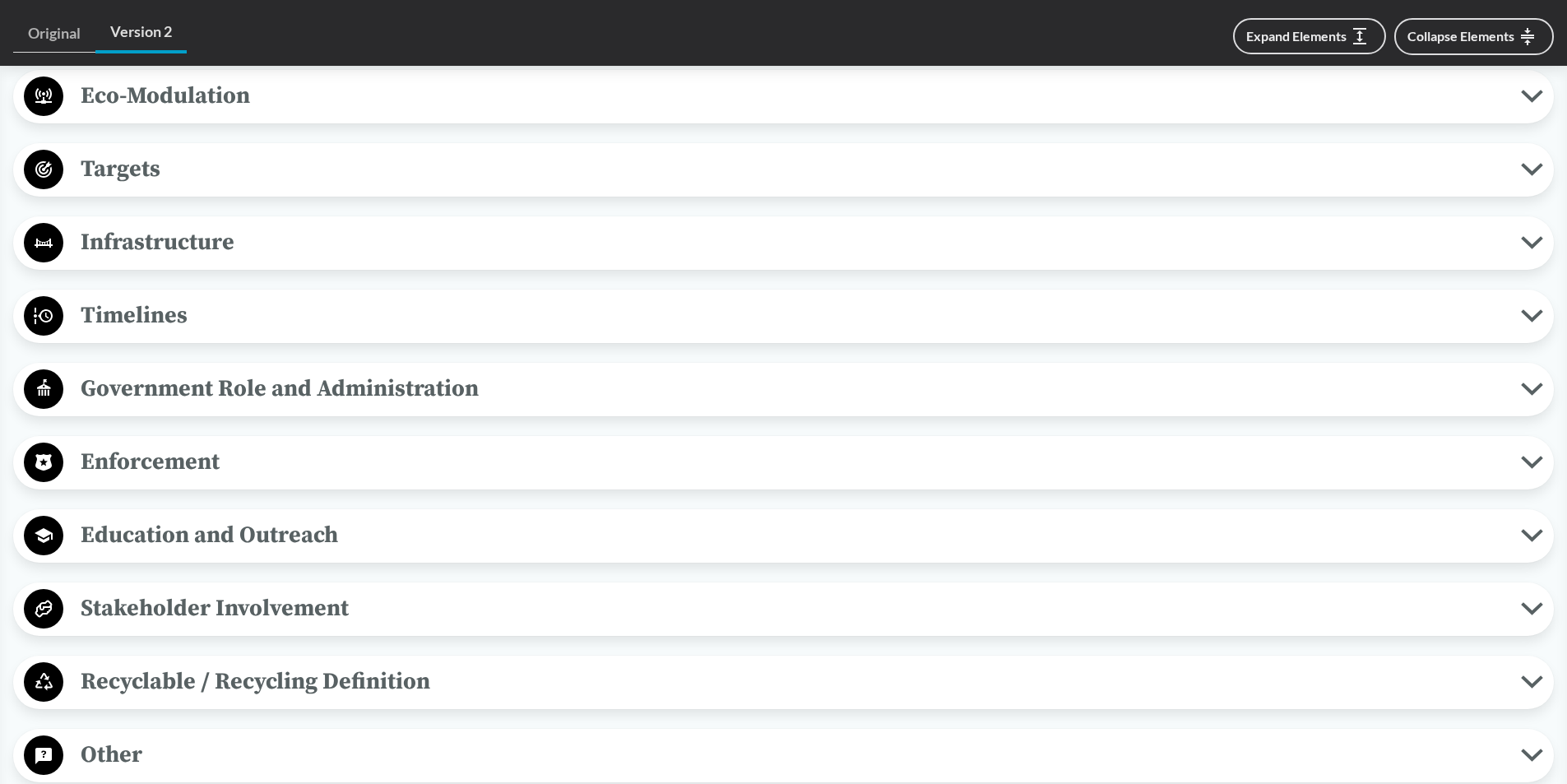
click at [1512, 399] on span "Government Role and Administration" at bounding box center [793, 389] width 1458 height 37
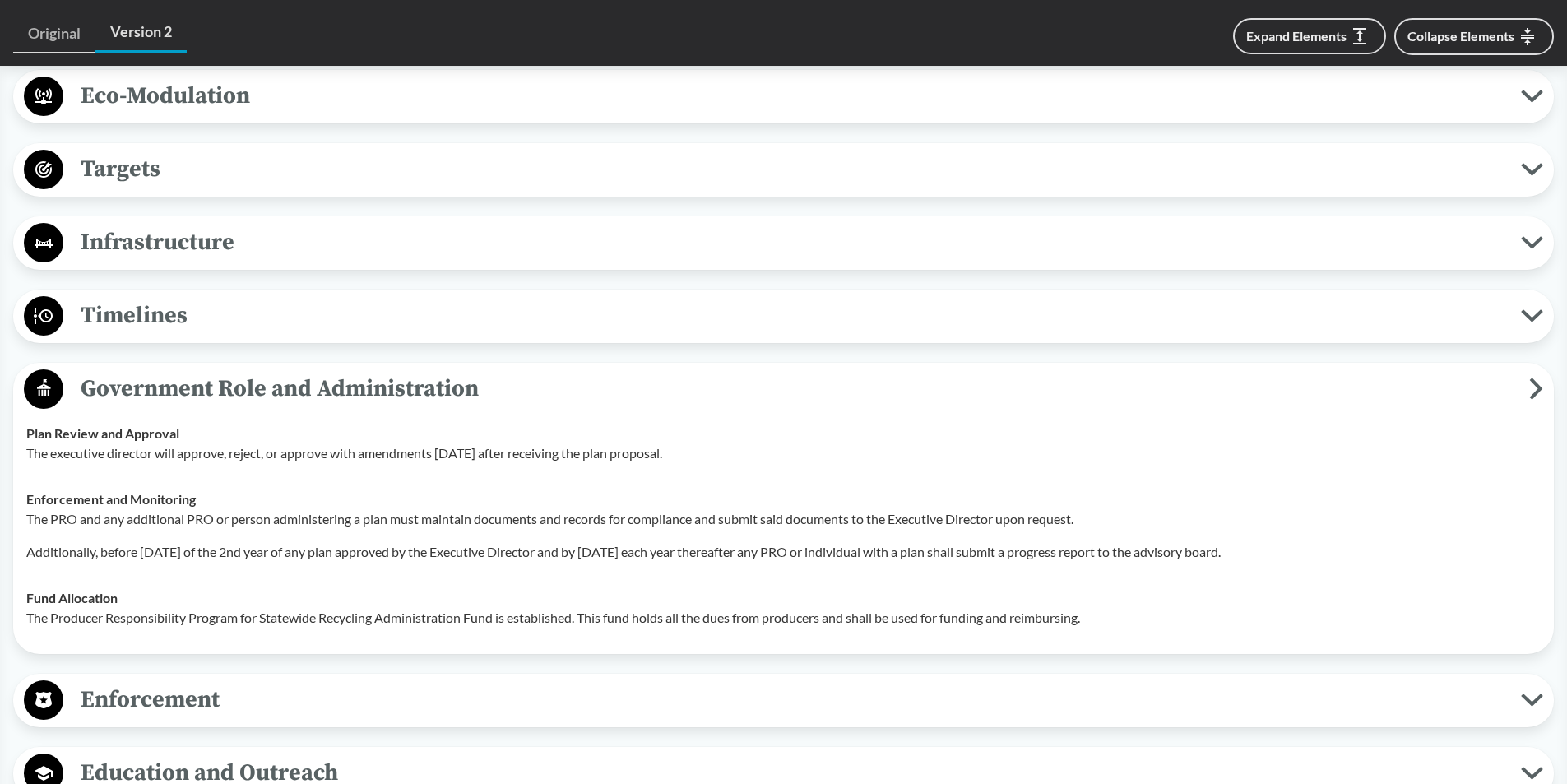
click at [1512, 399] on span "Government Role and Administration" at bounding box center [797, 389] width 1466 height 37
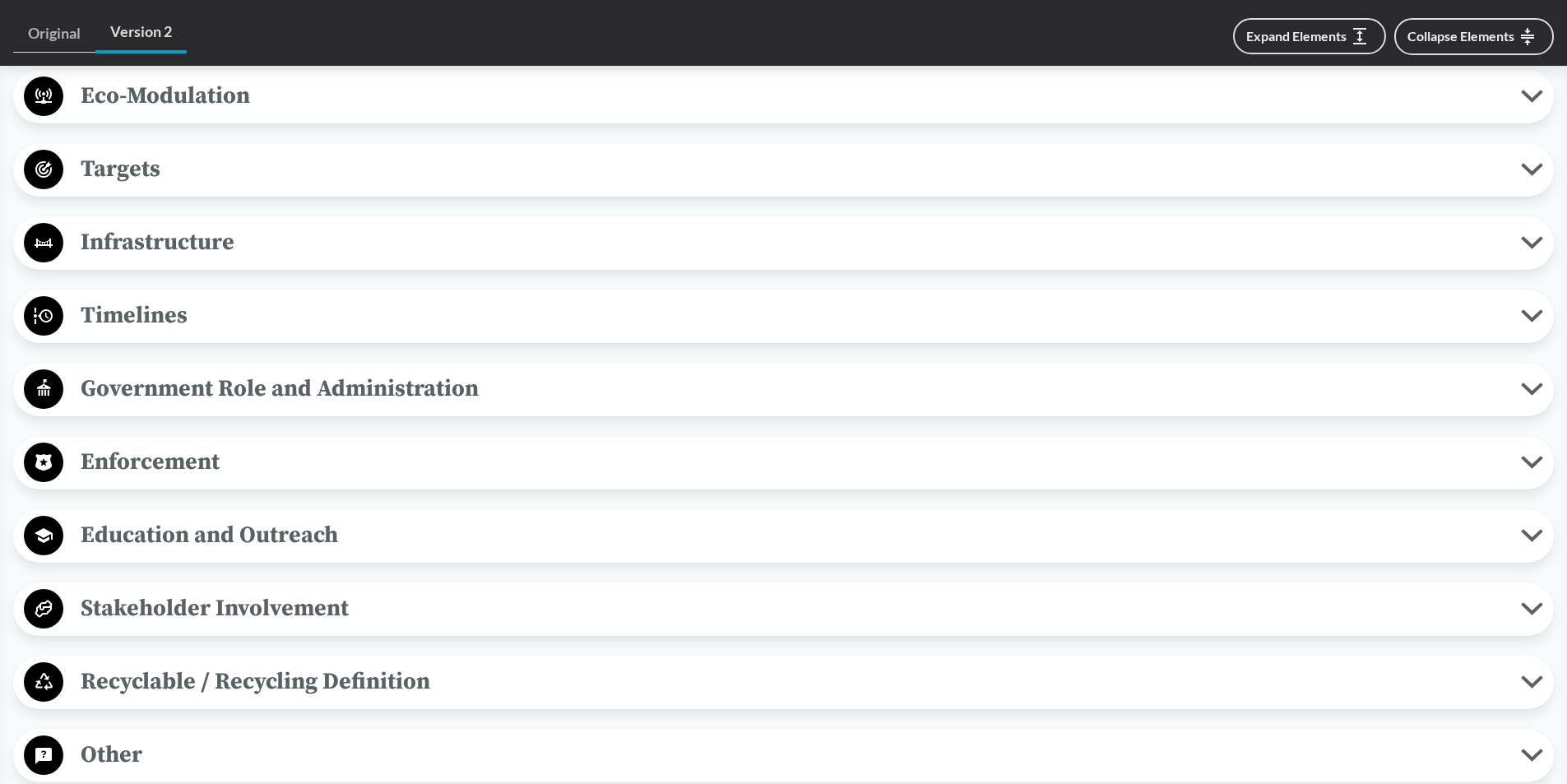
click at [1528, 477] on button "Enforcement" at bounding box center [784, 462] width 1529 height 42
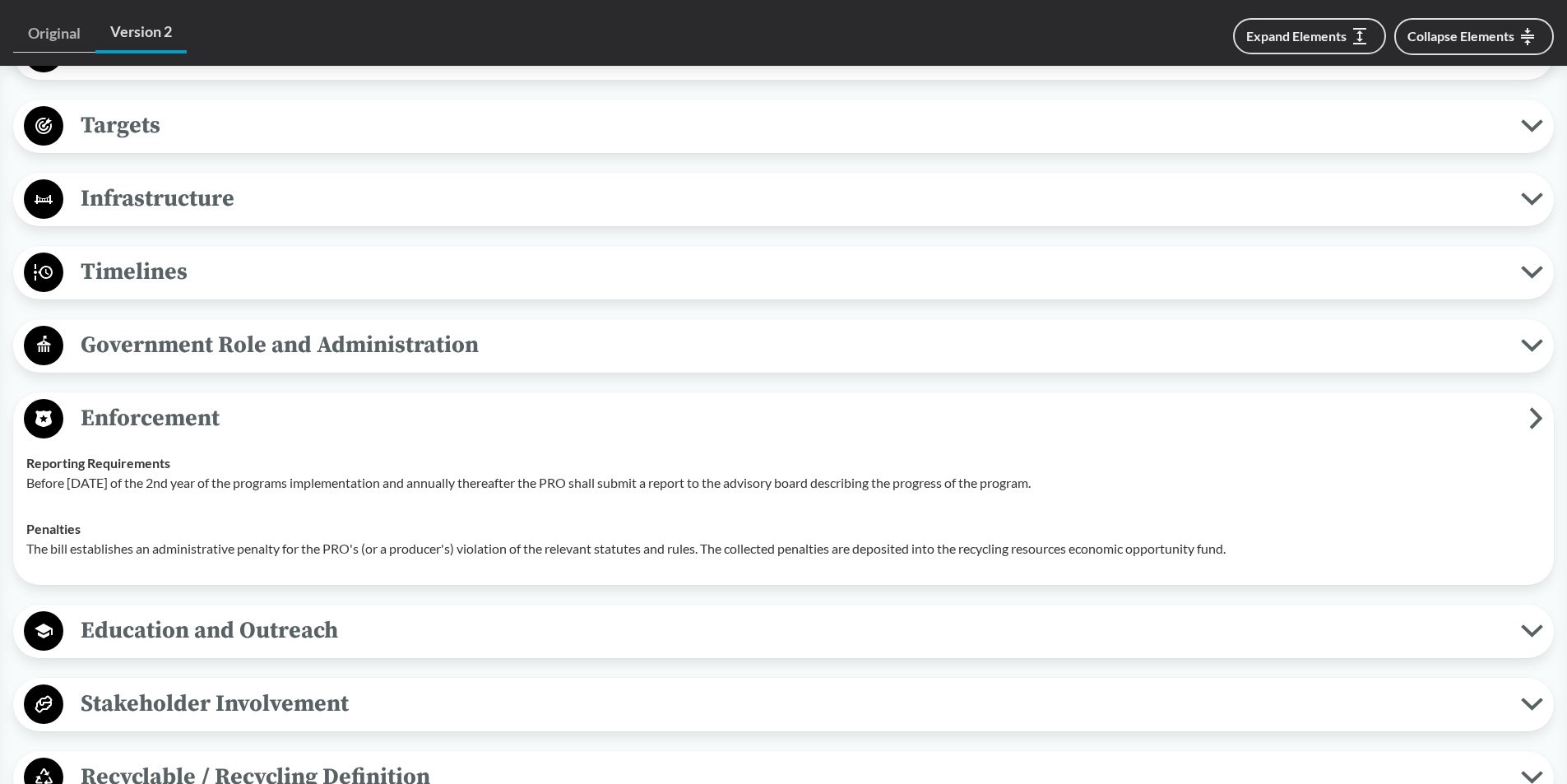
scroll to position [1398, 0]
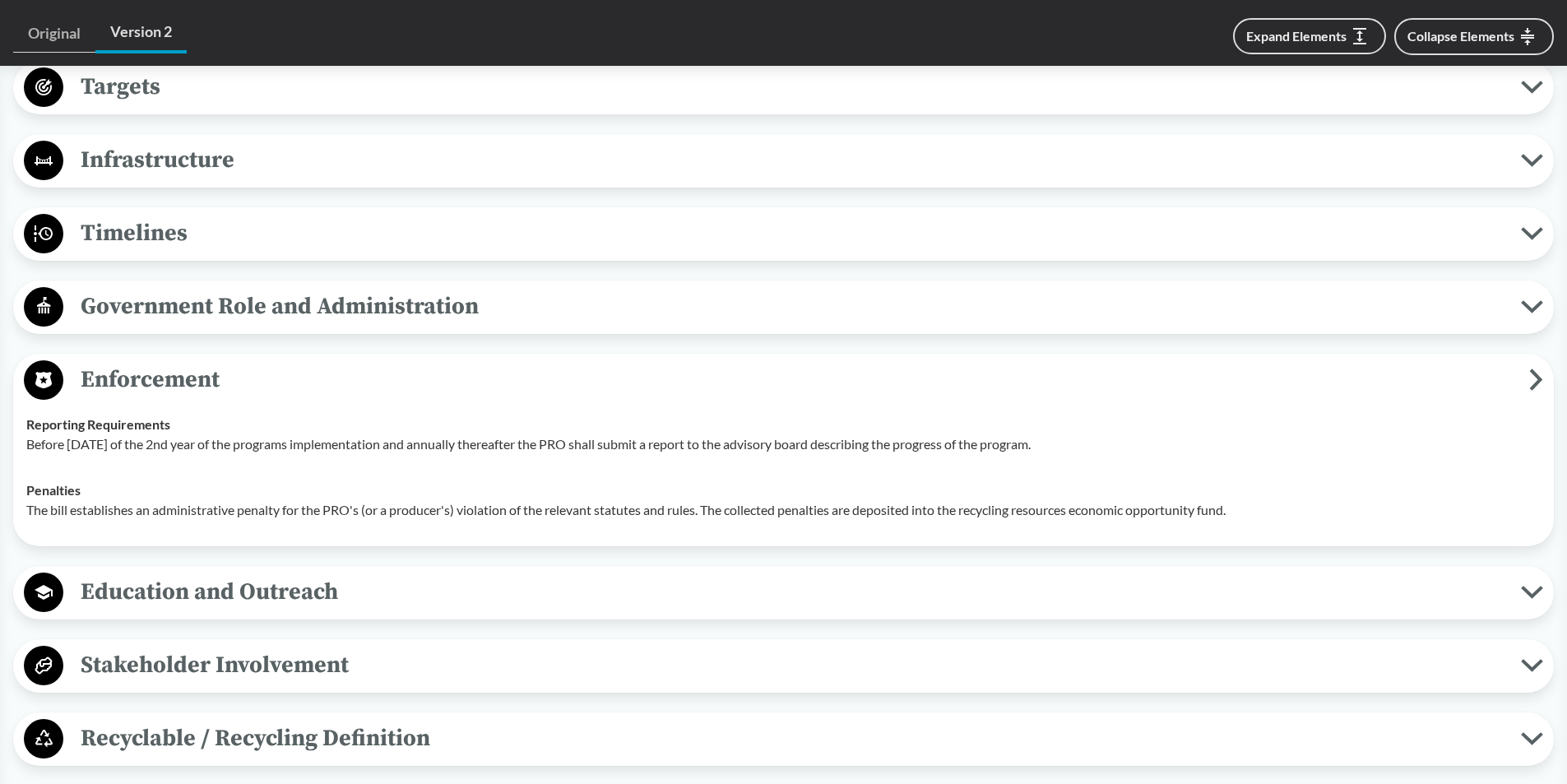
click at [1528, 384] on span "Enforcement" at bounding box center [797, 379] width 1466 height 37
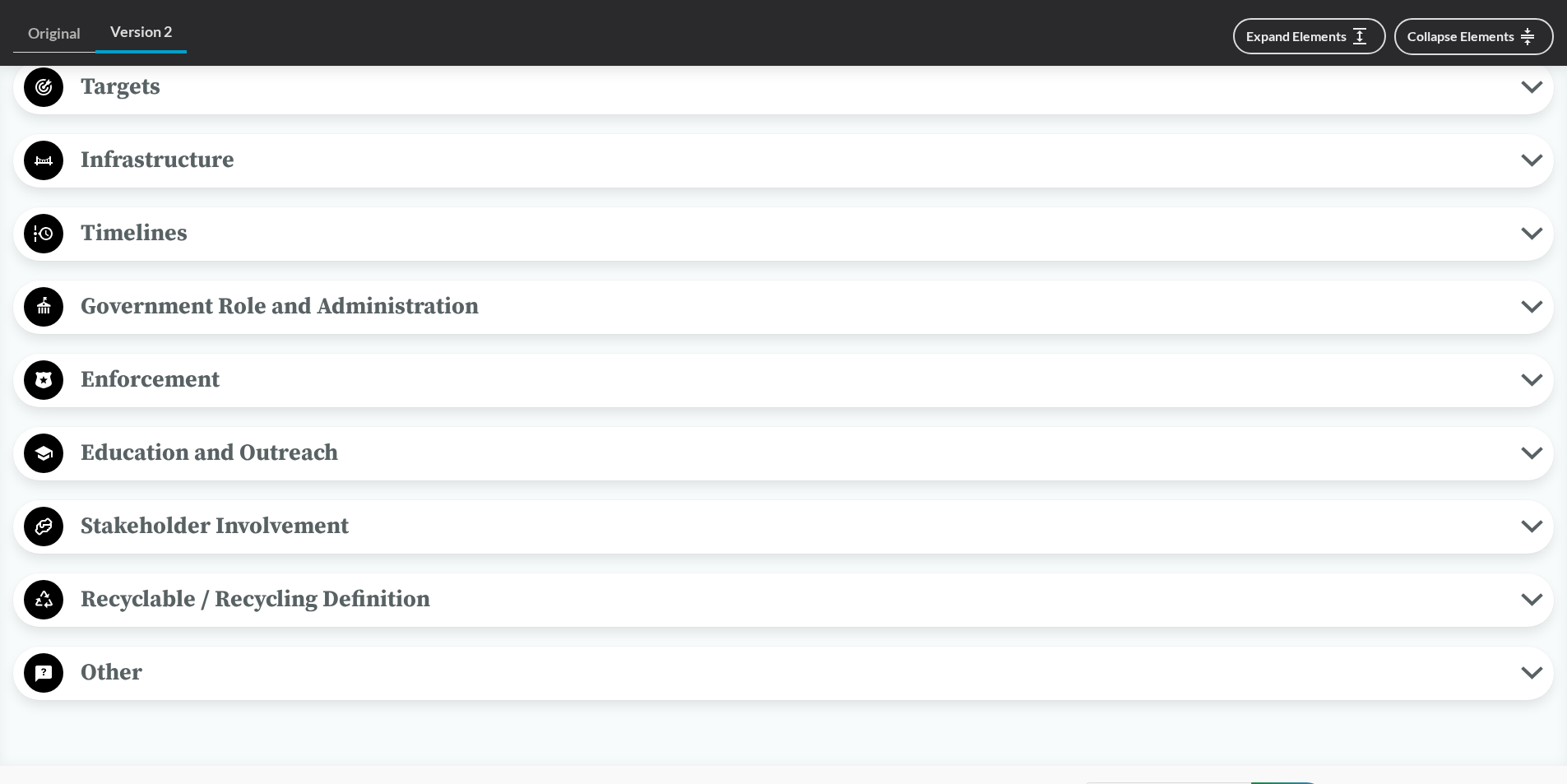
click at [1500, 446] on span "Education and Outreach" at bounding box center [793, 452] width 1458 height 37
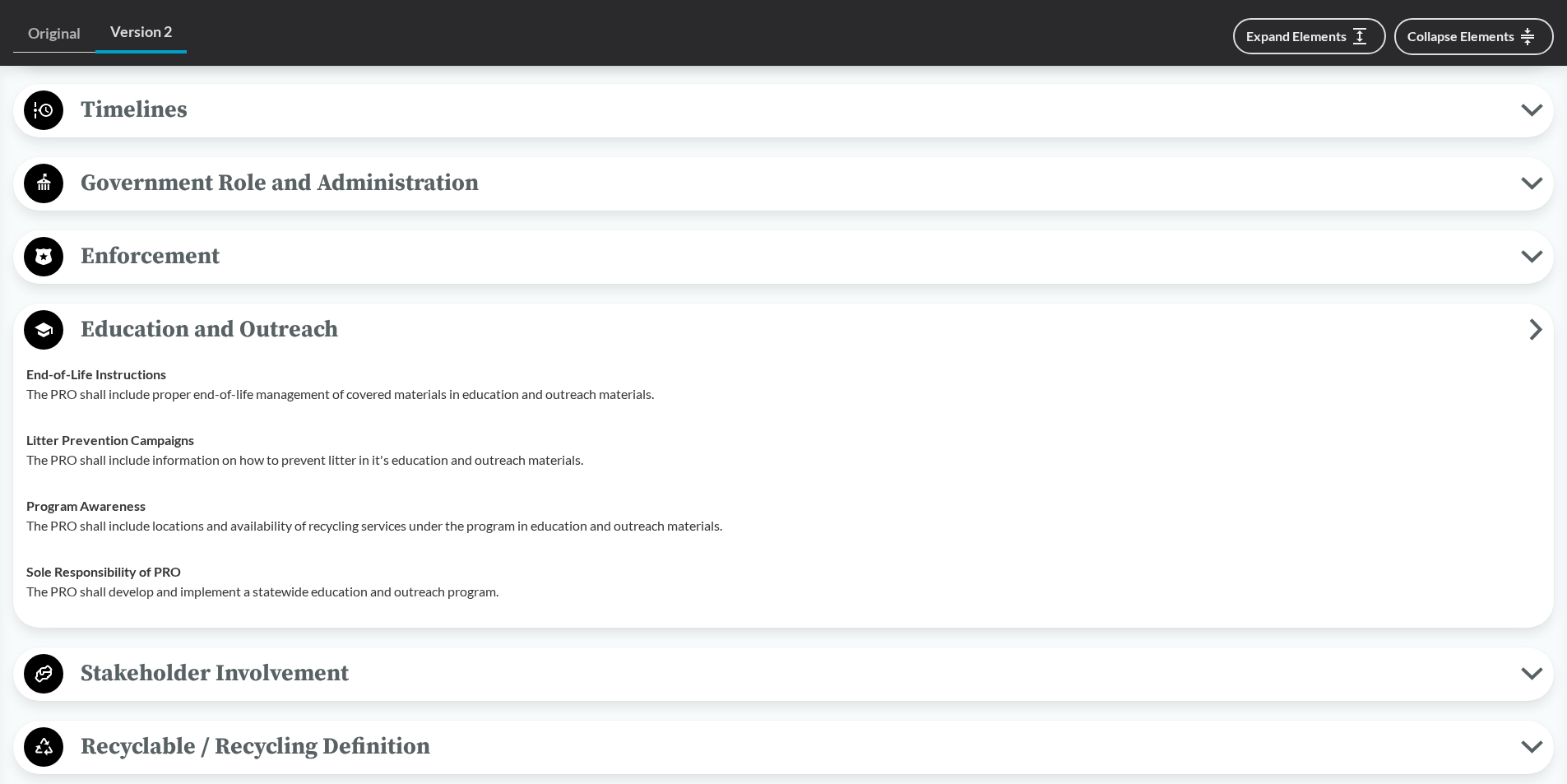
scroll to position [1562, 0]
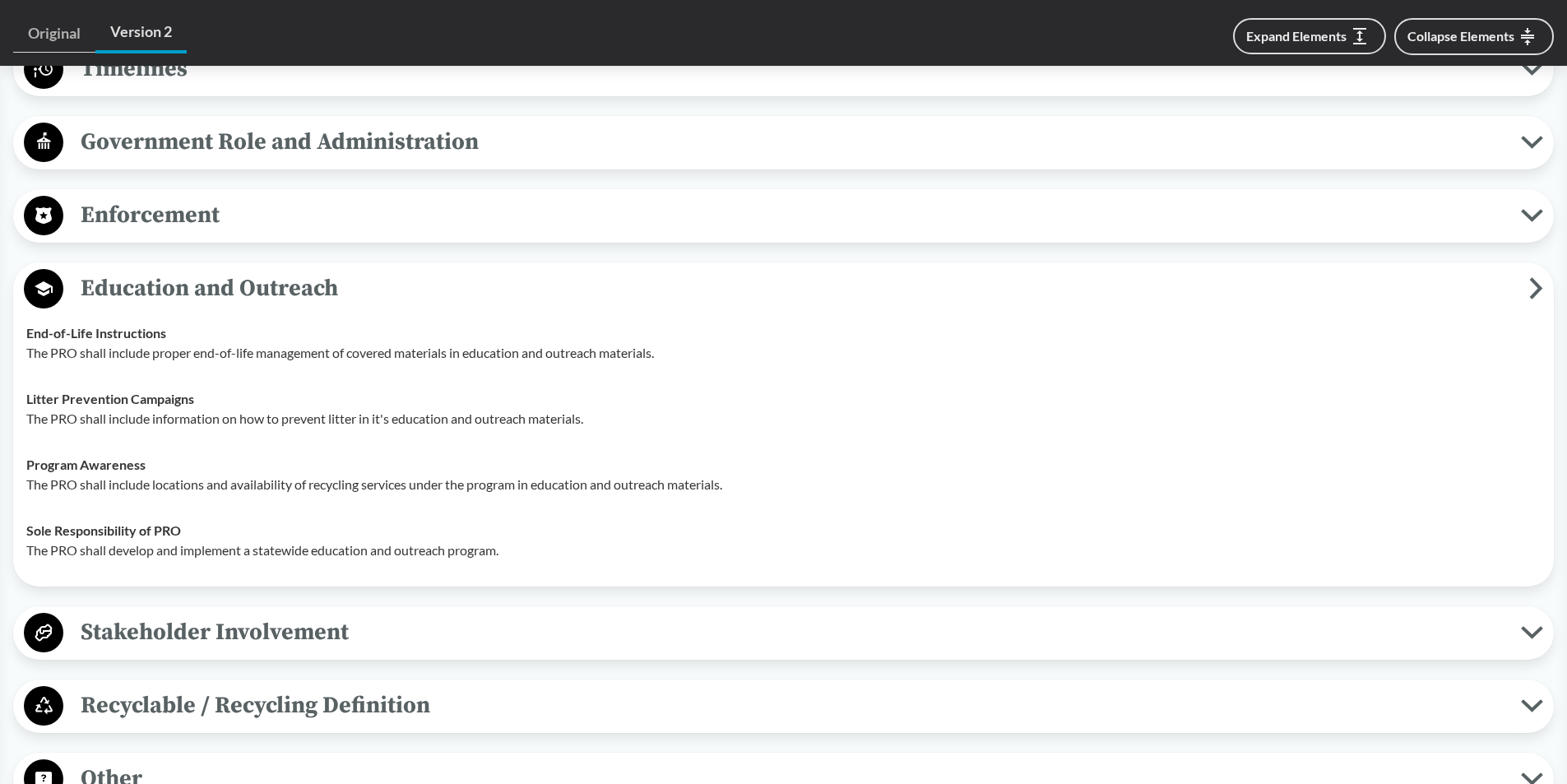
click at [1535, 284] on icon at bounding box center [1537, 288] width 8 height 18
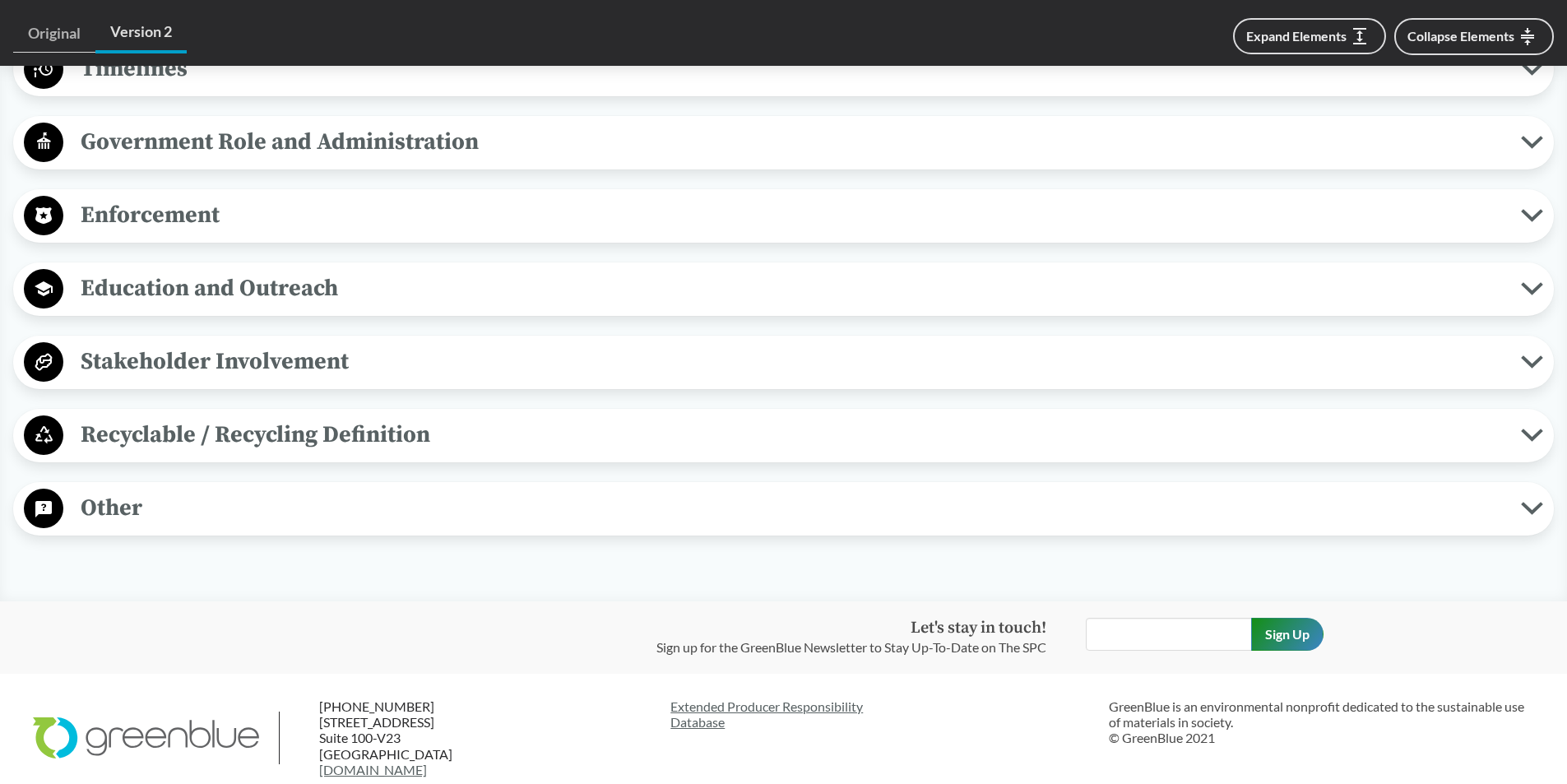
click at [1528, 367] on icon at bounding box center [1532, 362] width 23 height 13
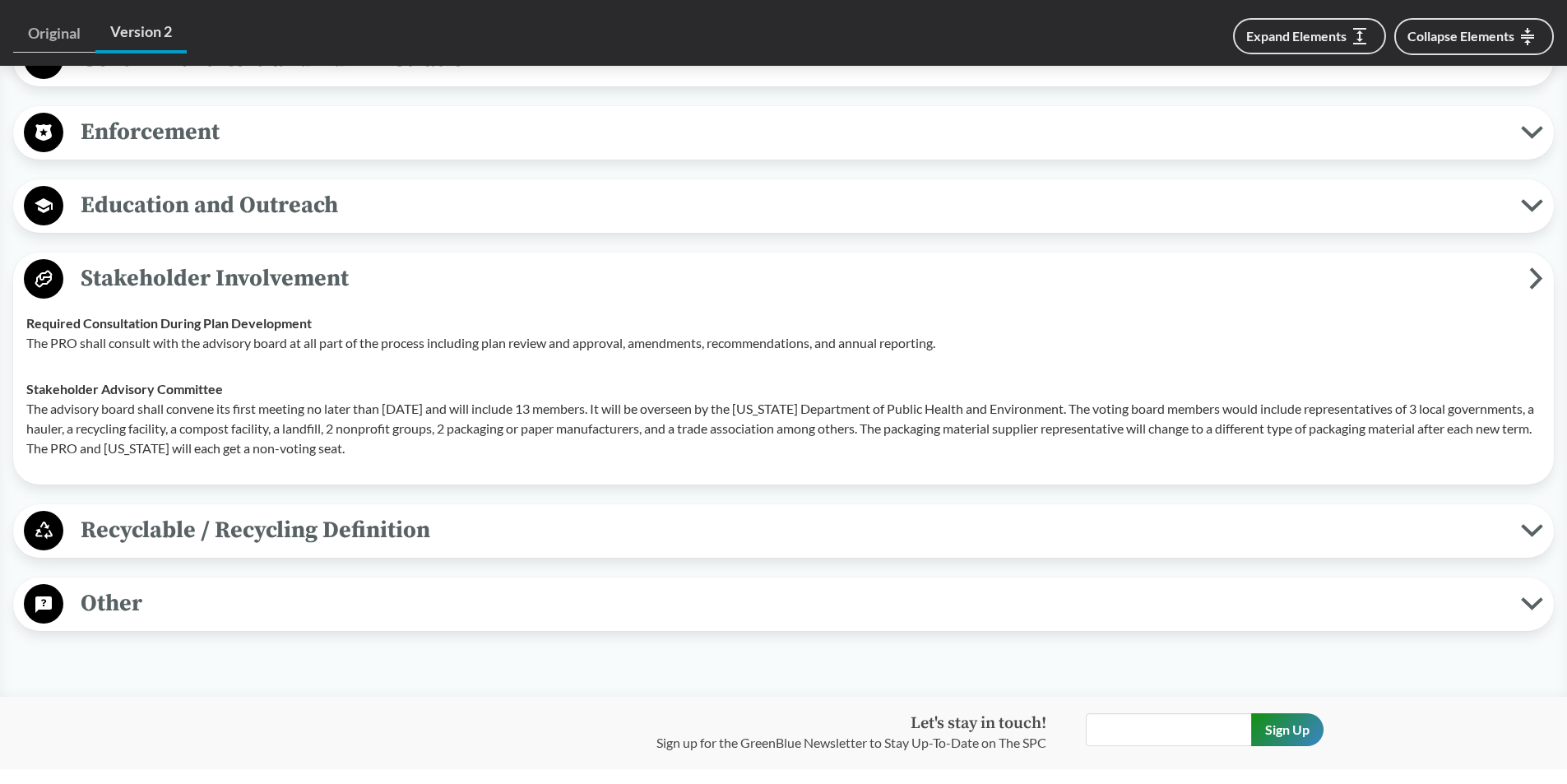
scroll to position [1727, 0]
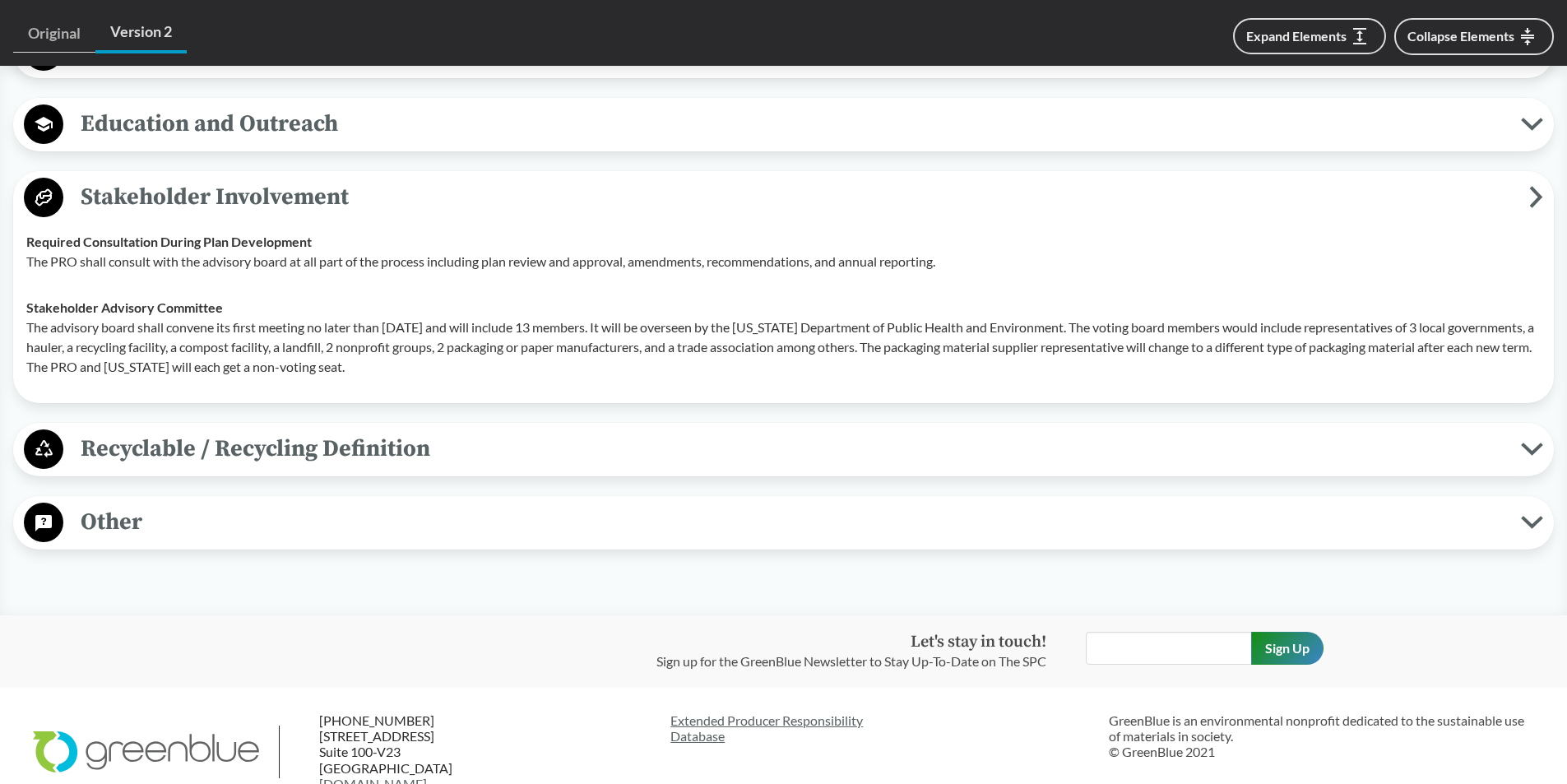
click at [1538, 199] on icon at bounding box center [1537, 197] width 8 height 18
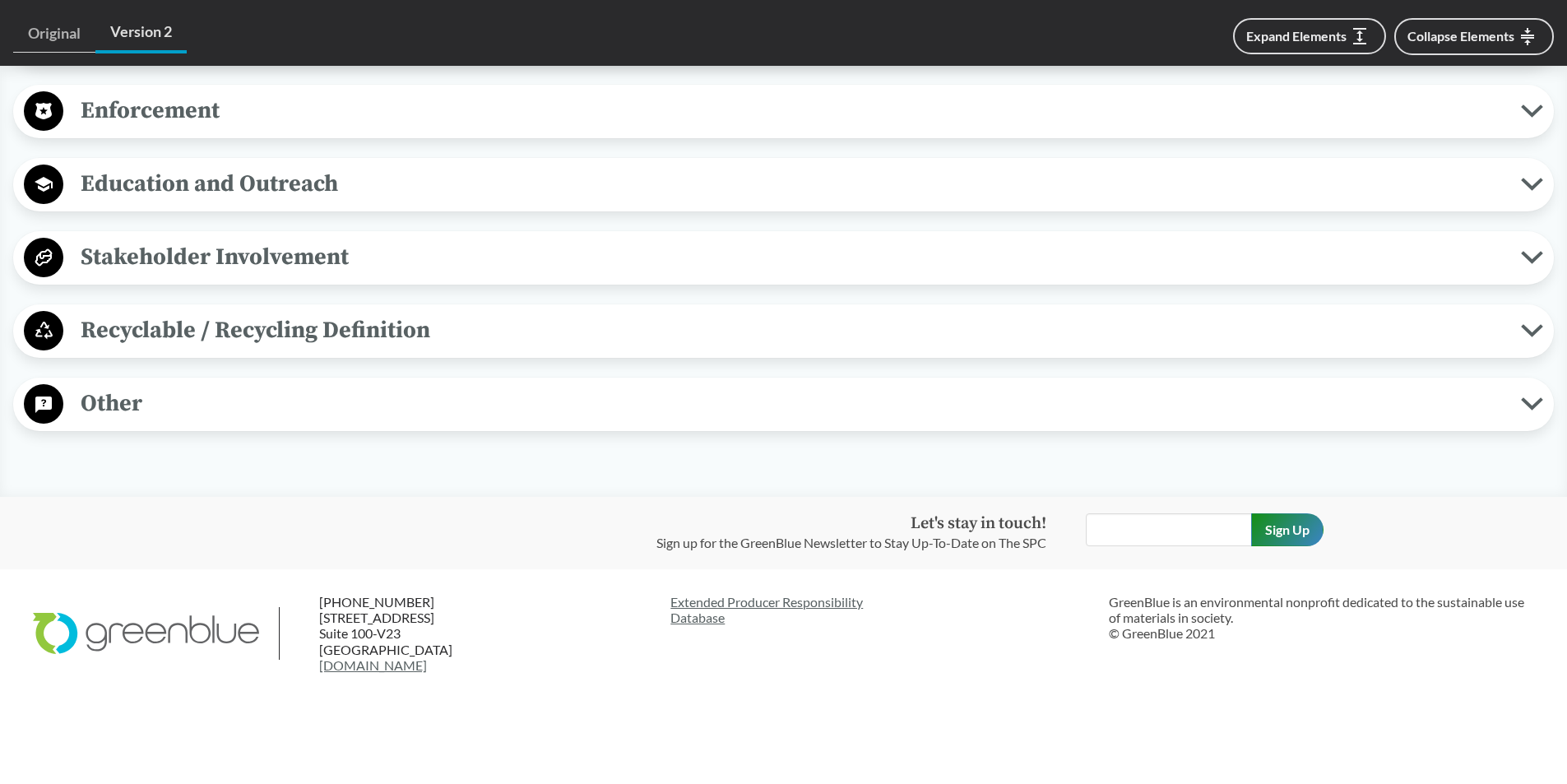
scroll to position [1667, 0]
click at [1529, 325] on icon at bounding box center [1532, 331] width 23 height 13
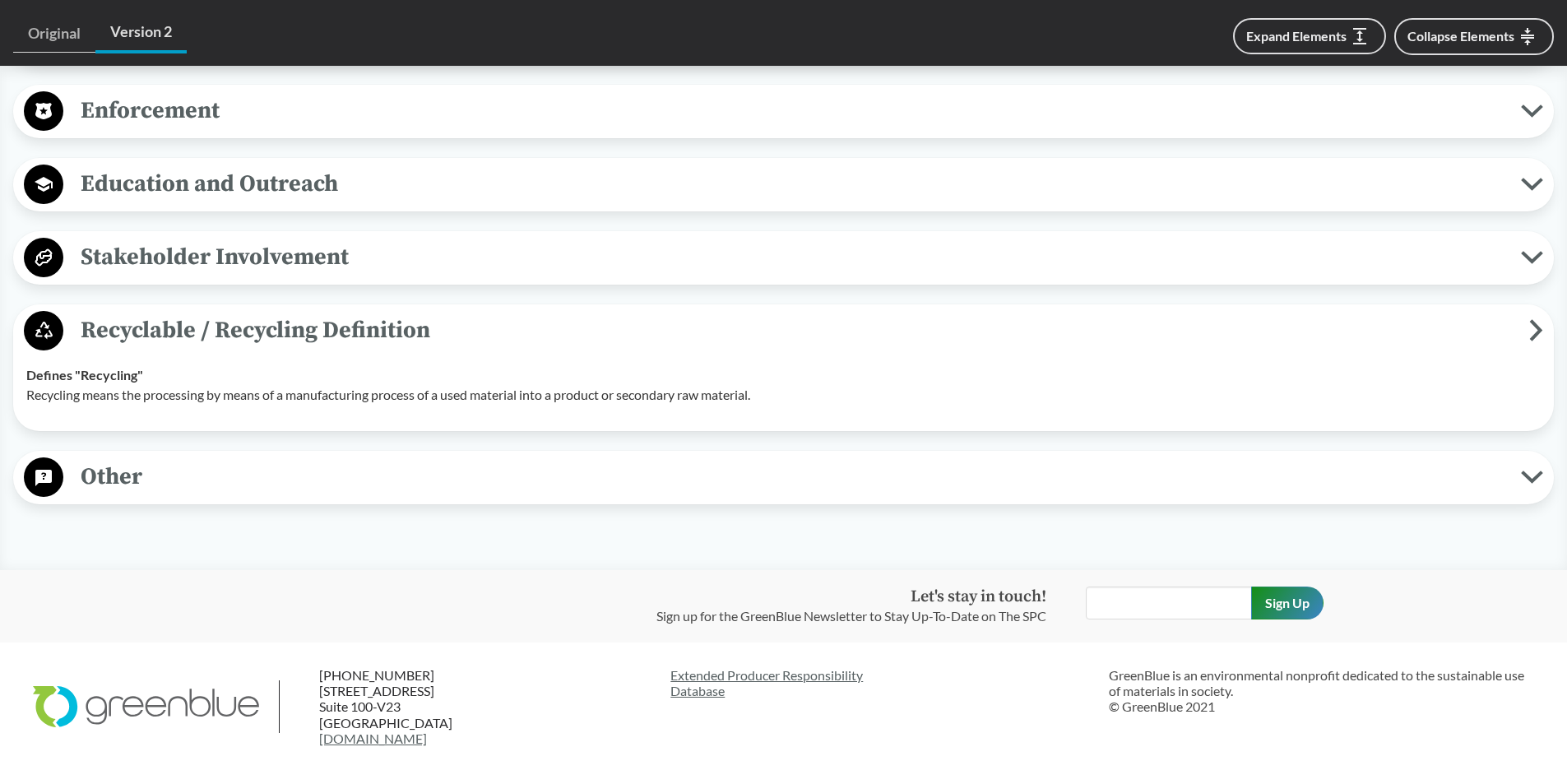
click at [1529, 325] on icon at bounding box center [1536, 330] width 14 height 23
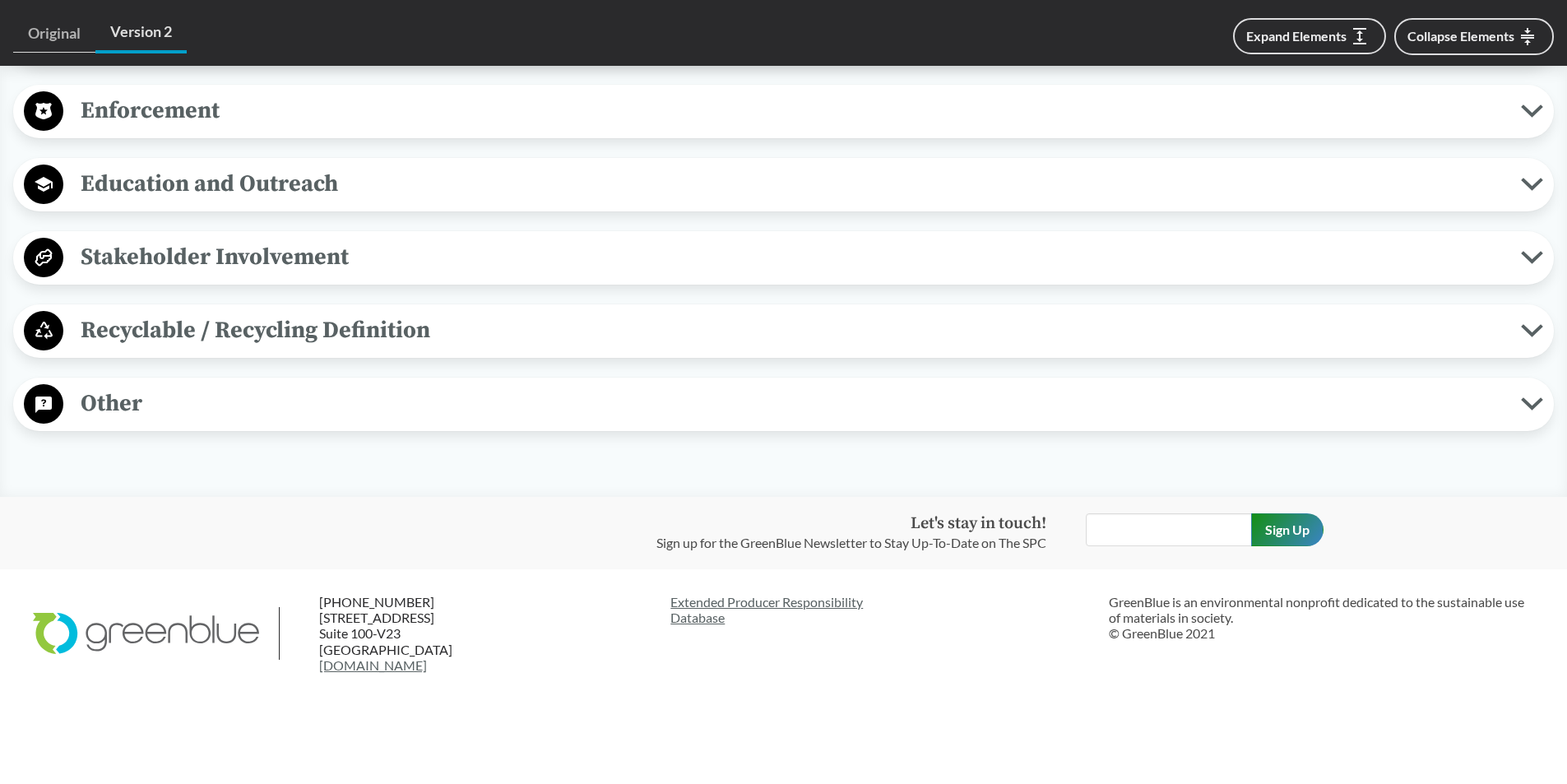
click at [1527, 408] on icon at bounding box center [1532, 404] width 23 height 13
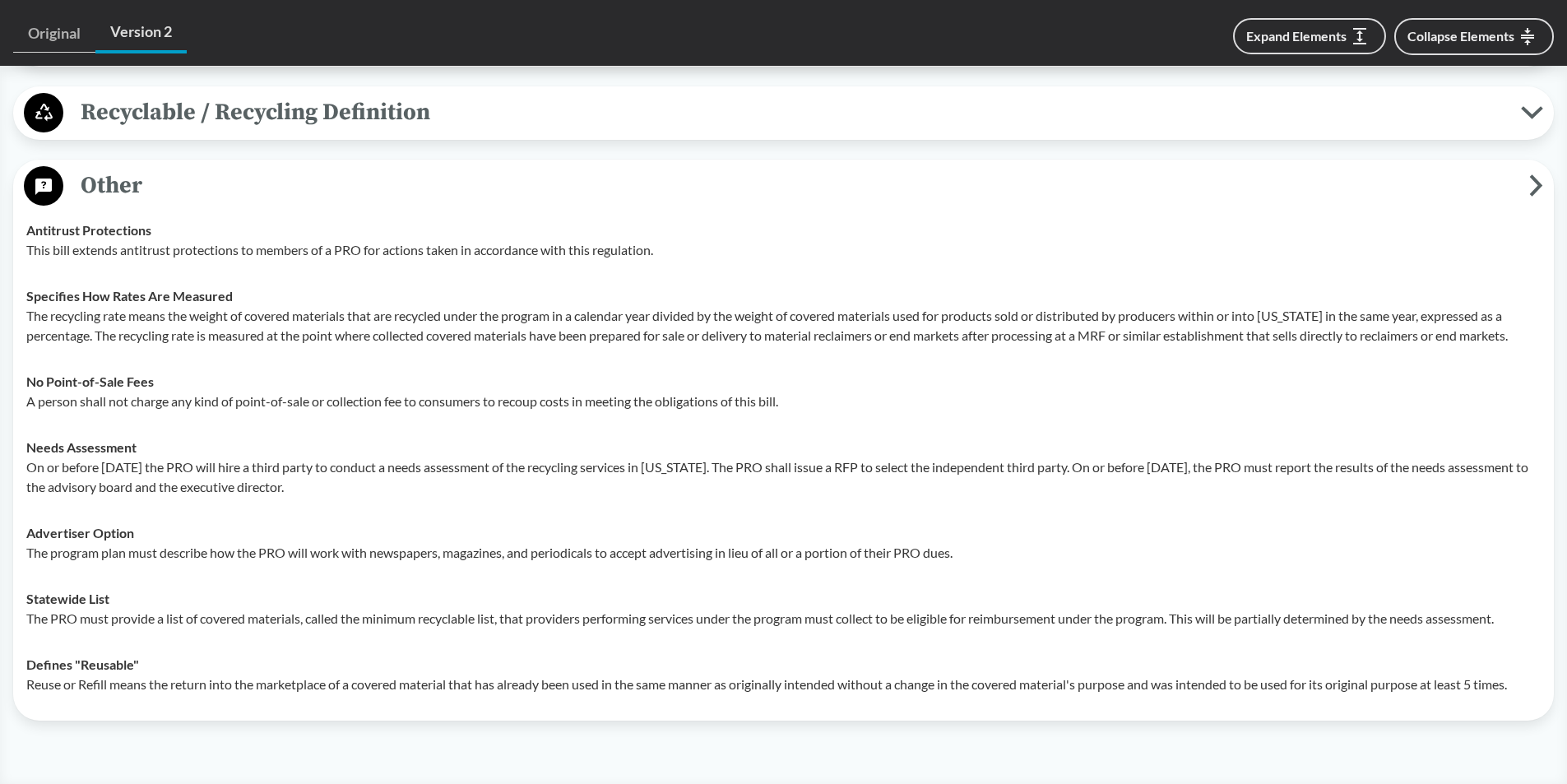
scroll to position [1914, 0]
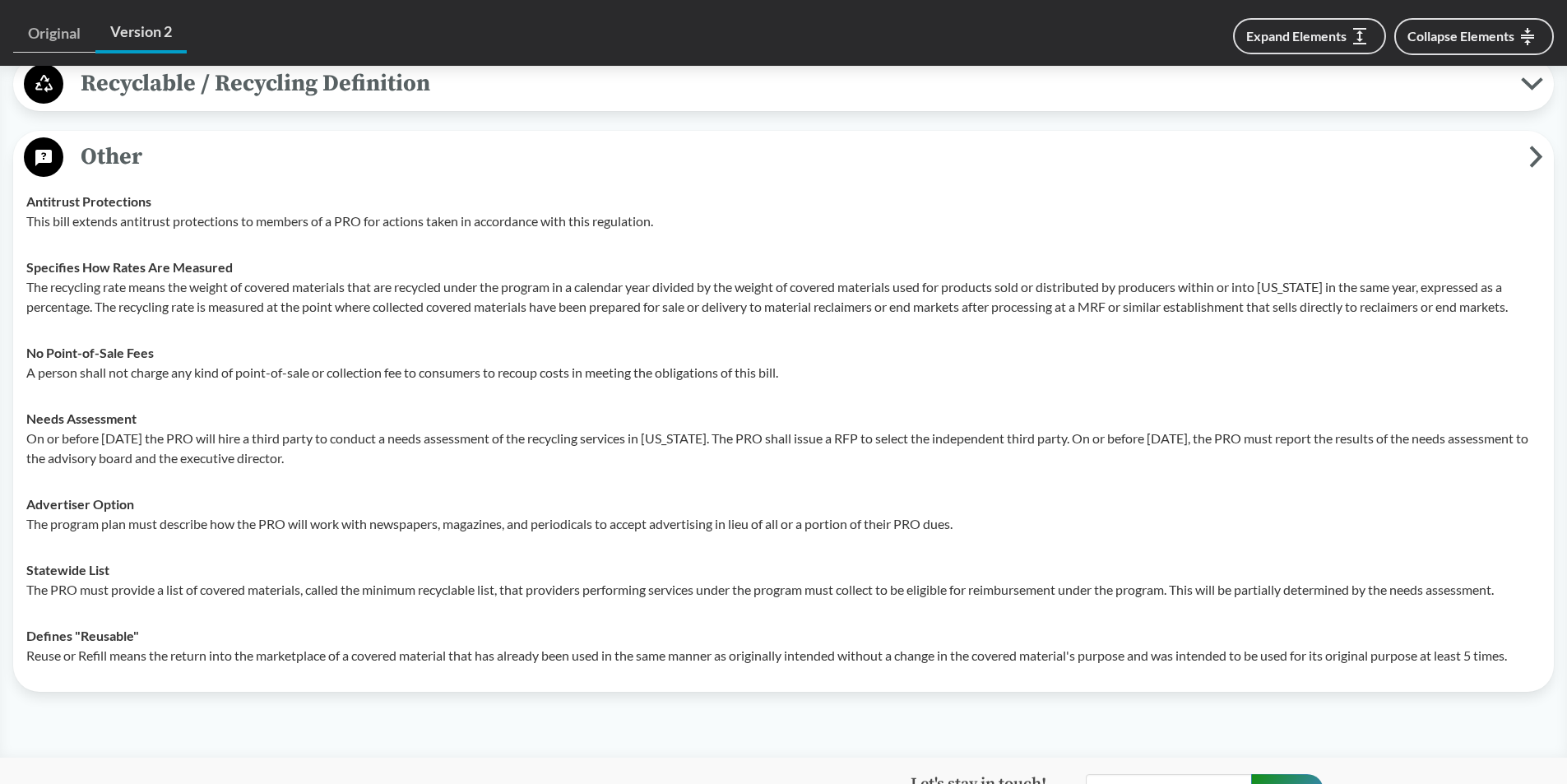
click at [1537, 158] on icon at bounding box center [1536, 157] width 14 height 23
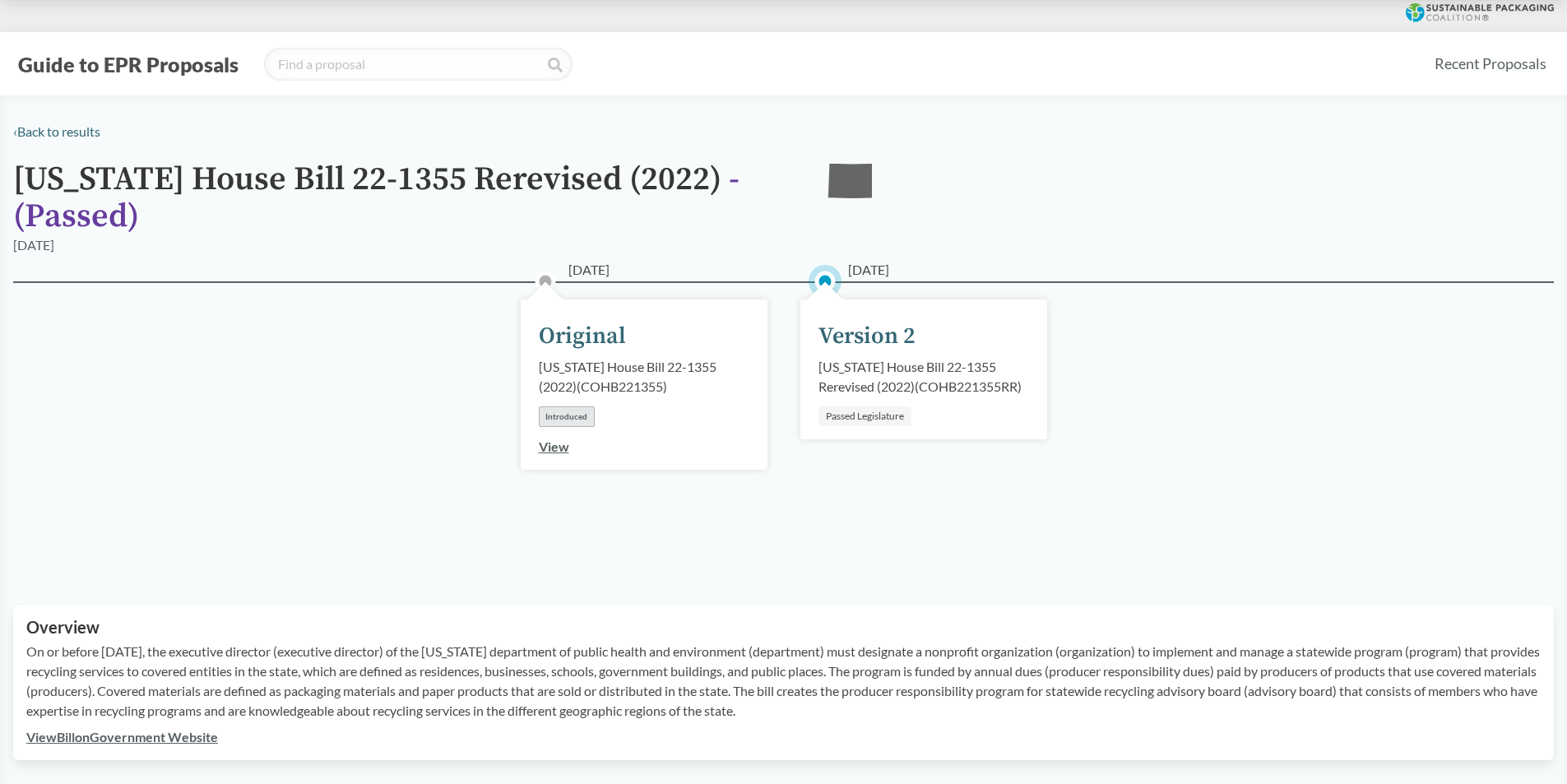
scroll to position [0, 0]
click at [554, 455] on div "View" at bounding box center [554, 447] width 30 height 20
click at [552, 448] on link "View" at bounding box center [554, 446] width 30 height 16
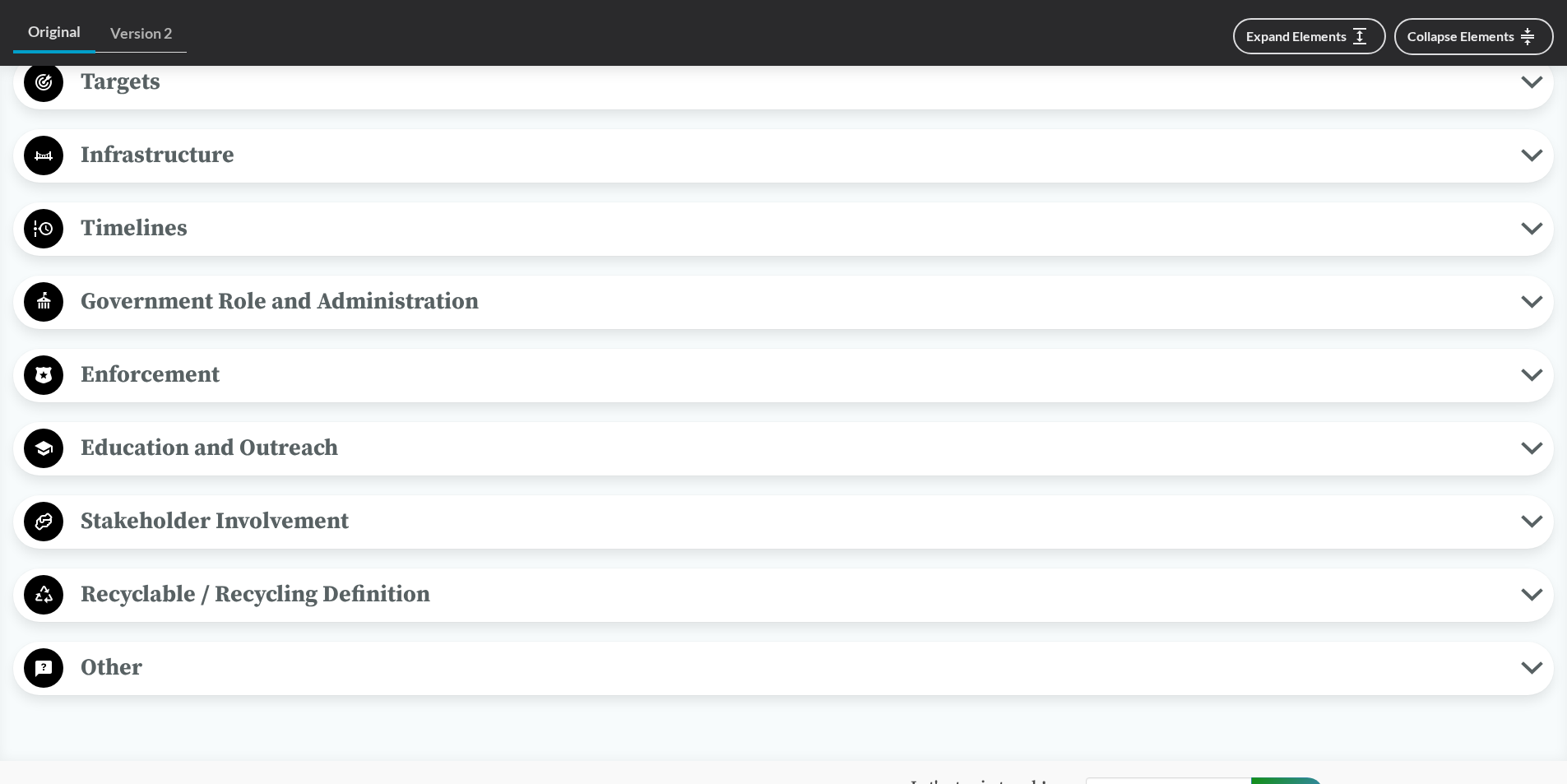
scroll to position [1562, 0]
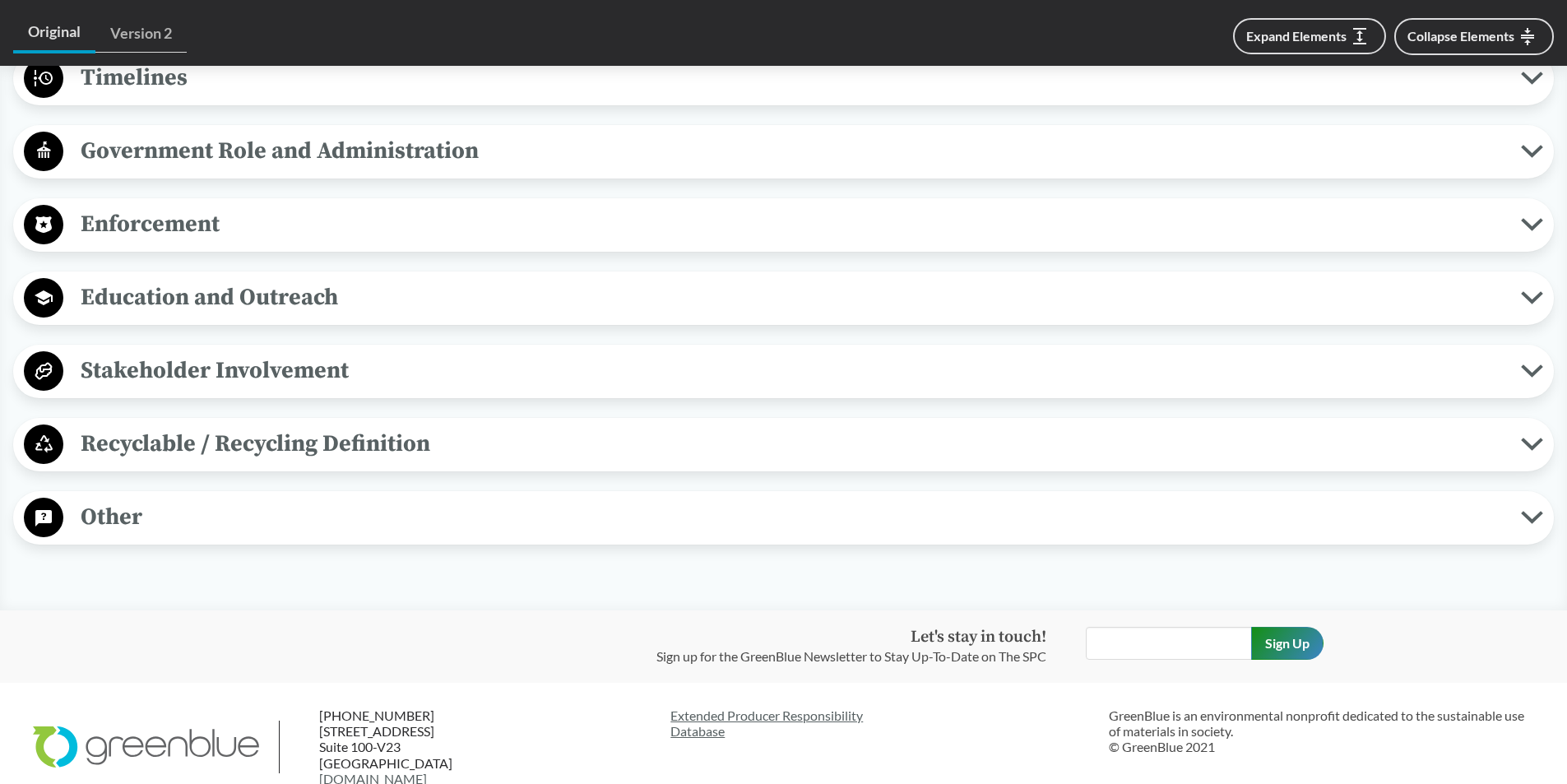
click at [407, 521] on span "Other" at bounding box center [793, 517] width 1458 height 37
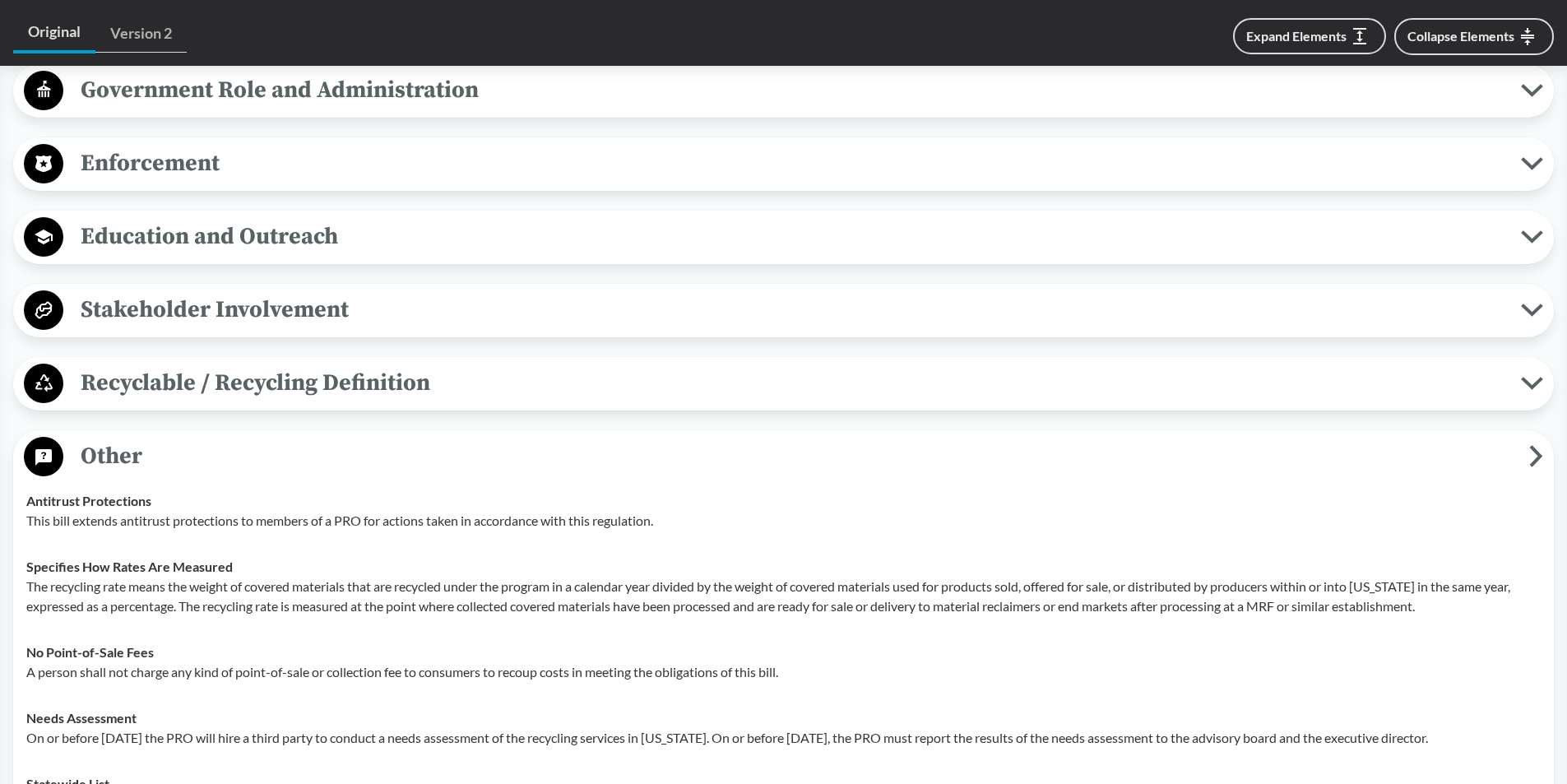
scroll to position [1809, 0]
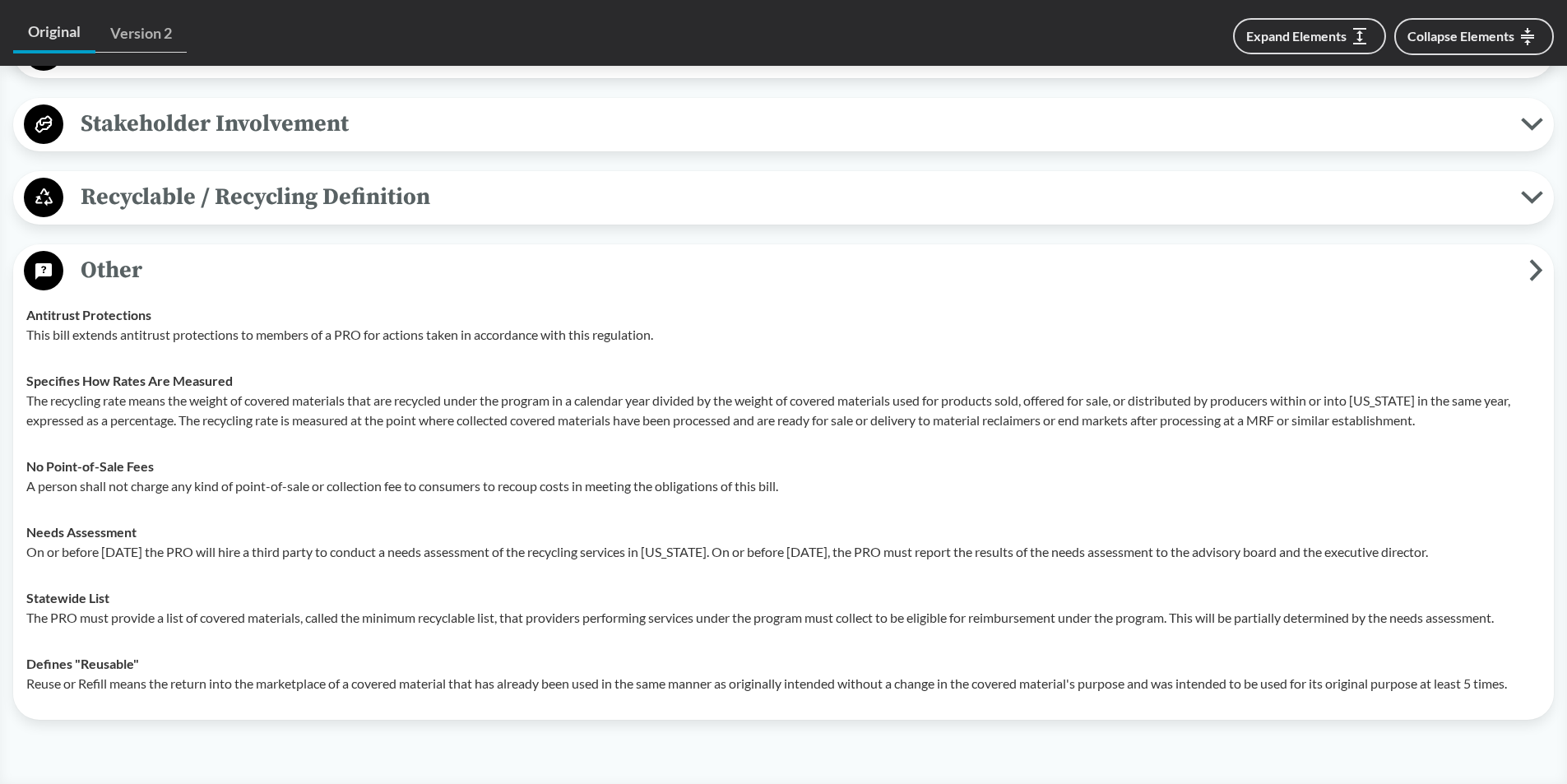
click at [1533, 272] on icon at bounding box center [1536, 270] width 14 height 23
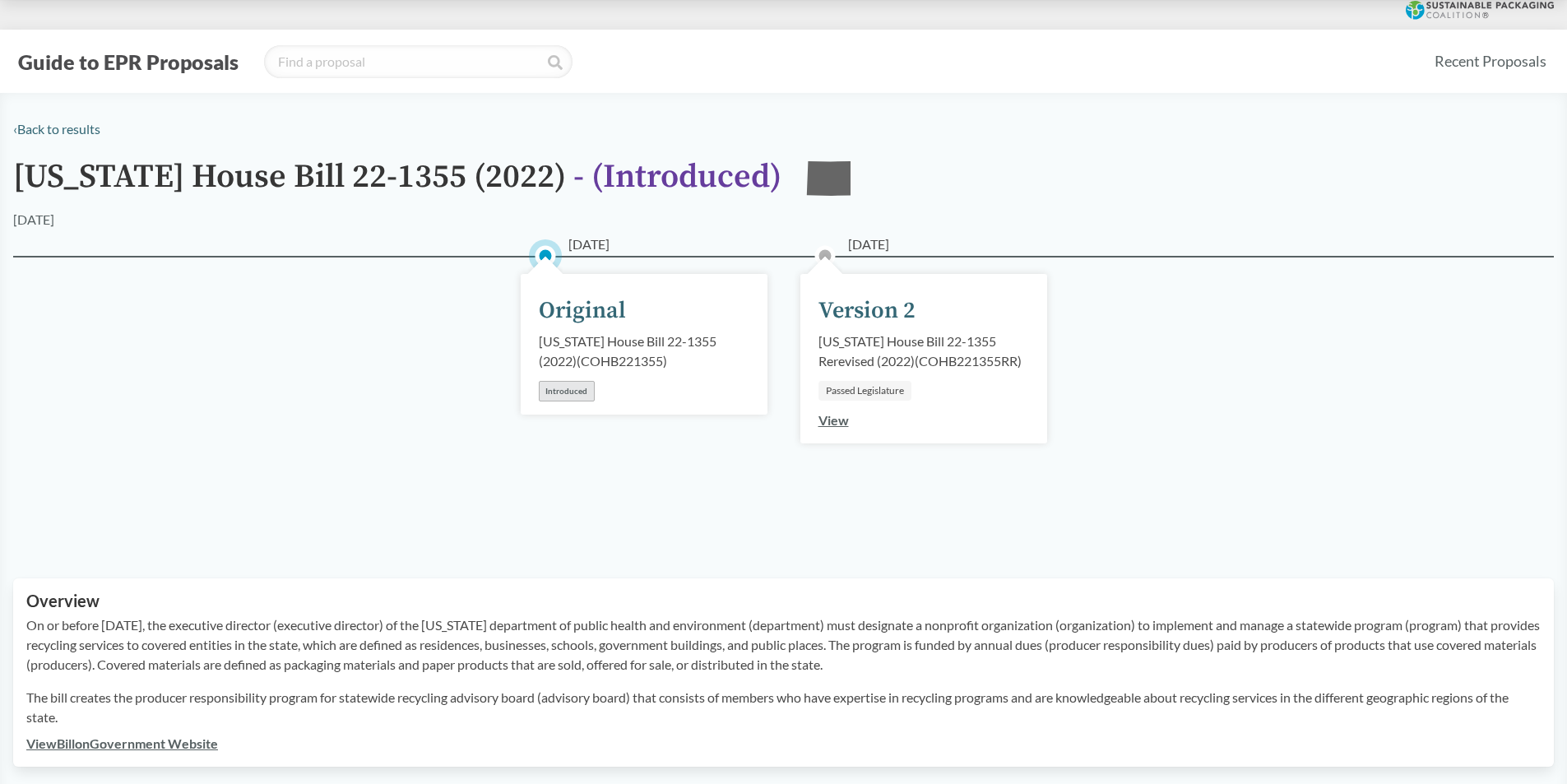
scroll to position [0, 0]
